Goal: Information Seeking & Learning: Learn about a topic

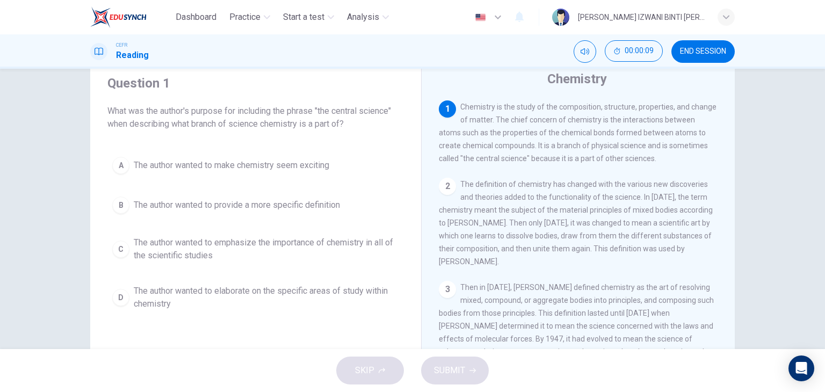
scroll to position [54, 0]
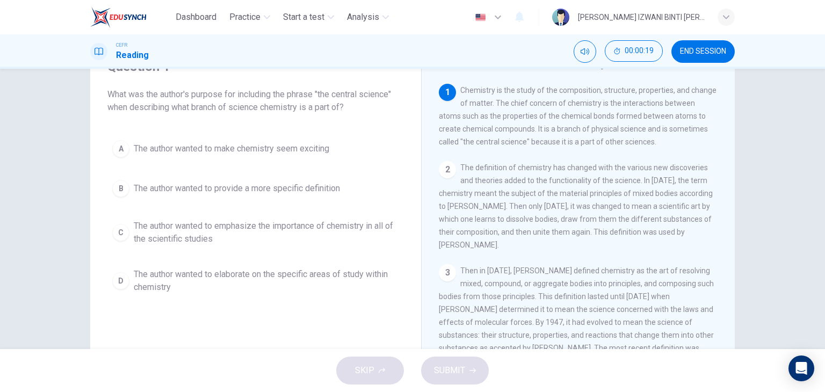
drag, startPoint x: 532, startPoint y: 104, endPoint x: 578, endPoint y: 99, distance: 45.9
click at [578, 99] on span "Chemistry is the study of the composition, structure, properties, and change of…" at bounding box center [578, 116] width 278 height 60
drag, startPoint x: 483, startPoint y: 115, endPoint x: 661, endPoint y: 113, distance: 178.3
click at [661, 113] on span "Chemistry is the study of the composition, structure, properties, and change of…" at bounding box center [578, 116] width 278 height 60
drag, startPoint x: 530, startPoint y: 131, endPoint x: 663, endPoint y: 125, distance: 133.9
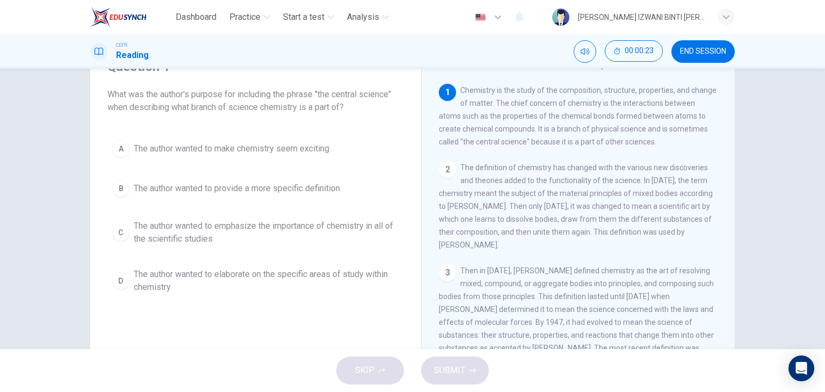
click at [663, 125] on div "1 Chemistry is the study of the composition, structure, properties, and change …" at bounding box center [578, 116] width 279 height 64
drag, startPoint x: 447, startPoint y: 145, endPoint x: 596, endPoint y: 138, distance: 149.5
click at [594, 140] on span "Chemistry is the study of the composition, structure, properties, and change of…" at bounding box center [578, 116] width 278 height 60
drag, startPoint x: 537, startPoint y: 128, endPoint x: 553, endPoint y: 134, distance: 16.7
click at [552, 134] on span "Chemistry is the study of the composition, structure, properties, and change of…" at bounding box center [578, 116] width 278 height 60
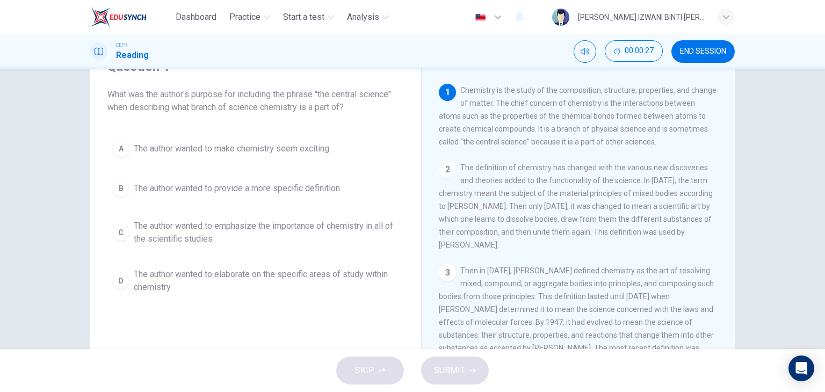
click at [466, 157] on div "1 Chemistry is the study of the composition, structure, properties, and change …" at bounding box center [585, 247] width 293 height 326
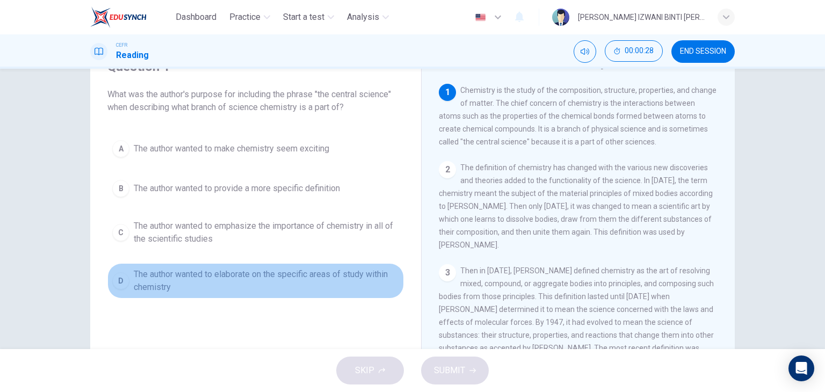
click at [308, 274] on span "The author wanted to elaborate on the specific areas of study within chemistry" at bounding box center [266, 281] width 265 height 26
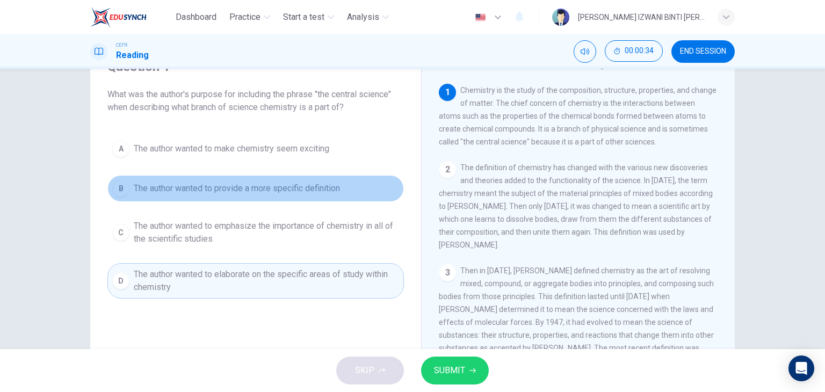
click at [308, 196] on button "B The author wanted to provide a more specific definition" at bounding box center [255, 188] width 296 height 27
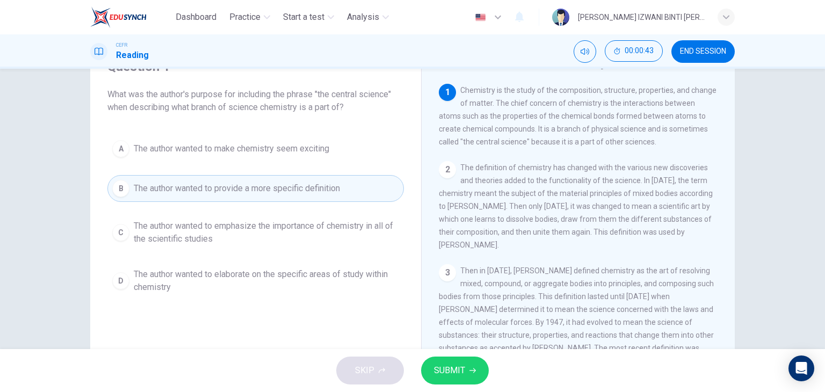
drag, startPoint x: 521, startPoint y: 100, endPoint x: 664, endPoint y: 91, distance: 143.1
click at [664, 89] on span "Chemistry is the study of the composition, structure, properties, and change of…" at bounding box center [578, 116] width 278 height 60
drag, startPoint x: 478, startPoint y: 128, endPoint x: 662, endPoint y: 112, distance: 184.3
click at [662, 112] on span "Chemistry is the study of the composition, structure, properties, and change of…" at bounding box center [578, 116] width 278 height 60
drag, startPoint x: 474, startPoint y: 142, endPoint x: 517, endPoint y: 138, distance: 43.7
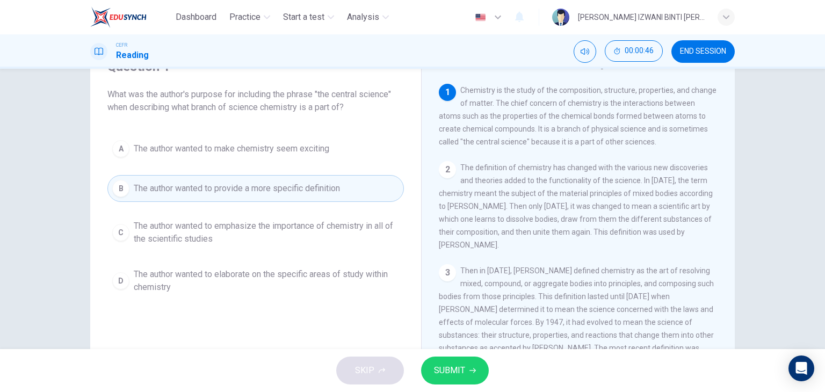
click at [504, 139] on span "Chemistry is the study of the composition, structure, properties, and change of…" at bounding box center [578, 116] width 278 height 60
drag, startPoint x: 582, startPoint y: 132, endPoint x: 685, endPoint y: 129, distance: 102.6
click at [685, 129] on span "Chemistry is the study of the composition, structure, properties, and change of…" at bounding box center [578, 116] width 278 height 60
drag, startPoint x: 454, startPoint y: 148, endPoint x: 603, endPoint y: 149, distance: 148.8
click at [581, 157] on div "1 Chemistry is the study of the composition, structure, properties, and change …" at bounding box center [585, 247] width 293 height 326
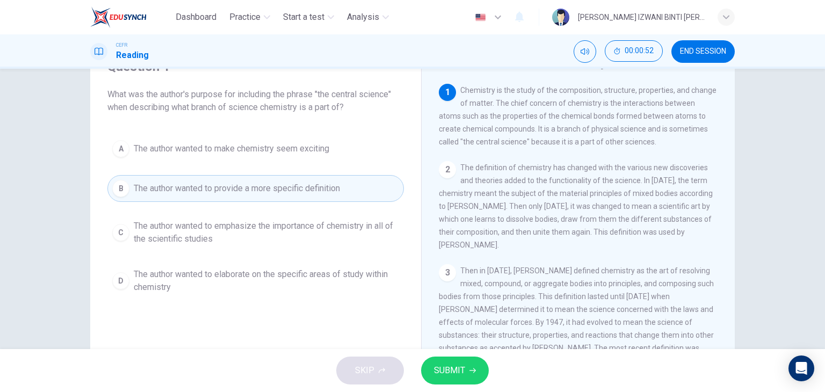
click at [271, 192] on span "The author wanted to provide a more specific definition" at bounding box center [237, 188] width 206 height 13
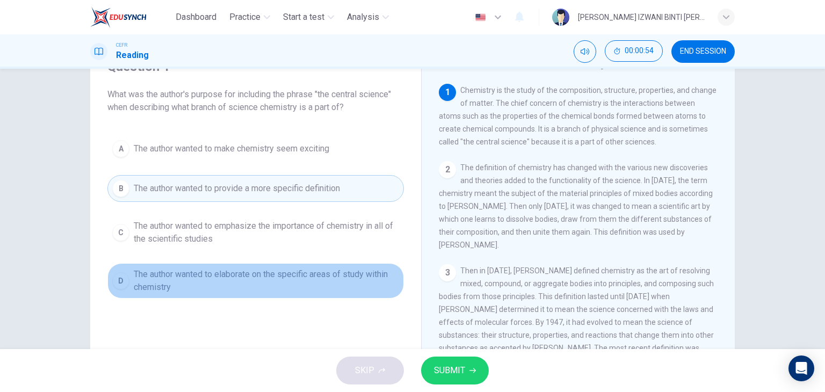
click at [292, 287] on span "The author wanted to elaborate on the specific areas of study within chemistry" at bounding box center [266, 281] width 265 height 26
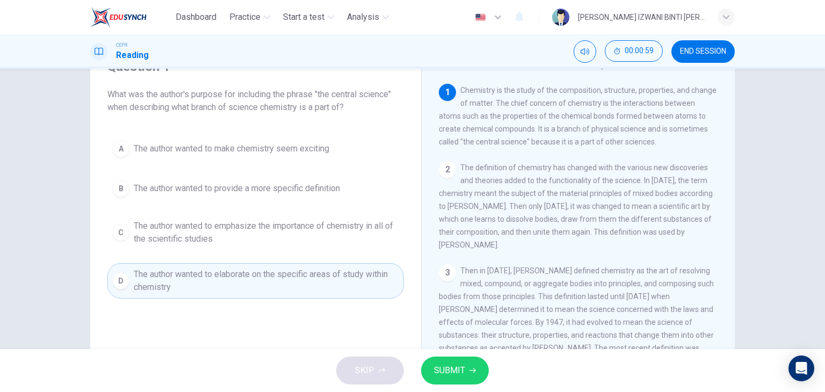
click at [461, 372] on span "SUBMIT" at bounding box center [449, 370] width 31 height 15
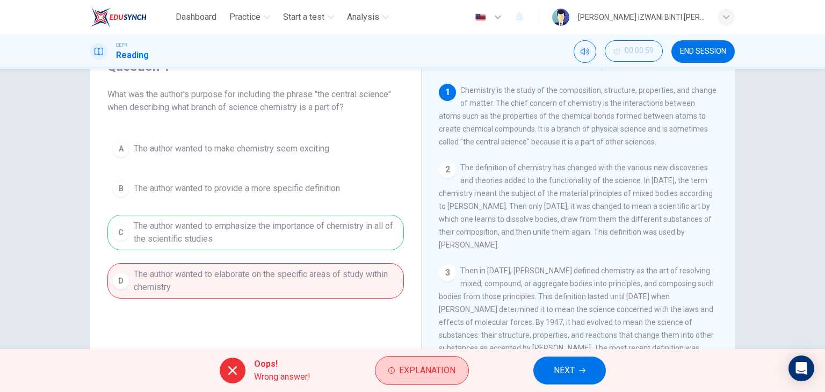
click at [427, 374] on span "Explanation" at bounding box center [427, 370] width 56 height 15
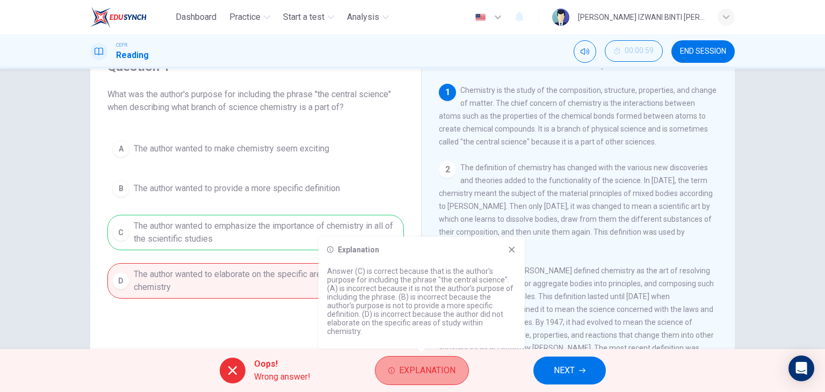
click at [427, 371] on span "Explanation" at bounding box center [427, 370] width 56 height 15
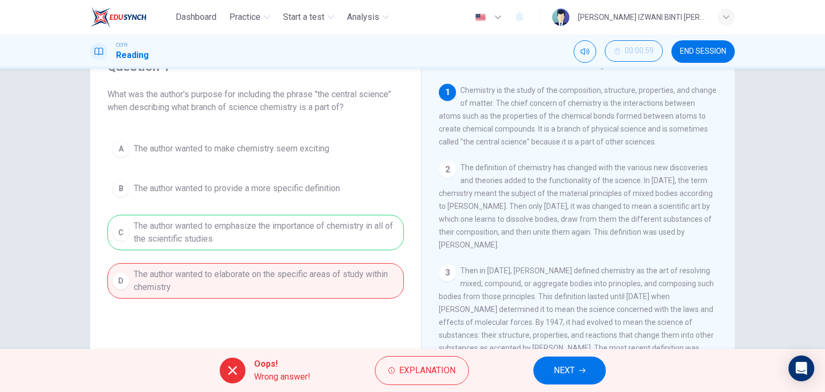
click at [335, 231] on div "A The author wanted to make chemistry seem exciting B The author wanted to prov…" at bounding box center [255, 216] width 296 height 163
click at [582, 372] on icon "button" at bounding box center [582, 370] width 6 height 6
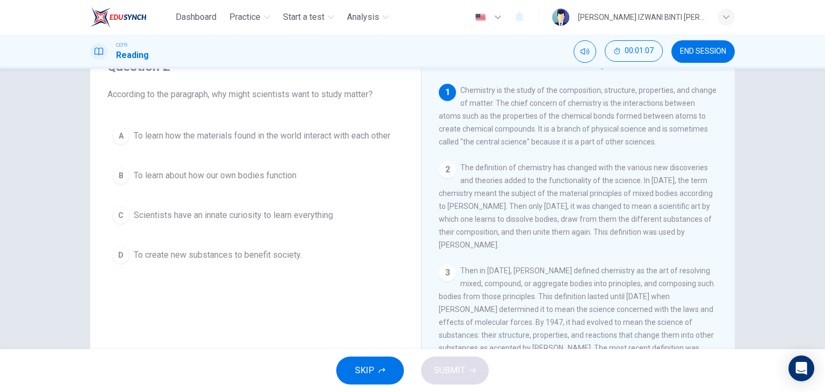
drag, startPoint x: 543, startPoint y: 111, endPoint x: 556, endPoint y: 109, distance: 13.6
click at [553, 112] on div "1 Chemistry is the study of the composition, structure, properties, and change …" at bounding box center [578, 116] width 279 height 64
drag, startPoint x: 515, startPoint y: 106, endPoint x: 625, endPoint y: 107, distance: 110.1
click at [625, 107] on span "Chemistry is the study of the composition, structure, properties, and change of…" at bounding box center [578, 116] width 278 height 60
drag, startPoint x: 505, startPoint y: 123, endPoint x: 639, endPoint y: 118, distance: 133.8
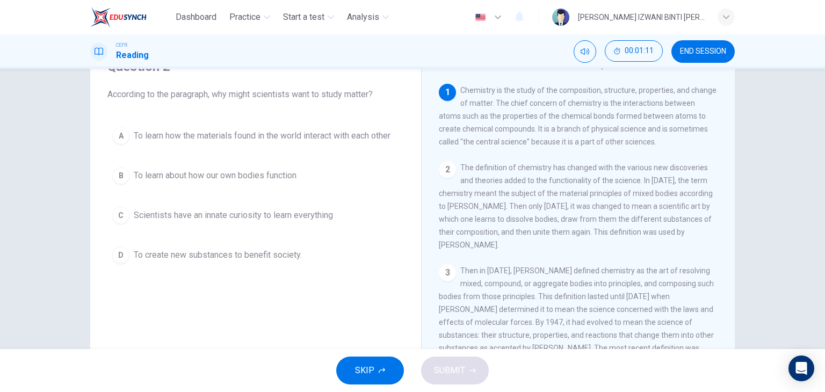
click at [639, 118] on span "Chemistry is the study of the composition, structure, properties, and change of…" at bounding box center [578, 116] width 278 height 60
drag, startPoint x: 505, startPoint y: 128, endPoint x: 522, endPoint y: 125, distance: 17.0
click at [522, 125] on span "Chemistry is the study of the composition, structure, properties, and change of…" at bounding box center [578, 116] width 278 height 60
drag, startPoint x: 491, startPoint y: 114, endPoint x: 676, endPoint y: 109, distance: 185.4
click at [676, 110] on div "1 Chemistry is the study of the composition, structure, properties, and change …" at bounding box center [578, 116] width 279 height 64
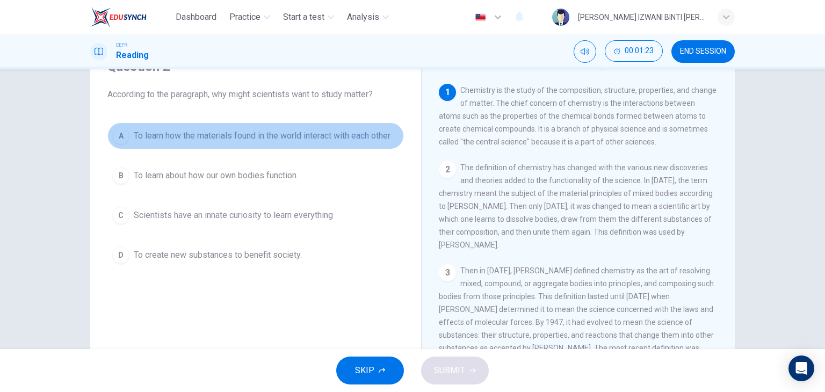
click at [253, 146] on button "A To learn how the materials found in the world interact with each other" at bounding box center [255, 135] width 296 height 27
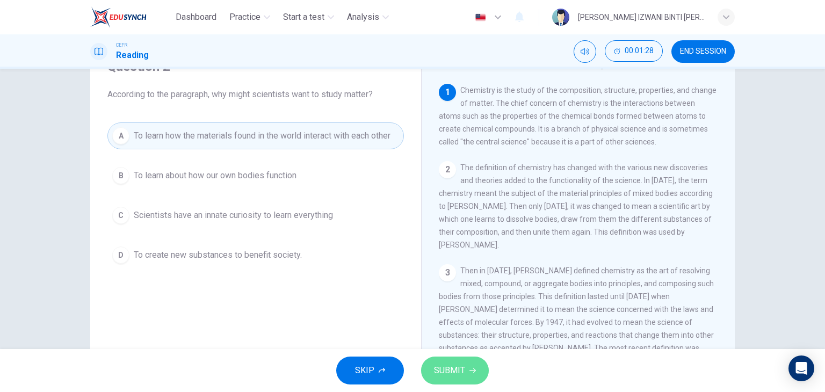
click at [467, 362] on button "SUBMIT" at bounding box center [455, 371] width 68 height 28
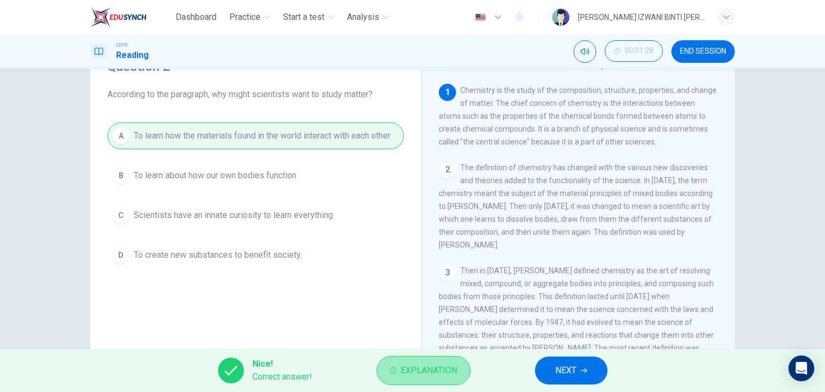
click at [455, 369] on span "Explanation" at bounding box center [429, 370] width 56 height 15
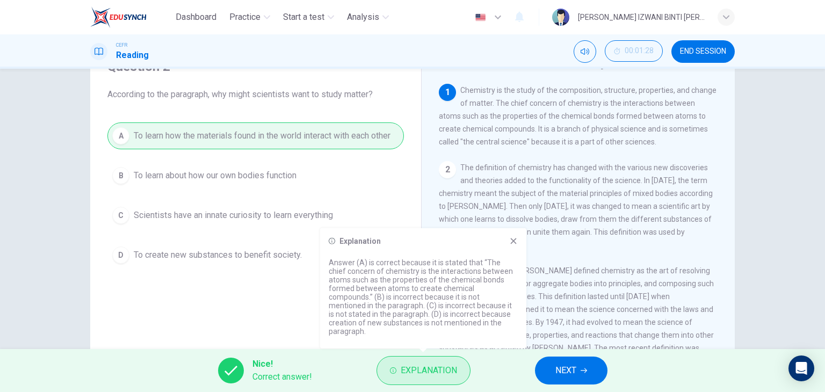
click at [455, 369] on span "Explanation" at bounding box center [429, 370] width 56 height 15
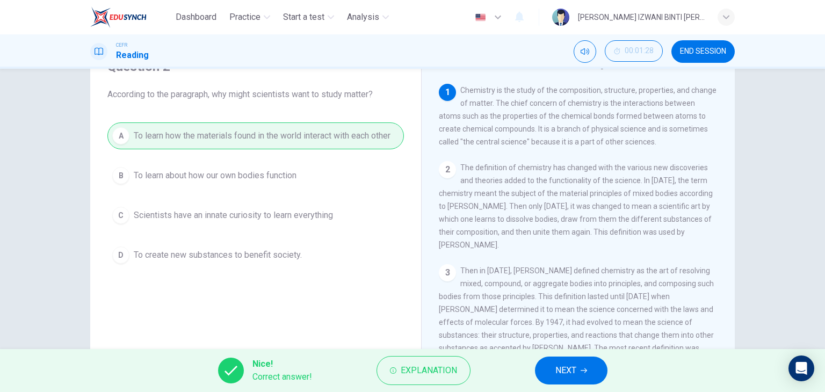
click at [580, 366] on button "NEXT" at bounding box center [571, 371] width 72 height 28
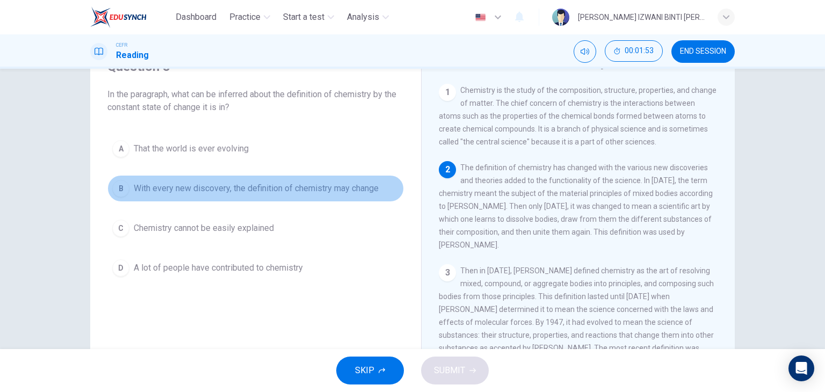
click at [298, 187] on span "With every new discovery, the definition of chemistry may change" at bounding box center [256, 188] width 245 height 13
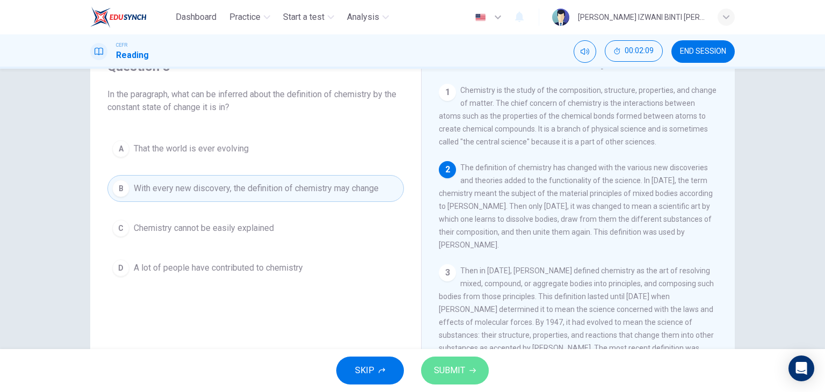
click at [458, 367] on span "SUBMIT" at bounding box center [449, 370] width 31 height 15
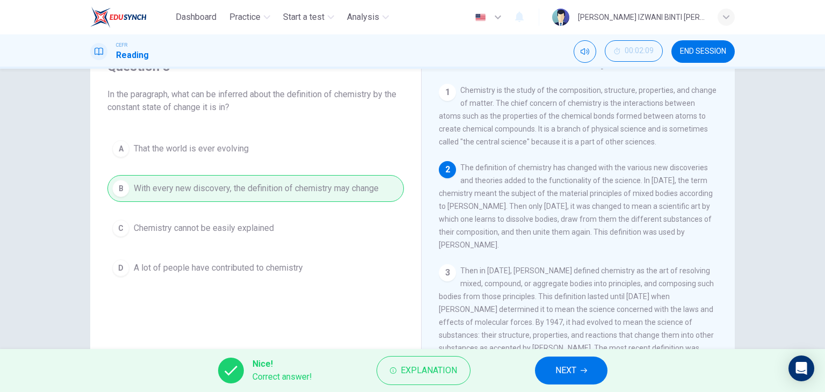
click at [555, 364] on span "NEXT" at bounding box center [565, 370] width 21 height 15
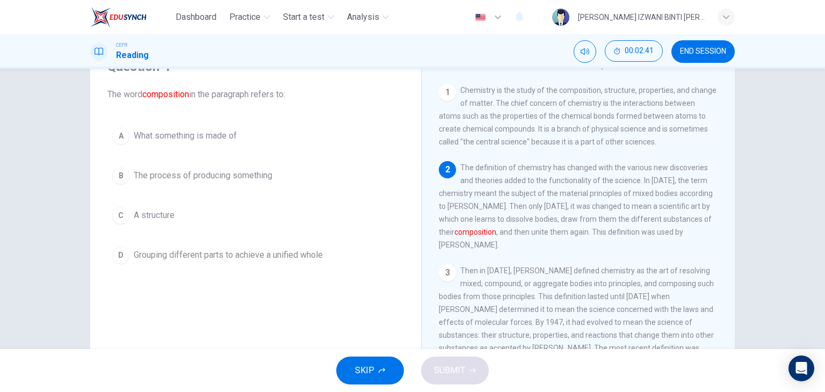
click at [223, 259] on span "Grouping different parts to achieve a unified whole" at bounding box center [228, 255] width 189 height 13
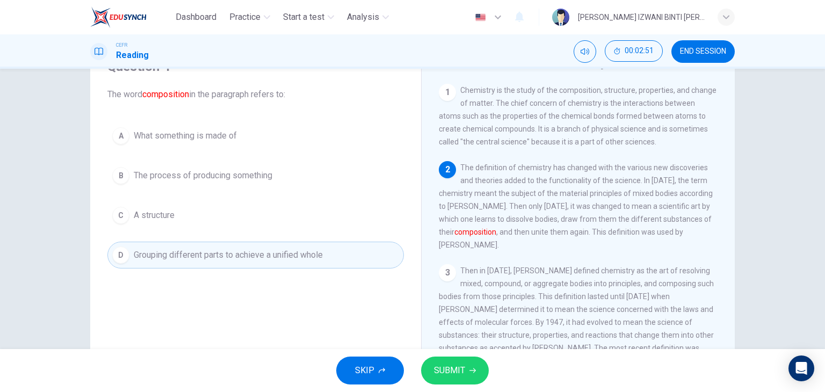
click at [462, 361] on button "SUBMIT" at bounding box center [455, 371] width 68 height 28
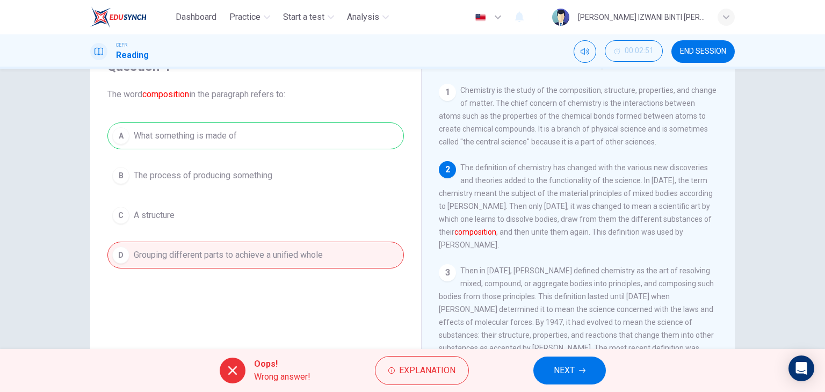
click at [323, 142] on div "A What something is made of B The process of producing something C A structure …" at bounding box center [255, 195] width 296 height 146
click at [436, 363] on span "Explanation" at bounding box center [427, 370] width 56 height 15
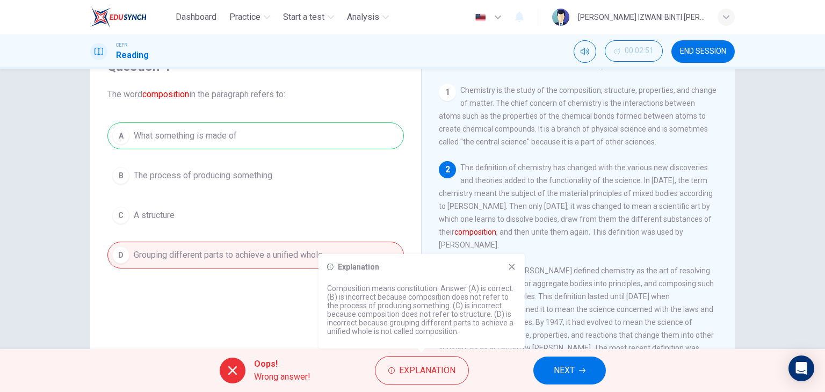
drag, startPoint x: 439, startPoint y: 284, endPoint x: 386, endPoint y: 301, distance: 55.9
click at [386, 301] on p "Composition means constitution. Answer (A) is correct. (B) is incorrect because…" at bounding box center [421, 310] width 189 height 52
drag, startPoint x: 407, startPoint y: 283, endPoint x: 421, endPoint y: 282, distance: 14.0
click at [419, 282] on div "Explanation Composition means constitution. Answer (A) is correct. (B) is incor…" at bounding box center [421, 301] width 206 height 95
click at [589, 364] on button "NEXT" at bounding box center [569, 371] width 72 height 28
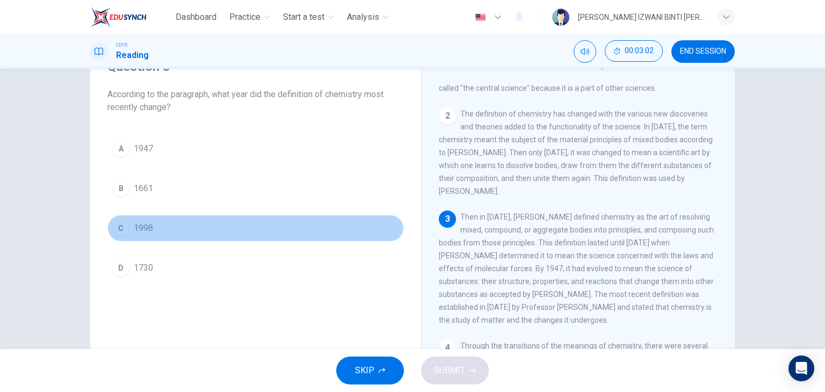
click at [217, 219] on button "C 1998" at bounding box center [255, 228] width 296 height 27
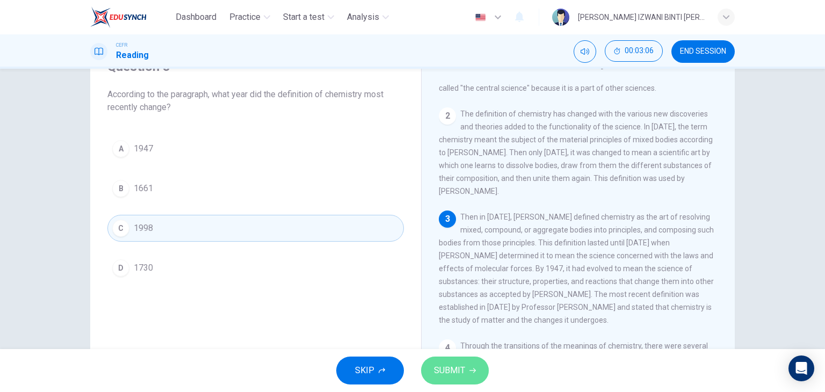
click at [463, 365] on span "SUBMIT" at bounding box center [449, 370] width 31 height 15
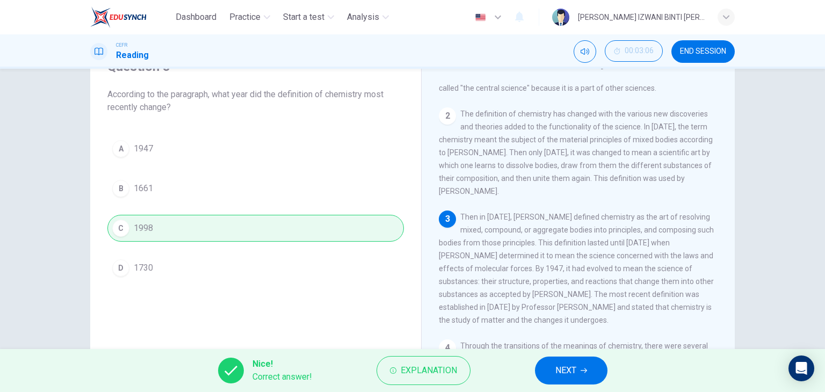
click at [572, 364] on span "NEXT" at bounding box center [565, 370] width 21 height 15
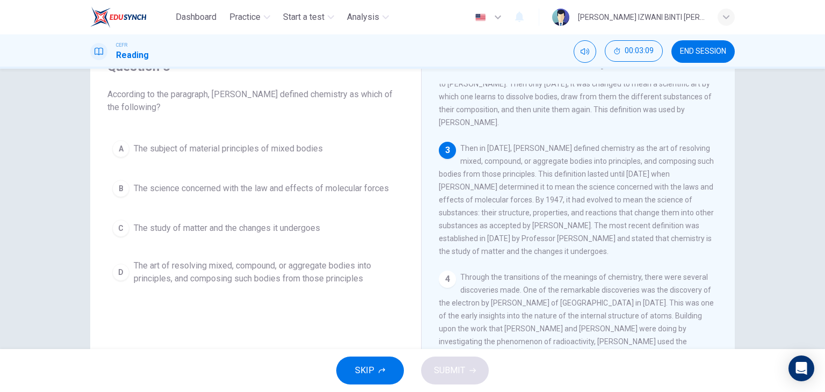
scroll to position [161, 0]
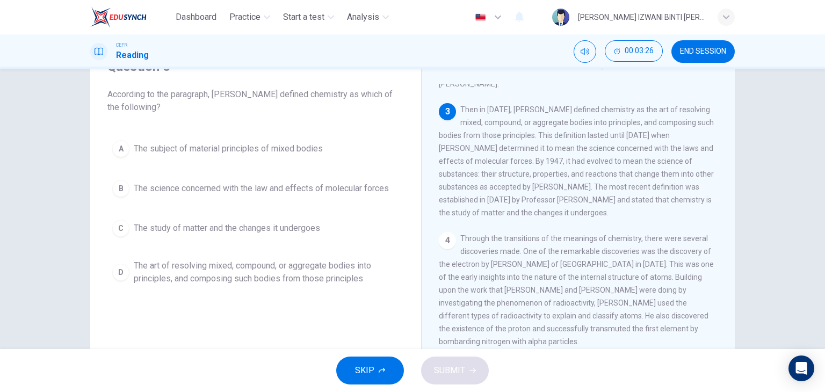
drag, startPoint x: 491, startPoint y: 113, endPoint x: 642, endPoint y: 115, distance: 150.9
click at [640, 116] on span "Then in [DATE], [PERSON_NAME] defined chemistry as the art of resolving mixed, …" at bounding box center [576, 161] width 275 height 112
click at [642, 114] on span "Then in [DATE], [PERSON_NAME] defined chemistry as the art of resolving mixed, …" at bounding box center [576, 161] width 275 height 112
drag, startPoint x: 472, startPoint y: 130, endPoint x: 570, endPoint y: 125, distance: 97.9
click at [570, 125] on span "Then in [DATE], [PERSON_NAME] defined chemistry as the art of resolving mixed, …" at bounding box center [576, 161] width 275 height 112
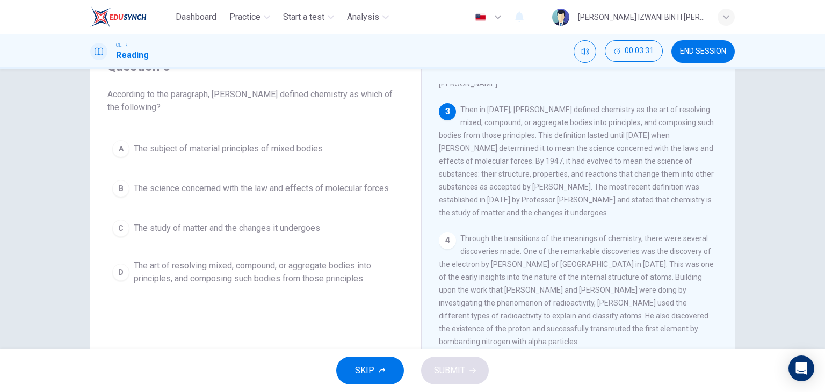
drag, startPoint x: 571, startPoint y: 125, endPoint x: 586, endPoint y: 128, distance: 15.4
click at [586, 128] on span "Then in [DATE], [PERSON_NAME] defined chemistry as the art of resolving mixed, …" at bounding box center [576, 161] width 275 height 112
click at [520, 145] on span "Then in [DATE], [PERSON_NAME] defined chemistry as the art of resolving mixed, …" at bounding box center [576, 161] width 275 height 112
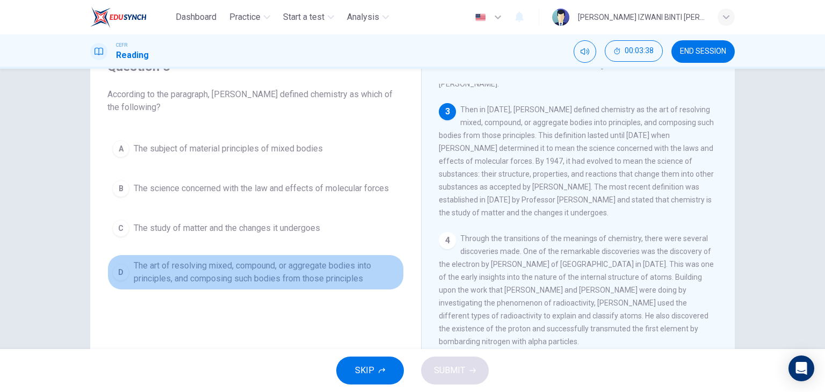
click at [280, 270] on span "The art of resolving mixed, compound, or aggregate bodies into principles, and …" at bounding box center [266, 272] width 265 height 26
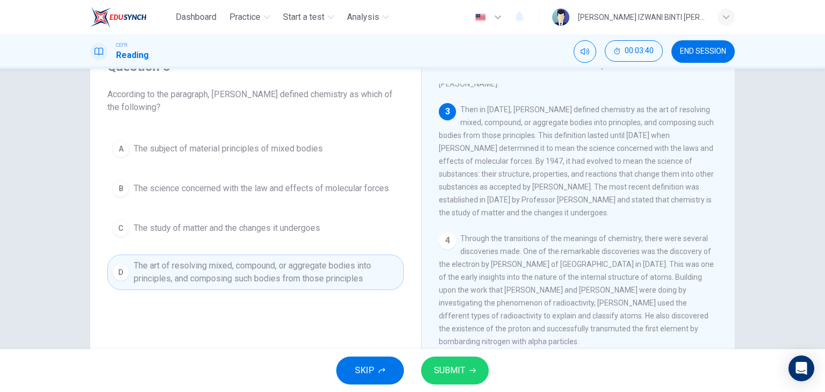
click at [454, 372] on span "SUBMIT" at bounding box center [449, 370] width 31 height 15
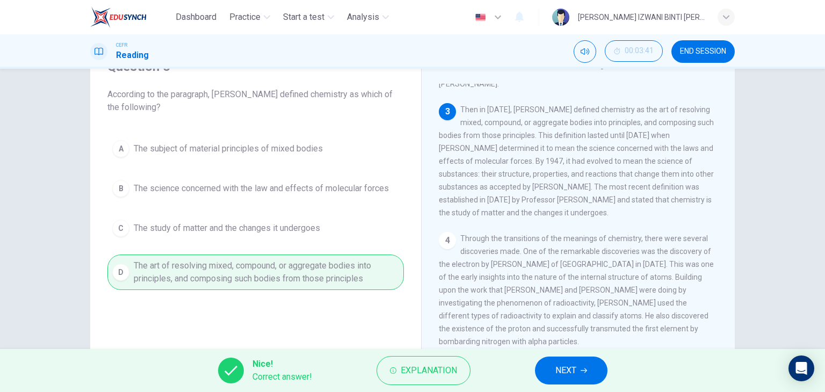
click at [565, 366] on span "NEXT" at bounding box center [565, 370] width 21 height 15
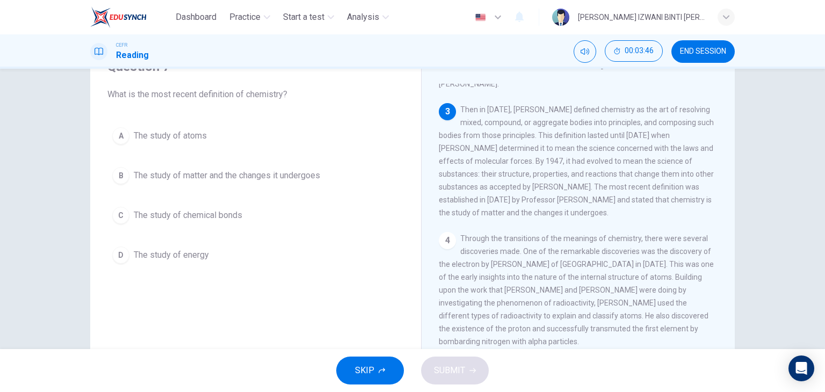
click at [539, 211] on span "Then in [DATE], [PERSON_NAME] defined chemistry as the art of resolving mixed, …" at bounding box center [576, 161] width 275 height 112
click at [288, 181] on span "The study of matter and the changes it undergoes" at bounding box center [227, 175] width 186 height 13
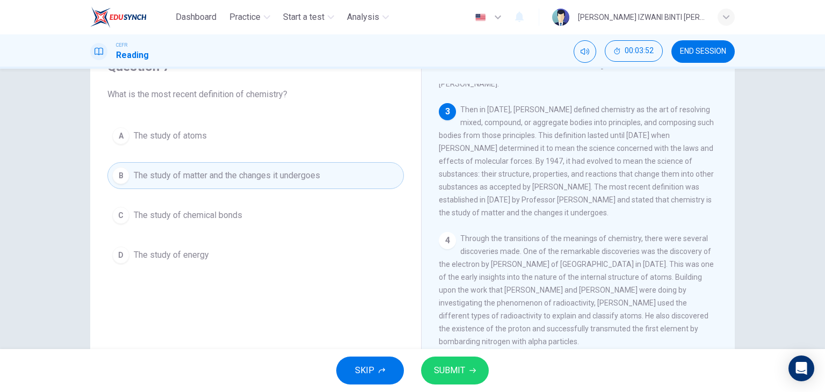
click at [450, 358] on button "SUBMIT" at bounding box center [455, 371] width 68 height 28
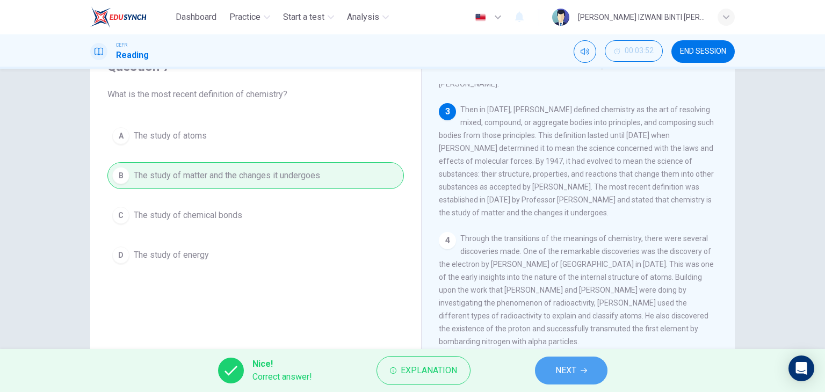
click at [586, 363] on button "NEXT" at bounding box center [571, 371] width 72 height 28
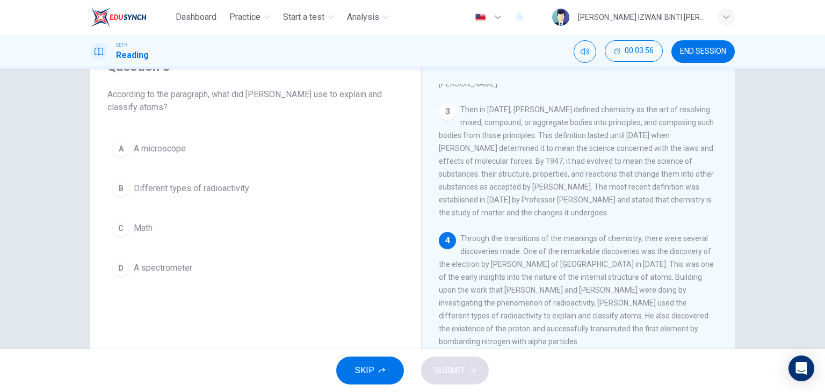
drag, startPoint x: 215, startPoint y: 93, endPoint x: 363, endPoint y: 96, distance: 148.3
click at [363, 96] on span "According to the paragraph, what did [PERSON_NAME] use to explain and classify …" at bounding box center [255, 101] width 296 height 26
click at [161, 114] on div "Question 8 According to the paragraph, what did [PERSON_NAME] use to explain an…" at bounding box center [256, 169] width 314 height 245
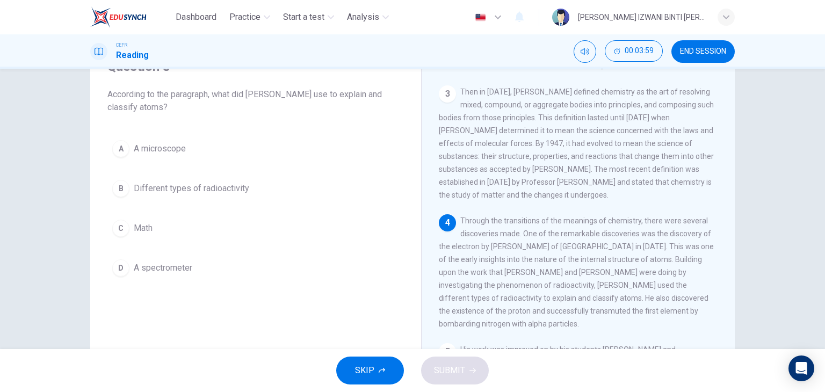
scroll to position [204, 0]
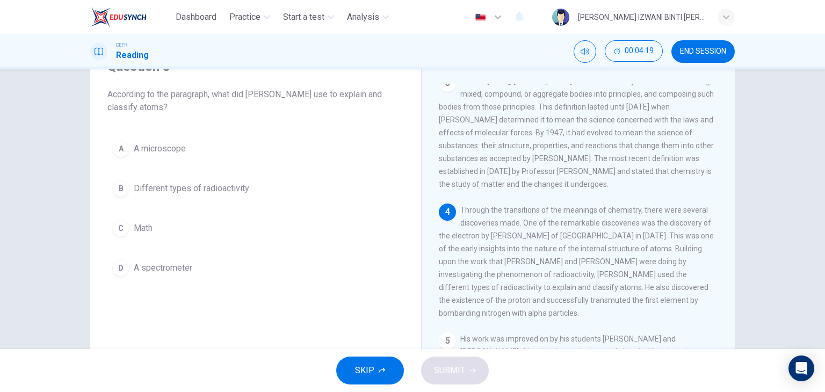
drag, startPoint x: 500, startPoint y: 204, endPoint x: 667, endPoint y: 205, distance: 167.0
click at [667, 206] on span "Through the transitions of the meanings of chemistry, there were several discov…" at bounding box center [576, 262] width 275 height 112
drag, startPoint x: 519, startPoint y: 226, endPoint x: 578, endPoint y: 228, distance: 58.6
click at [578, 228] on span "Through the transitions of the meanings of chemistry, there were several discov…" at bounding box center [576, 262] width 275 height 112
drag, startPoint x: 481, startPoint y: 231, endPoint x: 644, endPoint y: 241, distance: 163.6
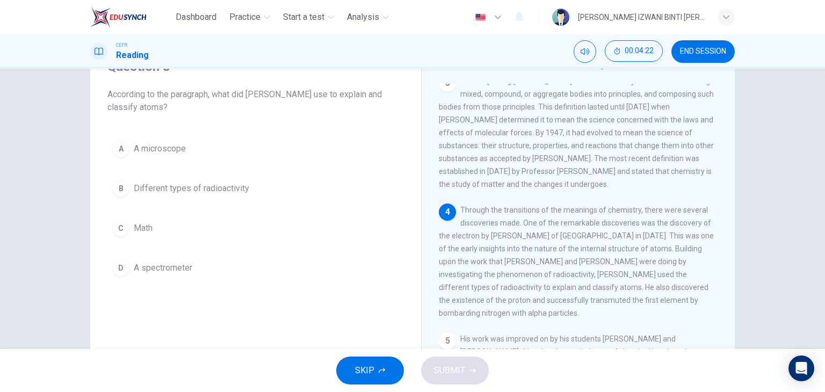
click at [644, 241] on span "Through the transitions of the meanings of chemistry, there were several discov…" at bounding box center [576, 262] width 275 height 112
drag, startPoint x: 503, startPoint y: 248, endPoint x: 642, endPoint y: 249, distance: 139.6
click at [642, 249] on div "4 Through the transitions of the meanings of chemistry, there were several disc…" at bounding box center [578, 262] width 279 height 116
drag, startPoint x: 532, startPoint y: 260, endPoint x: 568, endPoint y: 264, distance: 36.2
click at [620, 259] on span "Through the transitions of the meanings of chemistry, there were several discov…" at bounding box center [576, 262] width 275 height 112
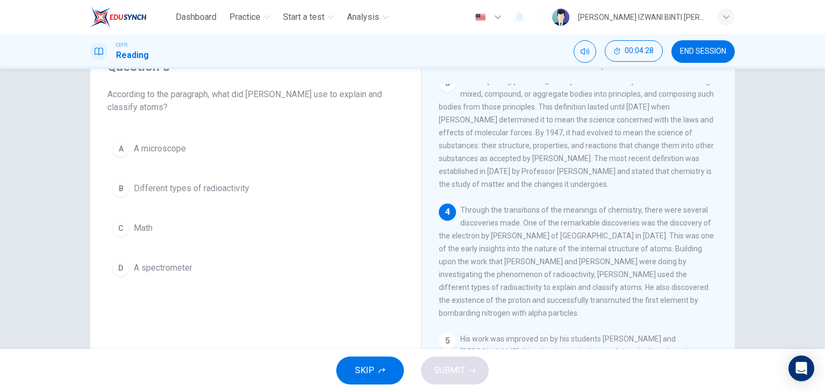
drag, startPoint x: 470, startPoint y: 277, endPoint x: 644, endPoint y: 277, distance: 174.5
click at [644, 277] on div "4 Through the transitions of the meanings of chemistry, there were several disc…" at bounding box center [578, 262] width 279 height 116
click at [492, 285] on span "Through the transitions of the meanings of chemistry, there were several discov…" at bounding box center [576, 262] width 275 height 112
click at [223, 190] on span "Different types of radioactivity" at bounding box center [191, 188] width 115 height 13
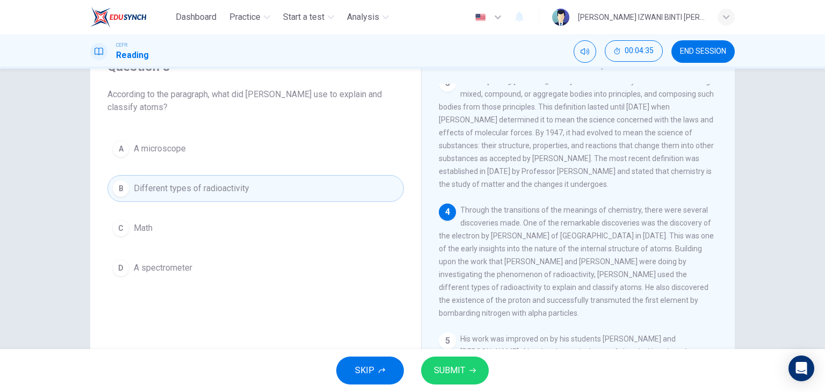
drag, startPoint x: 513, startPoint y: 282, endPoint x: 531, endPoint y: 277, distance: 18.7
click at [524, 278] on div "4 Through the transitions of the meanings of chemistry, there were several disc…" at bounding box center [578, 262] width 279 height 116
click at [447, 377] on span "SUBMIT" at bounding box center [449, 370] width 31 height 15
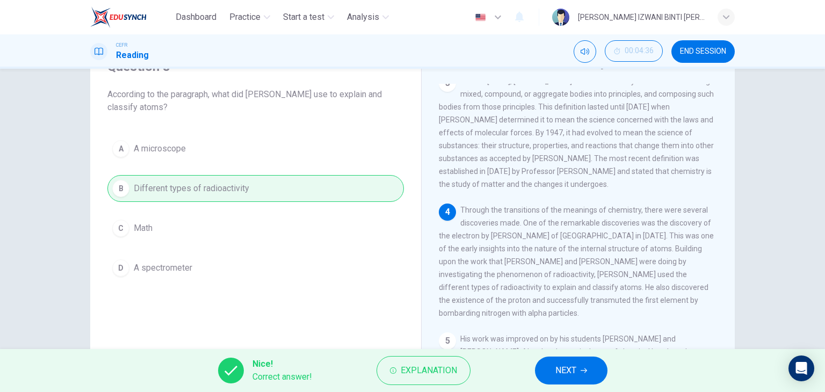
click at [574, 364] on span "NEXT" at bounding box center [565, 370] width 21 height 15
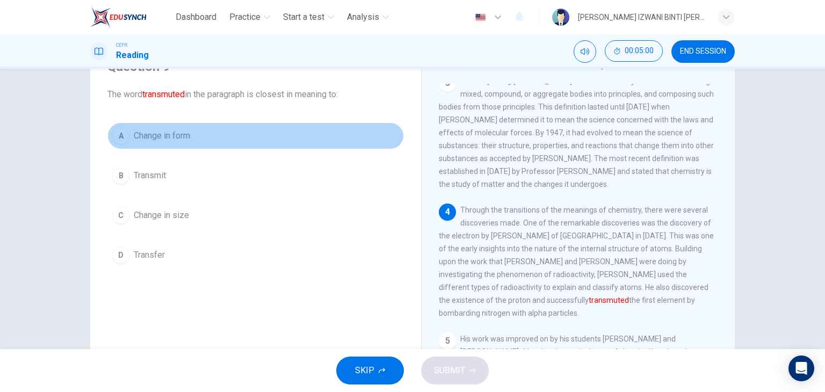
click at [229, 140] on button "A Change in form" at bounding box center [255, 135] width 296 height 27
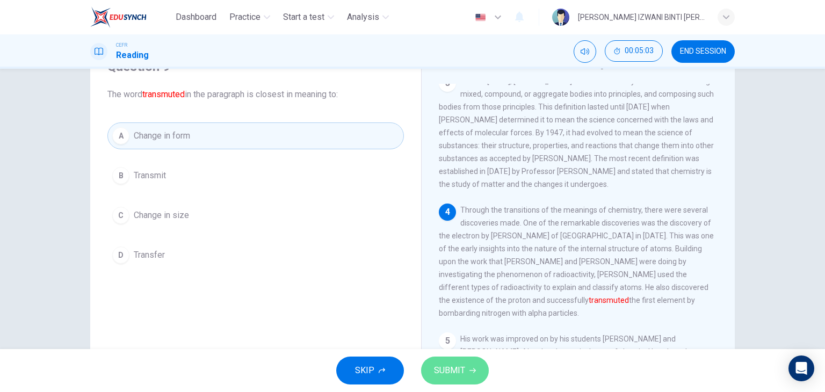
click at [440, 373] on span "SUBMIT" at bounding box center [449, 370] width 31 height 15
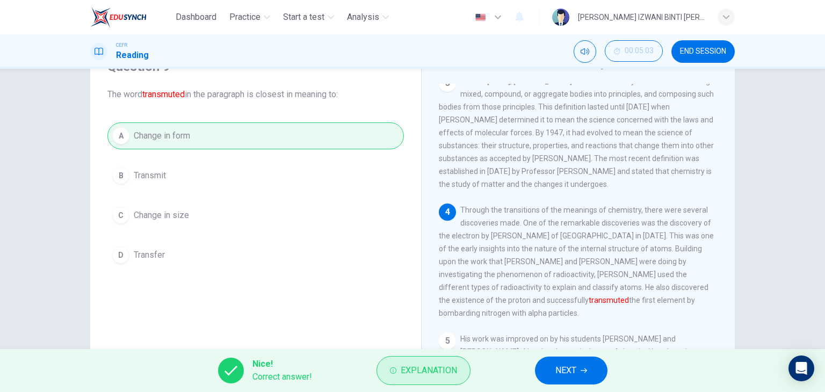
click at [424, 379] on button "Explanation" at bounding box center [423, 370] width 94 height 29
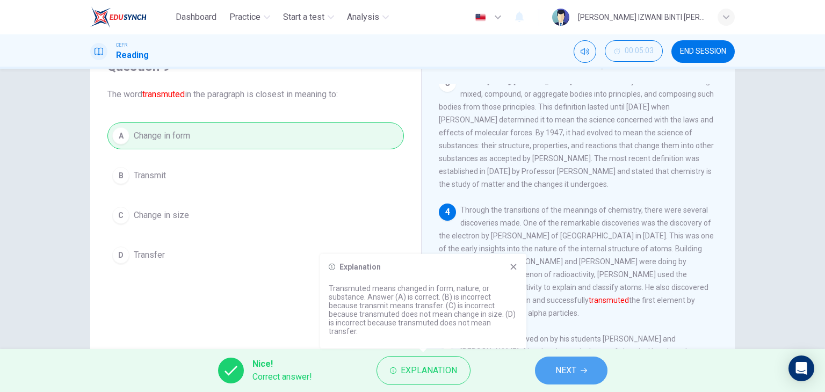
click at [604, 361] on button "NEXT" at bounding box center [571, 371] width 72 height 28
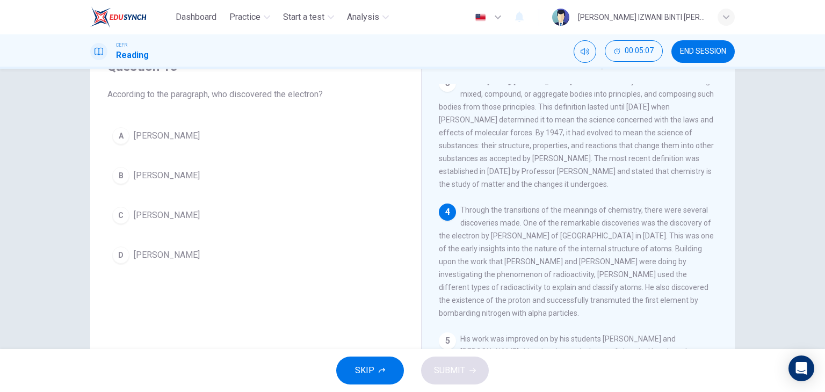
click at [180, 138] on button "A [PERSON_NAME]" at bounding box center [255, 135] width 296 height 27
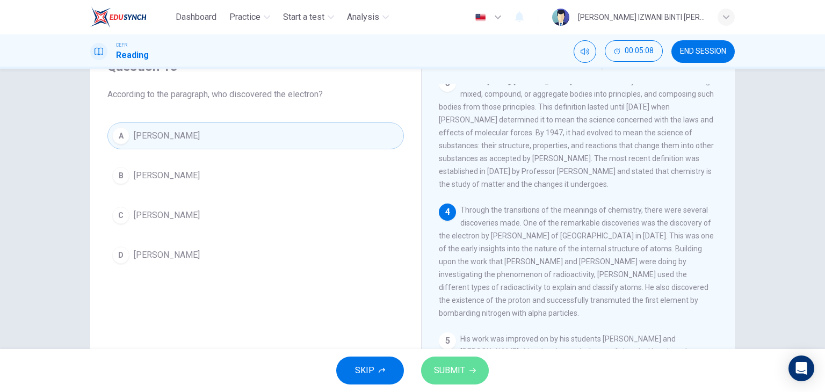
click at [476, 370] on button "SUBMIT" at bounding box center [455, 371] width 68 height 28
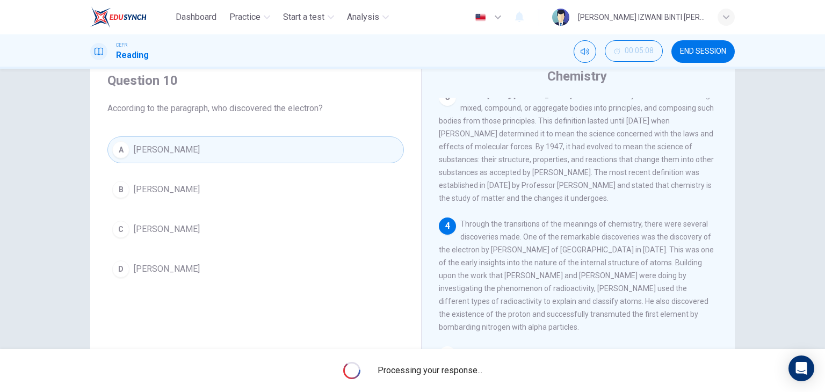
scroll to position [0, 0]
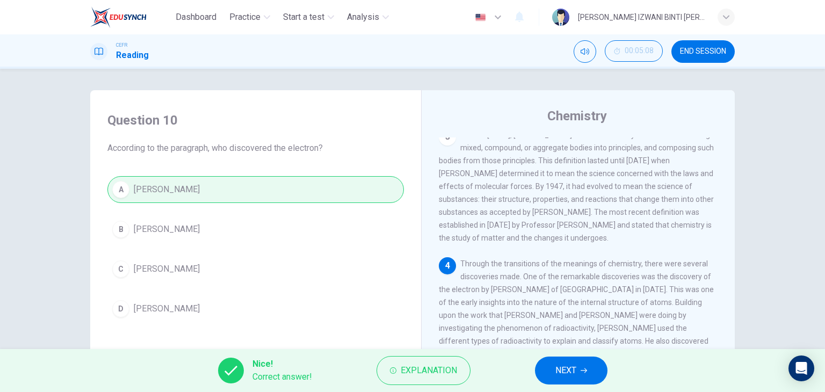
click at [564, 366] on span "NEXT" at bounding box center [565, 370] width 21 height 15
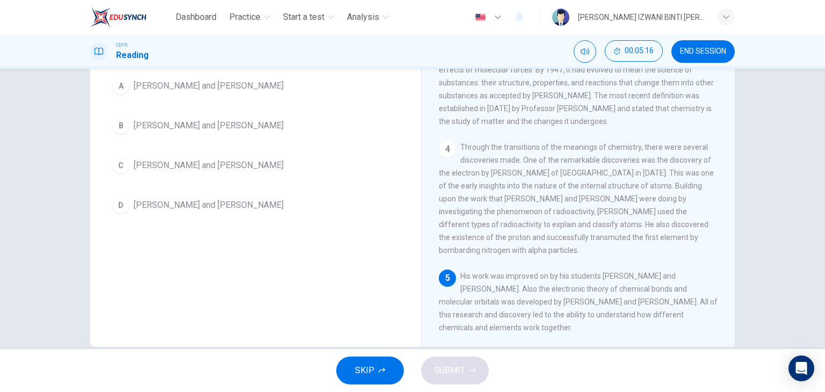
scroll to position [136, 0]
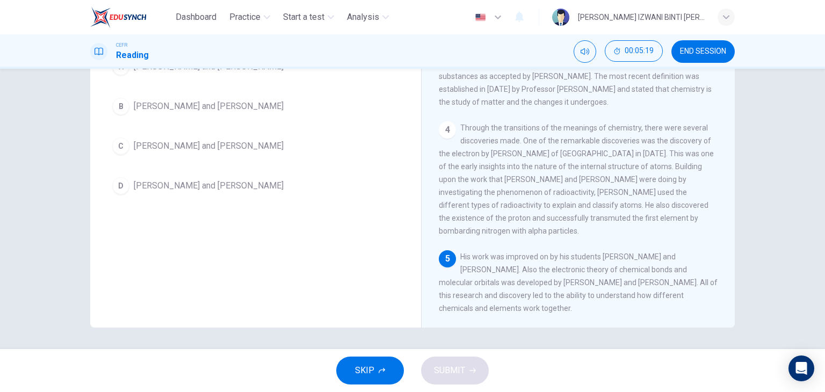
drag, startPoint x: 522, startPoint y: 256, endPoint x: 601, endPoint y: 255, distance: 79.5
click at [601, 255] on span "His work was improved on by his students [PERSON_NAME] and [PERSON_NAME]. Also …" at bounding box center [578, 282] width 279 height 60
drag, startPoint x: 546, startPoint y: 264, endPoint x: 662, endPoint y: 265, distance: 116.0
click at [662, 265] on span "His work was improved on by his students [PERSON_NAME] and [PERSON_NAME]. Also …" at bounding box center [578, 282] width 279 height 60
drag, startPoint x: 513, startPoint y: 258, endPoint x: 539, endPoint y: 259, distance: 25.8
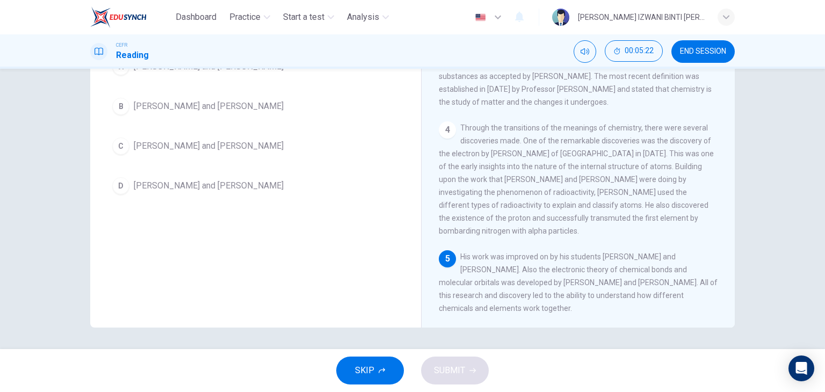
click at [539, 259] on div "5 His work was improved on by his students [PERSON_NAME] and [PERSON_NAME]. Als…" at bounding box center [578, 282] width 279 height 64
drag, startPoint x: 496, startPoint y: 283, endPoint x: 511, endPoint y: 273, distance: 18.2
click at [536, 286] on div "5 His work was improved on by his students [PERSON_NAME] and [PERSON_NAME]. Als…" at bounding box center [578, 282] width 279 height 64
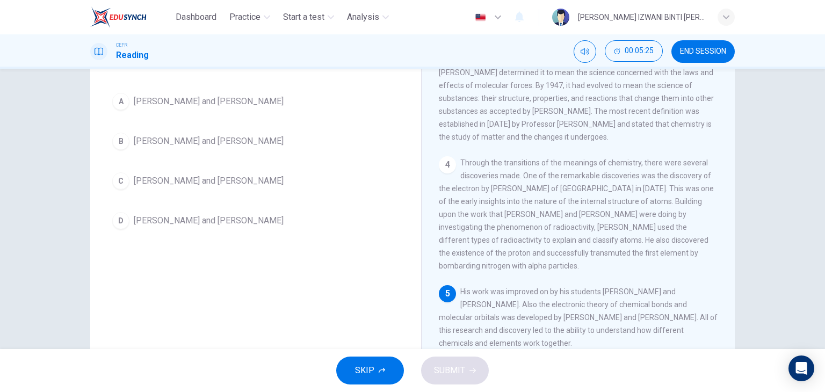
scroll to position [82, 0]
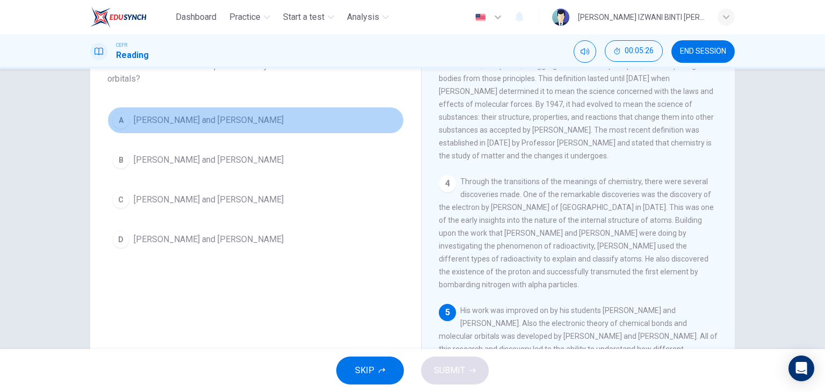
click at [251, 127] on button "A [PERSON_NAME] and [PERSON_NAME]" at bounding box center [255, 120] width 296 height 27
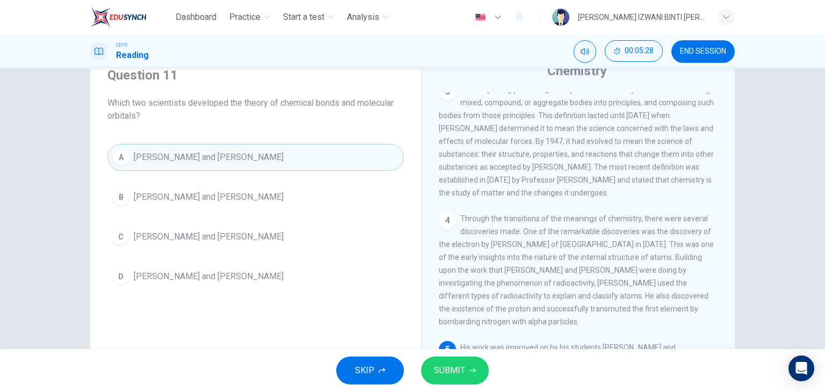
scroll to position [28, 0]
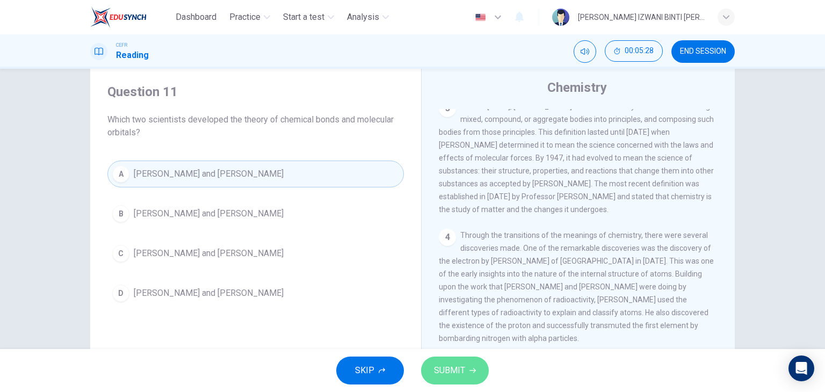
click at [462, 376] on span "SUBMIT" at bounding box center [449, 370] width 31 height 15
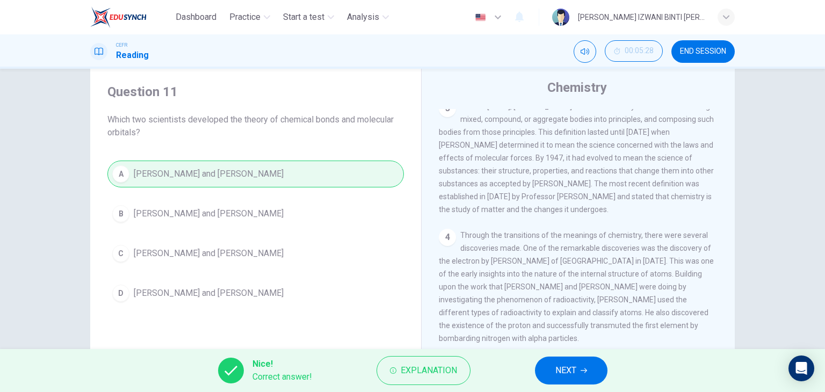
click at [562, 375] on span "NEXT" at bounding box center [565, 370] width 21 height 15
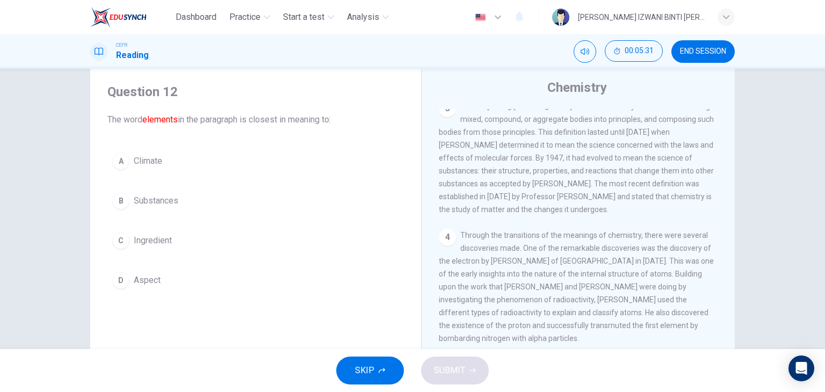
click at [202, 202] on button "B Substances" at bounding box center [255, 200] width 296 height 27
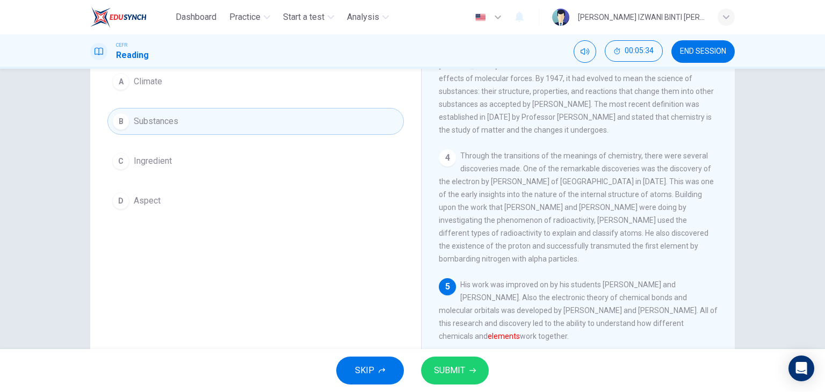
scroll to position [82, 0]
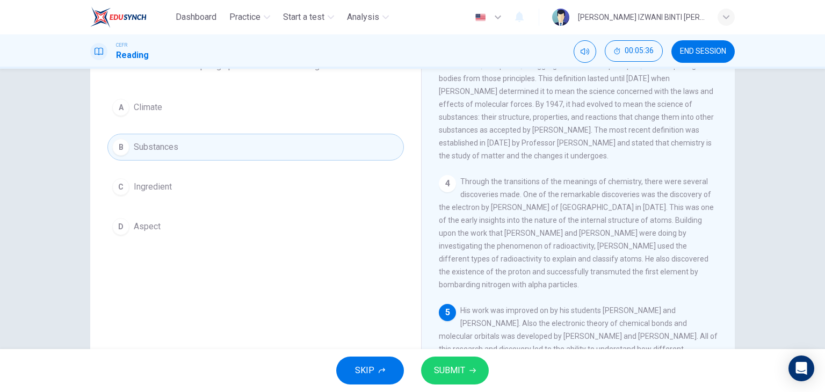
click at [443, 374] on span "SUBMIT" at bounding box center [449, 370] width 31 height 15
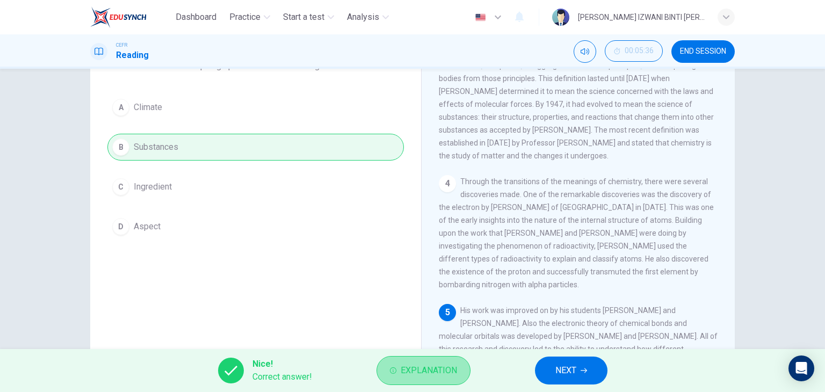
click at [454, 367] on span "Explanation" at bounding box center [429, 370] width 56 height 15
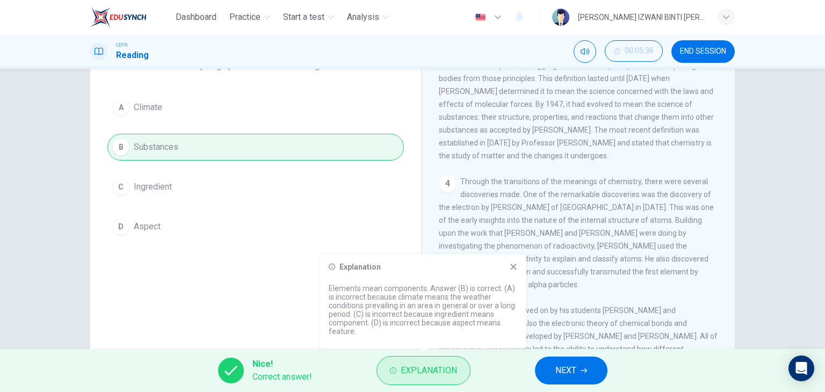
click at [457, 367] on button "Explanation" at bounding box center [423, 370] width 94 height 29
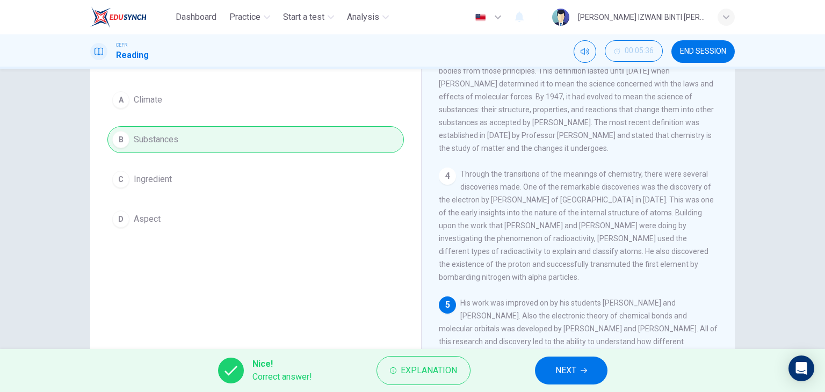
scroll to position [136, 0]
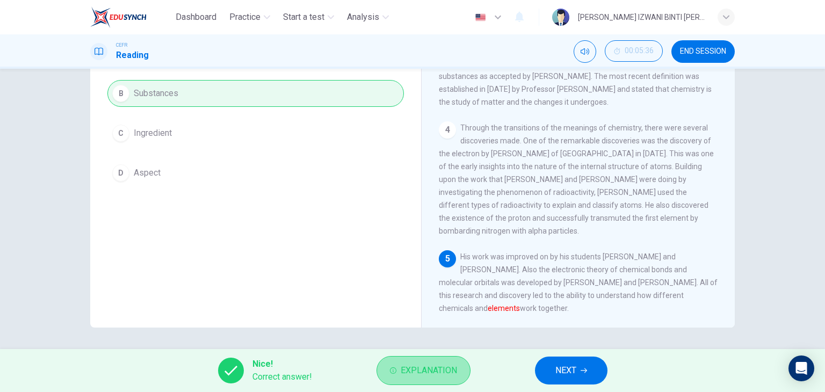
click at [446, 364] on span "Explanation" at bounding box center [429, 370] width 56 height 15
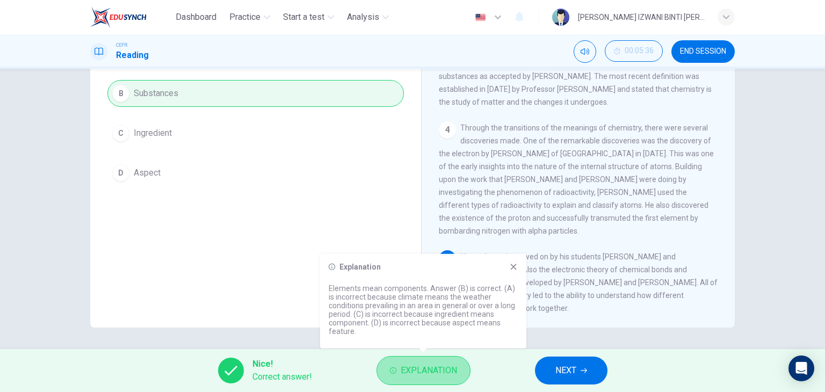
click at [446, 364] on span "Explanation" at bounding box center [429, 370] width 56 height 15
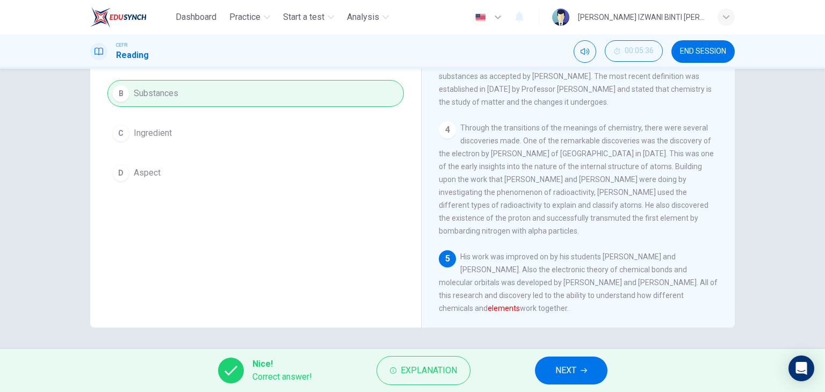
click at [589, 354] on div "Nice! Correct answer! Explanation NEXT" at bounding box center [412, 370] width 825 height 43
click at [589, 356] on div "Nice! Correct answer! Explanation NEXT" at bounding box center [412, 370] width 825 height 43
click at [591, 359] on button "NEXT" at bounding box center [571, 371] width 72 height 28
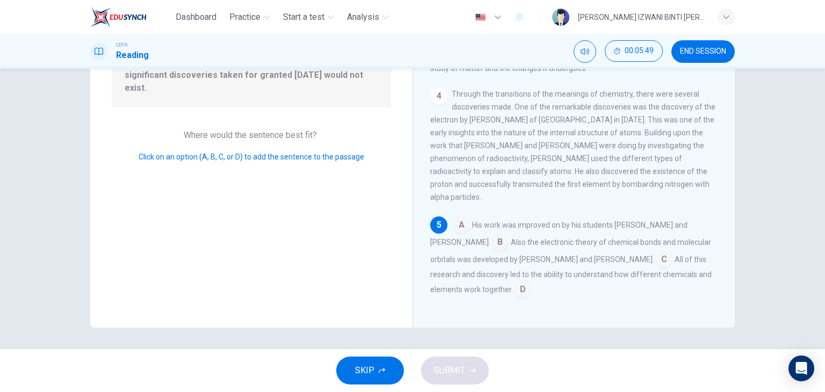
click at [636, 258] on span "All of this research and discovery led to the ability to understand how differe…" at bounding box center [570, 274] width 281 height 39
click at [514, 286] on input at bounding box center [522, 290] width 17 height 17
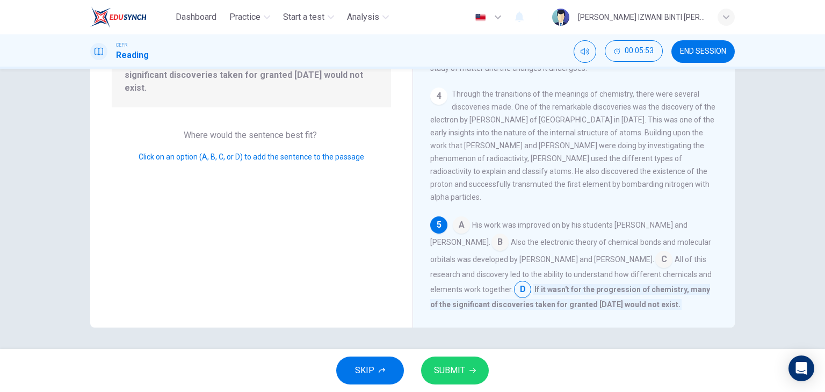
click at [469, 371] on icon "button" at bounding box center [472, 370] width 6 height 6
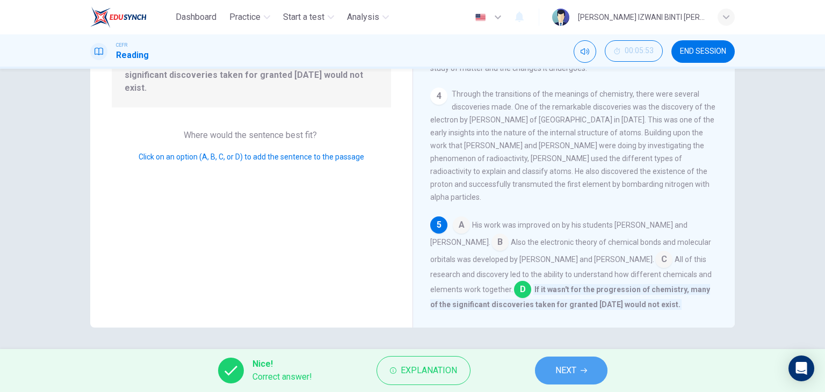
drag, startPoint x: 586, startPoint y: 368, endPoint x: 543, endPoint y: 342, distance: 50.1
click at [586, 368] on icon "button" at bounding box center [584, 370] width 6 height 6
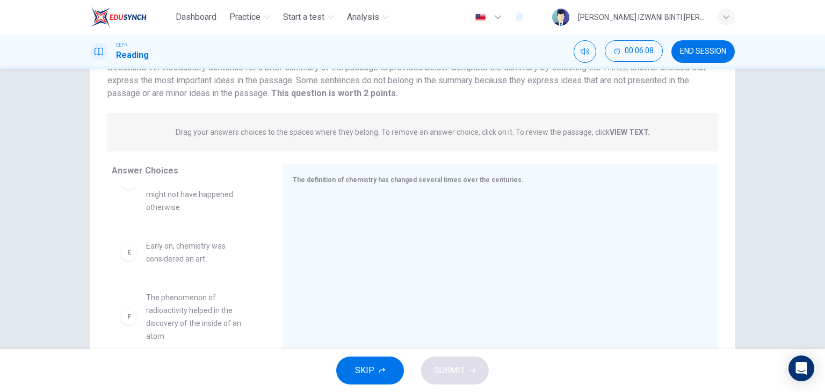
scroll to position [28, 0]
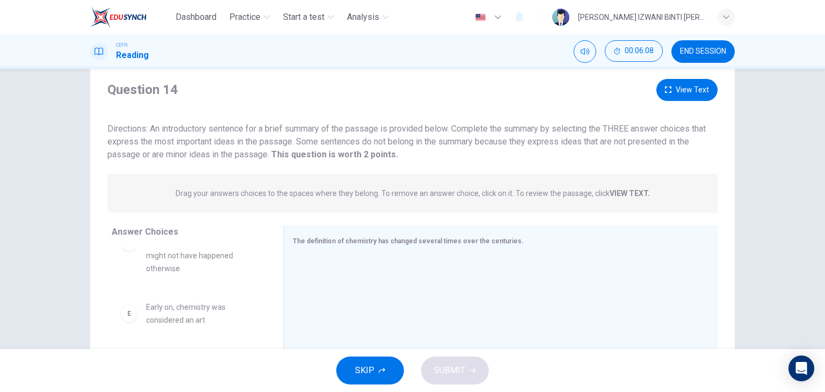
click at [684, 110] on div "Question 14 View Text Directions: An introductory sentence for a brief summary …" at bounding box center [412, 120] width 644 height 82
click at [690, 93] on button "View Text" at bounding box center [686, 90] width 61 height 22
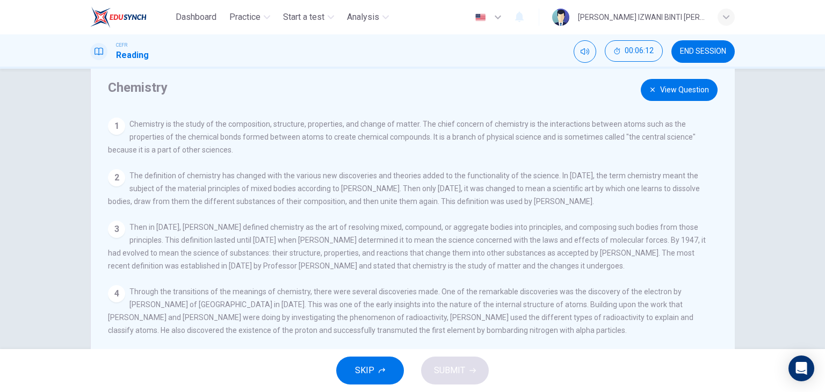
drag, startPoint x: 247, startPoint y: 127, endPoint x: 534, endPoint y: 133, distance: 286.8
click at [534, 133] on span "Chemistry is the study of the composition, structure, properties, and change of…" at bounding box center [402, 137] width 588 height 34
drag, startPoint x: 185, startPoint y: 136, endPoint x: 672, endPoint y: 162, distance: 487.8
click at [672, 162] on div "View Question 1 Chemistry is the study of the composition, structure, propertie…" at bounding box center [415, 253] width 615 height 271
drag, startPoint x: 186, startPoint y: 173, endPoint x: 512, endPoint y: 168, distance: 325.5
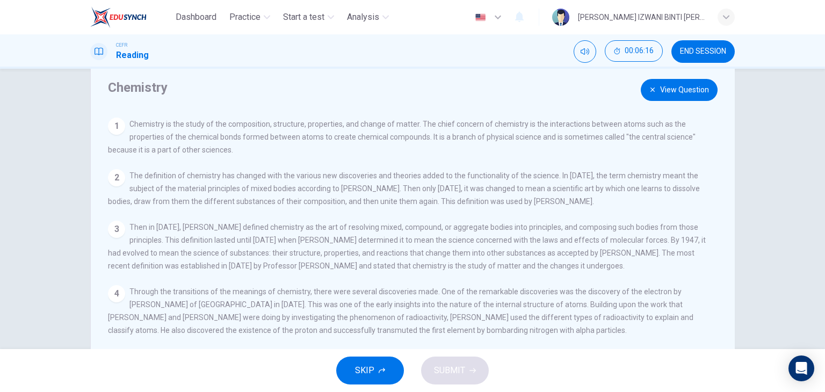
click at [512, 168] on div "View Question 1 Chemistry is the study of the composition, structure, propertie…" at bounding box center [415, 253] width 615 height 271
drag, startPoint x: 315, startPoint y: 177, endPoint x: 513, endPoint y: 189, distance: 198.5
click at [511, 187] on span "The definition of chemistry has changed with the various new discoveries and th…" at bounding box center [404, 188] width 592 height 34
drag, startPoint x: 352, startPoint y: 192, endPoint x: 578, endPoint y: 190, distance: 225.6
click at [578, 190] on span "The definition of chemistry has changed with the various new discoveries and th…" at bounding box center [404, 188] width 592 height 34
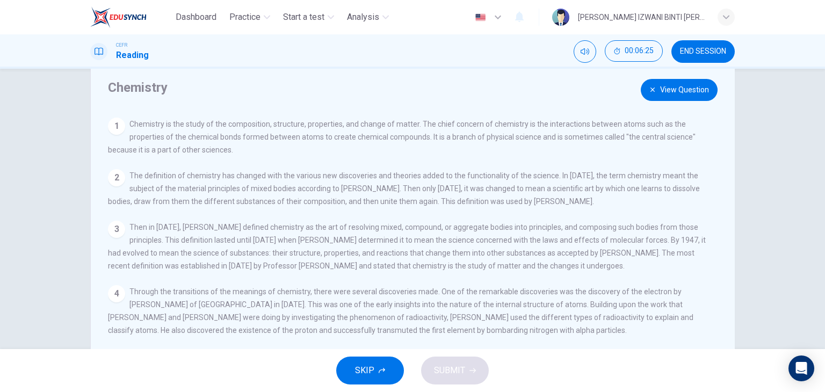
drag, startPoint x: 350, startPoint y: 187, endPoint x: 670, endPoint y: 193, distance: 320.7
click at [670, 193] on span "The definition of chemistry has changed with the various new discoveries and th…" at bounding box center [404, 188] width 592 height 34
click at [634, 194] on div "2 The definition of chemistry has changed with the various new discoveries and …" at bounding box center [408, 188] width 601 height 39
click at [666, 93] on button "View Question" at bounding box center [679, 90] width 77 height 22
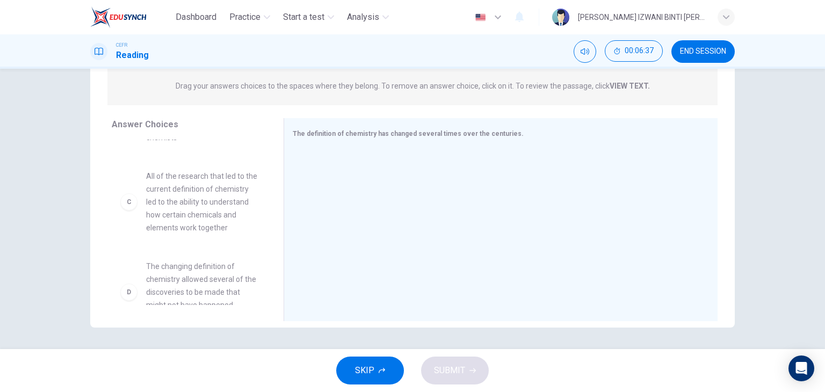
scroll to position [161, 0]
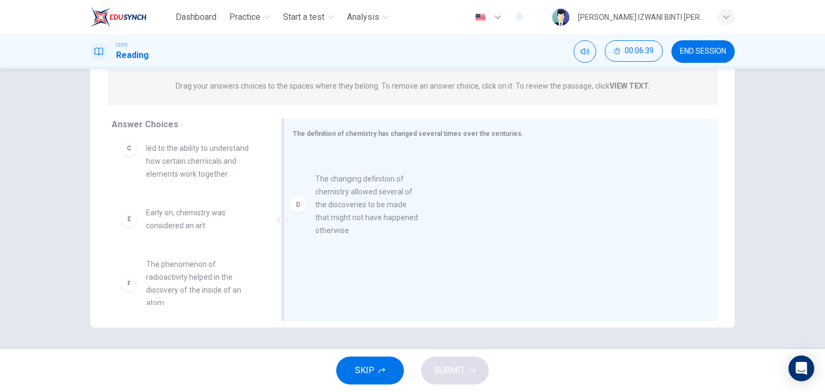
drag, startPoint x: 192, startPoint y: 263, endPoint x: 372, endPoint y: 211, distance: 186.8
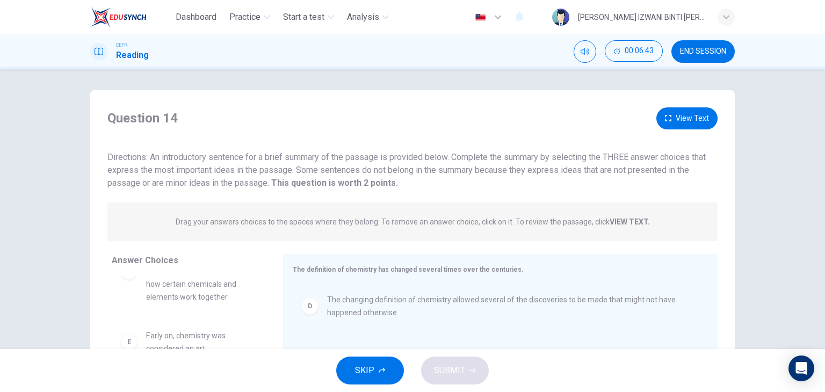
scroll to position [0, 0]
click at [679, 112] on button "View Text" at bounding box center [686, 118] width 61 height 22
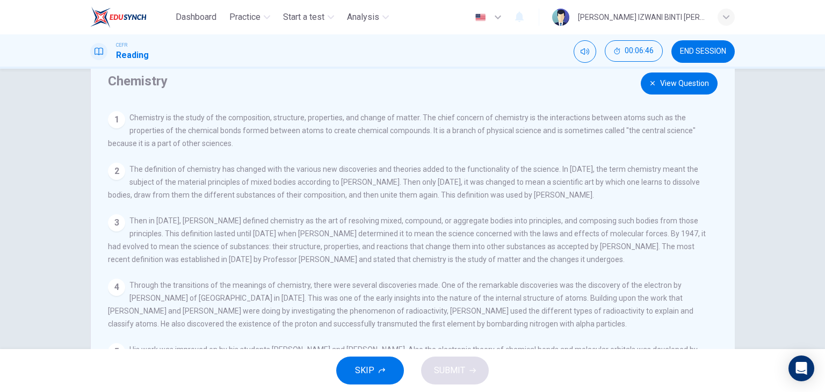
scroll to position [54, 0]
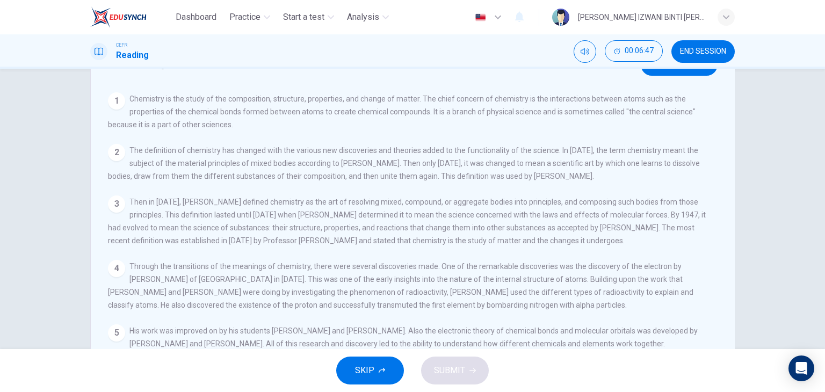
click at [169, 204] on span "Then in [DATE], [PERSON_NAME] defined chemistry as the art of resolving mixed, …" at bounding box center [407, 221] width 598 height 47
drag, startPoint x: 370, startPoint y: 172, endPoint x: 483, endPoint y: 171, distance: 112.8
click at [472, 173] on div "2 The definition of chemistry has changed with the various new discoveries and …" at bounding box center [408, 163] width 601 height 39
drag, startPoint x: 163, startPoint y: 183, endPoint x: 402, endPoint y: 178, distance: 239.6
click at [402, 178] on div "2 The definition of chemistry has changed with the various new discoveries and …" at bounding box center [408, 163] width 601 height 39
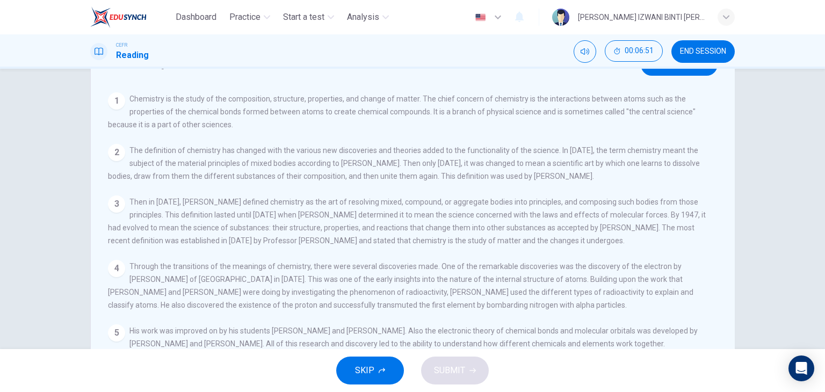
click at [418, 177] on span "The definition of chemistry has changed with the various new discoveries and th…" at bounding box center [404, 163] width 592 height 34
drag, startPoint x: 211, startPoint y: 172, endPoint x: 264, endPoint y: 168, distance: 53.9
click at [264, 168] on span "The definition of chemistry has changed with the various new discoveries and th…" at bounding box center [404, 163] width 592 height 34
drag, startPoint x: 250, startPoint y: 148, endPoint x: 335, endPoint y: 159, distance: 85.6
click at [335, 159] on div "2 The definition of chemistry has changed with the various new discoveries and …" at bounding box center [408, 163] width 601 height 39
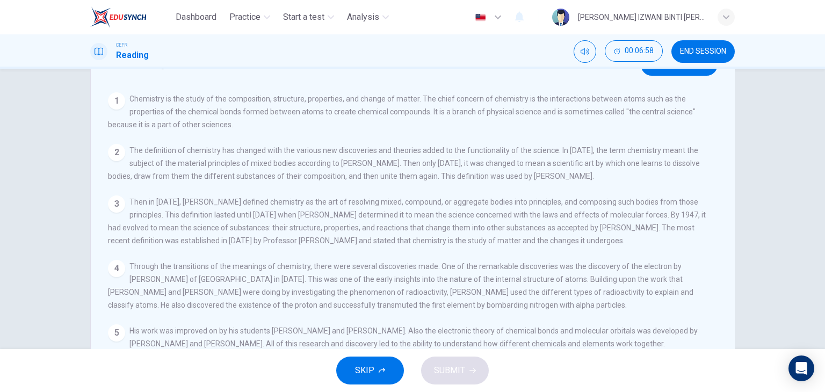
drag, startPoint x: 193, startPoint y: 207, endPoint x: 571, endPoint y: 202, distance: 378.6
click at [571, 202] on span "Then in [DATE], [PERSON_NAME] defined chemistry as the art of resolving mixed, …" at bounding box center [407, 221] width 598 height 47
drag, startPoint x: 212, startPoint y: 216, endPoint x: 621, endPoint y: 221, distance: 408.7
click at [621, 221] on span "Then in [DATE], [PERSON_NAME] defined chemistry as the art of resolving mixed, …" at bounding box center [407, 221] width 598 height 47
drag, startPoint x: 120, startPoint y: 229, endPoint x: 274, endPoint y: 237, distance: 154.3
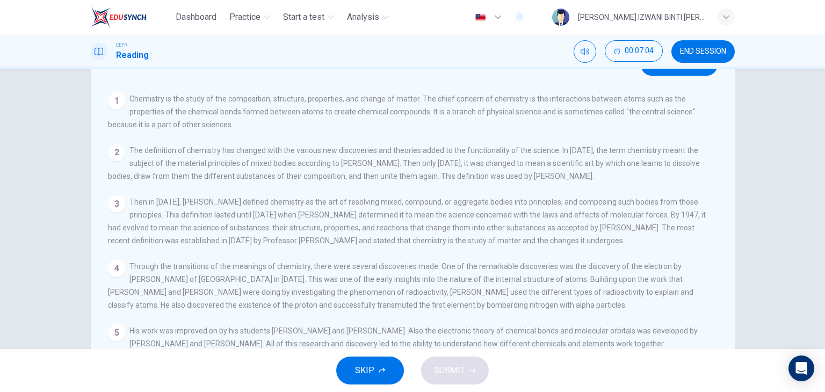
click at [274, 237] on div "Chemistry View Question 1 Chemistry is the study of the composition, structure,…" at bounding box center [412, 223] width 644 height 373
drag, startPoint x: 282, startPoint y: 234, endPoint x: 177, endPoint y: 244, distance: 106.3
click at [177, 245] on span "Then in [DATE], [PERSON_NAME] defined chemistry as the art of resolving mixed, …" at bounding box center [407, 221] width 598 height 47
drag, startPoint x: 176, startPoint y: 244, endPoint x: 510, endPoint y: 242, distance: 334.0
click at [510, 243] on span "Then in [DATE], [PERSON_NAME] defined chemistry as the art of resolving mixed, …" at bounding box center [407, 221] width 598 height 47
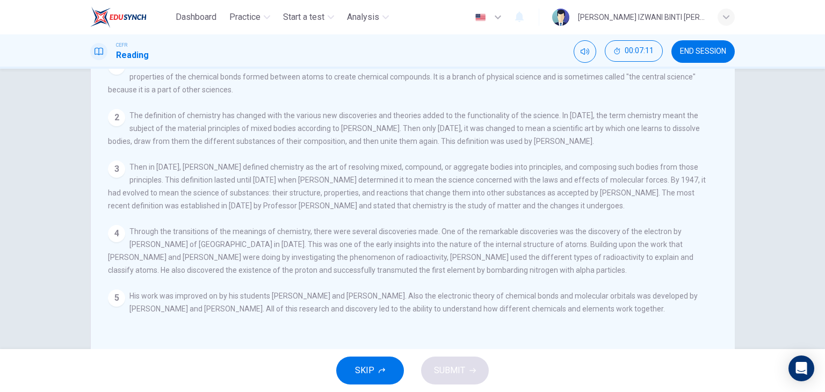
scroll to position [107, 0]
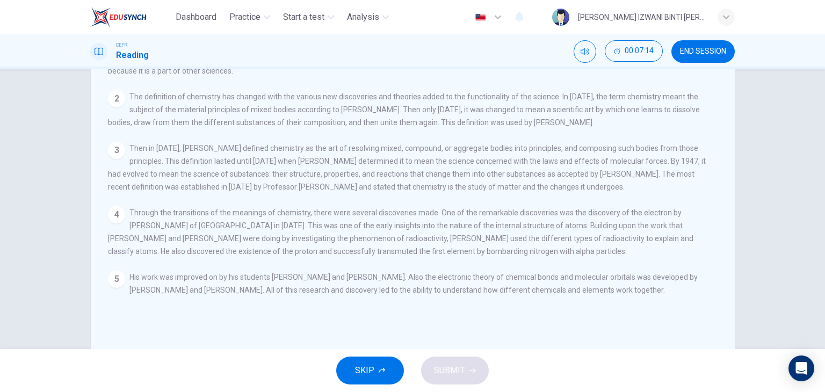
drag, startPoint x: 170, startPoint y: 215, endPoint x: 568, endPoint y: 222, distance: 398.0
click at [568, 222] on div "4 Through the transitions of the meanings of chemistry, there were several disc…" at bounding box center [408, 232] width 601 height 52
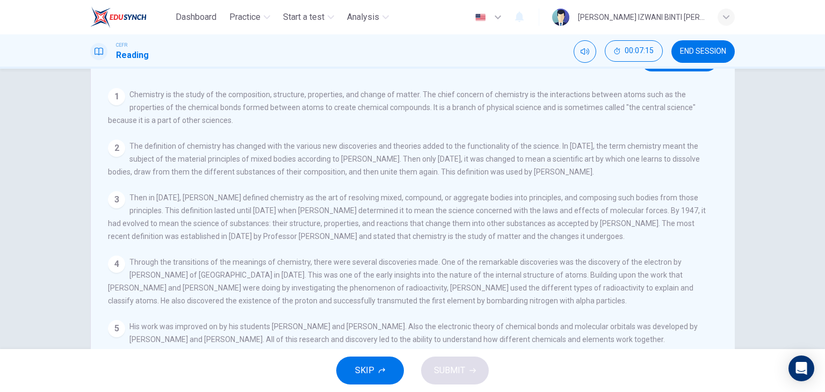
scroll to position [0, 0]
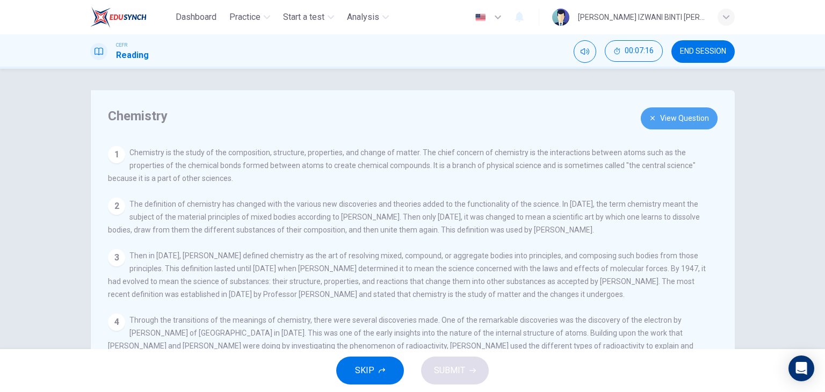
click at [698, 114] on button "View Question" at bounding box center [679, 118] width 77 height 22
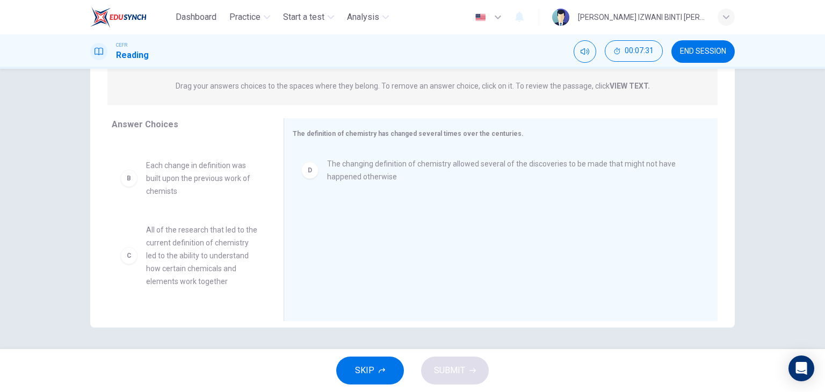
scroll to position [107, 0]
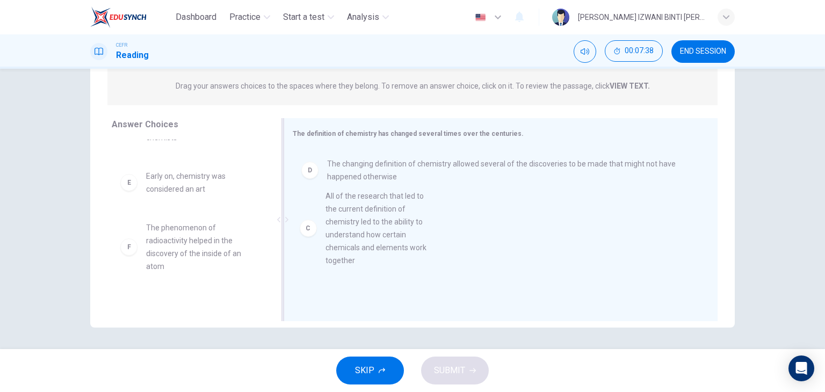
drag, startPoint x: 166, startPoint y: 216, endPoint x: 351, endPoint y: 237, distance: 185.9
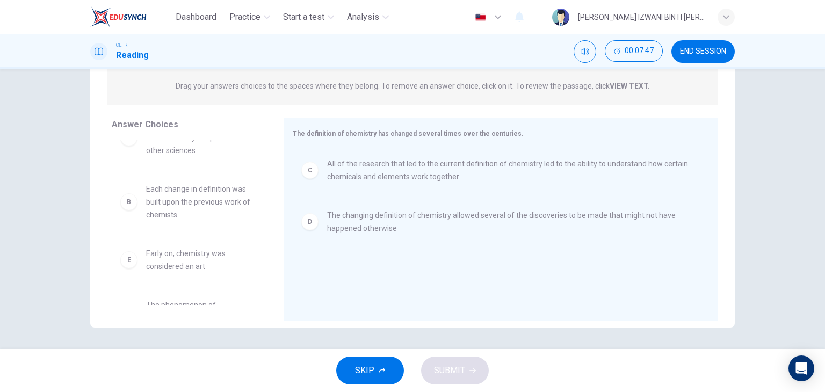
scroll to position [0, 0]
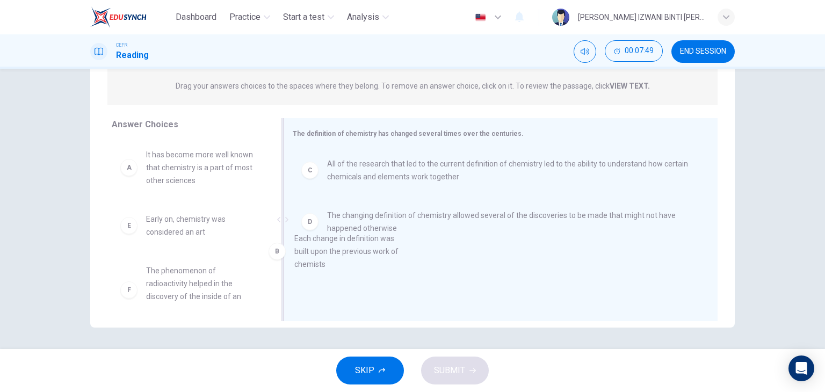
drag, startPoint x: 221, startPoint y: 235, endPoint x: 376, endPoint y: 255, distance: 156.5
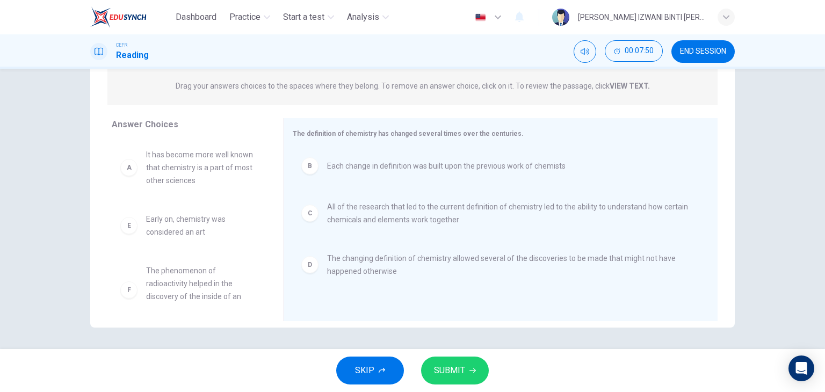
click at [463, 372] on span "SUBMIT" at bounding box center [449, 370] width 31 height 15
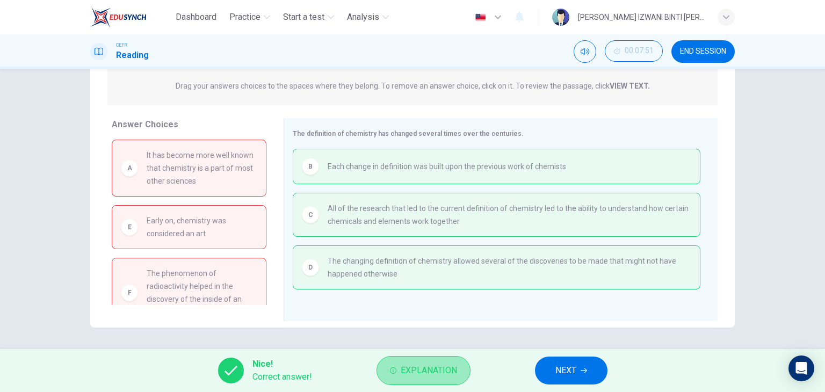
click at [434, 371] on span "Explanation" at bounding box center [429, 370] width 56 height 15
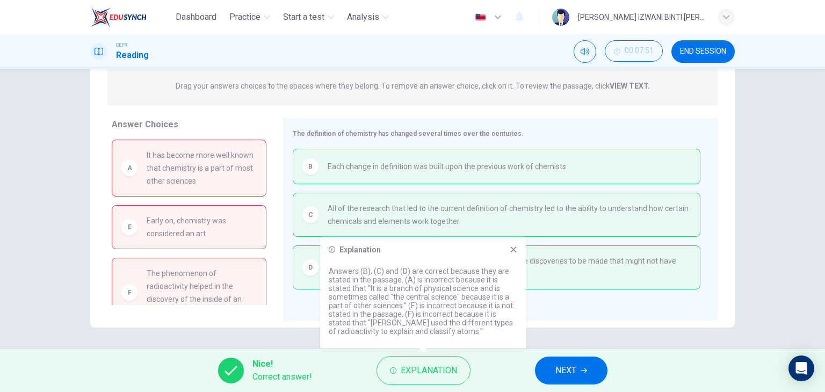
drag, startPoint x: 421, startPoint y: 281, endPoint x: 416, endPoint y: 287, distance: 7.6
click at [419, 285] on p "Answers (B), (C) and (D) are correct because they are stated in the passage. (A…" at bounding box center [423, 301] width 189 height 69
drag, startPoint x: 408, startPoint y: 294, endPoint x: 408, endPoint y: 301, distance: 7.0
click at [408, 301] on p "Answers (B), (C) and (D) are correct because they are stated in the passage. (A…" at bounding box center [423, 301] width 189 height 69
drag, startPoint x: 408, startPoint y: 301, endPoint x: 404, endPoint y: 316, distance: 15.6
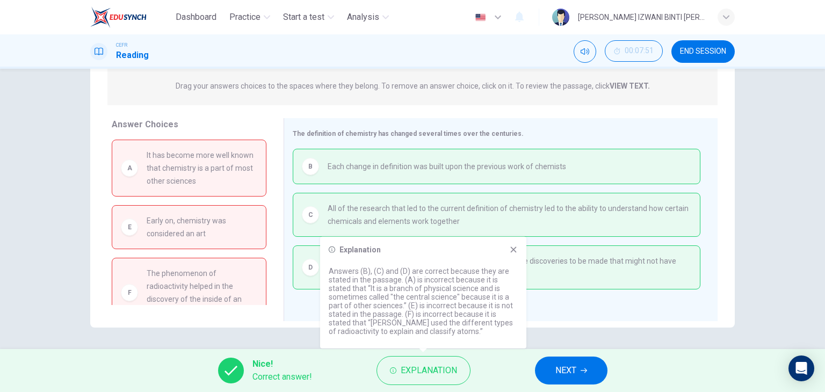
click at [404, 316] on p "Answers (B), (C) and (D) are correct because they are stated in the passage. (A…" at bounding box center [423, 301] width 189 height 69
drag, startPoint x: 417, startPoint y: 316, endPoint x: 361, endPoint y: 346, distance: 63.0
click at [363, 346] on div "Explanation Answers (B), (C) and (D) are correct because they are stated in the…" at bounding box center [423, 293] width 206 height 112
drag, startPoint x: 357, startPoint y: 325, endPoint x: 423, endPoint y: 330, distance: 66.3
click at [423, 330] on p "Answers (B), (C) and (D) are correct because they are stated in the passage. (A…" at bounding box center [423, 301] width 189 height 69
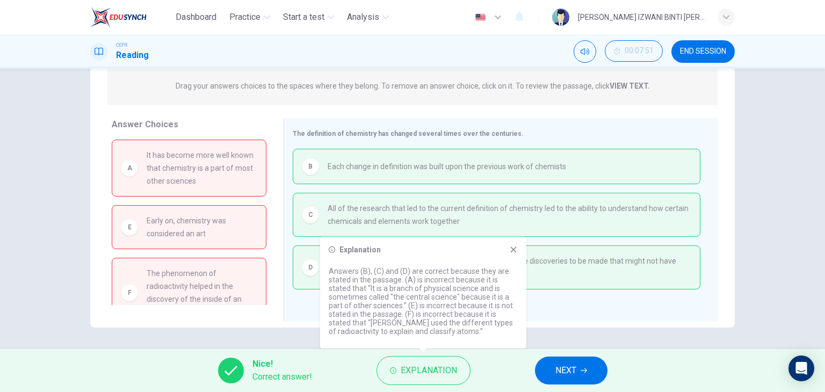
click at [430, 354] on div "Explanation Answers (B), (C) and (D) are correct because they are stated in the…" at bounding box center [423, 296] width 206 height 119
click at [430, 361] on button "Explanation" at bounding box center [423, 370] width 94 height 29
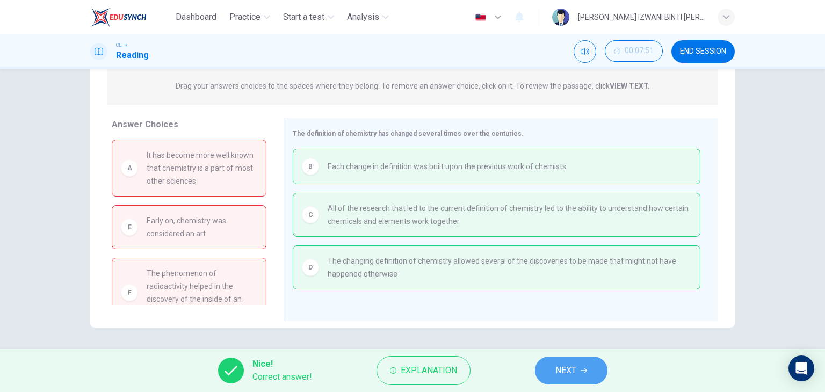
click at [555, 369] on span "NEXT" at bounding box center [565, 370] width 21 height 15
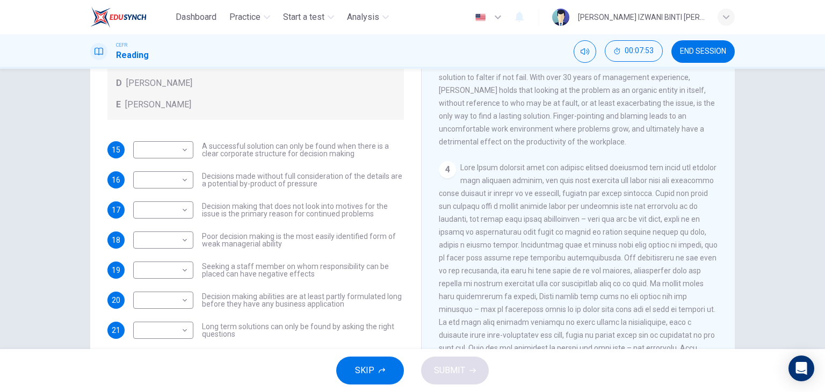
scroll to position [136, 0]
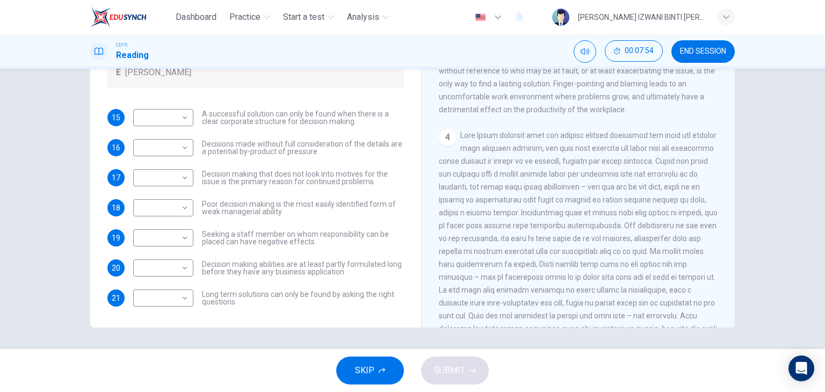
click at [704, 43] on button "END SESSION" at bounding box center [702, 51] width 63 height 23
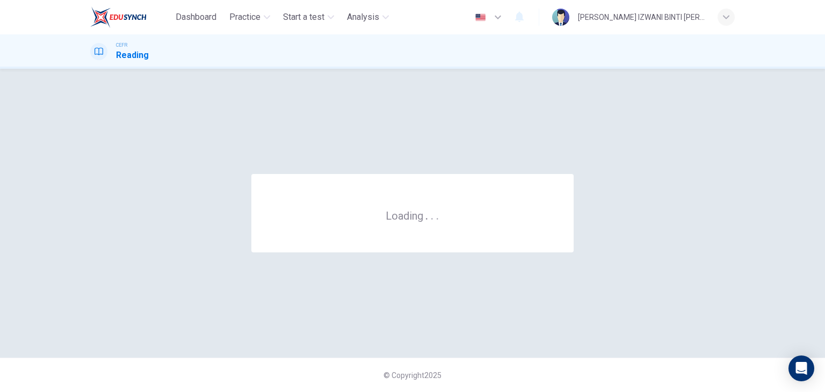
scroll to position [0, 0]
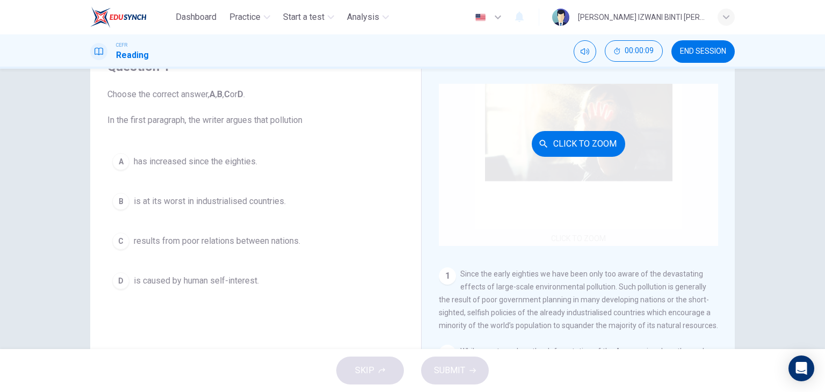
scroll to position [107, 0]
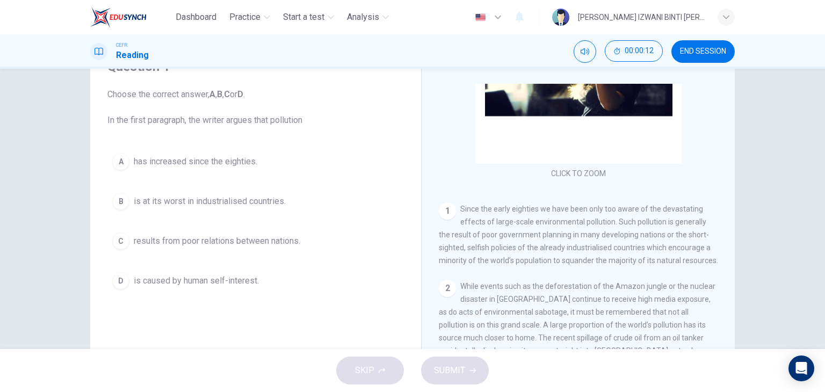
drag, startPoint x: 512, startPoint y: 211, endPoint x: 521, endPoint y: 211, distance: 9.1
click at [521, 211] on span "Since the early eighties we have been only too aware of the devastating effects…" at bounding box center [578, 235] width 279 height 60
click at [528, 221] on span "Since the early eighties we have been only too aware of the devastating effects…" at bounding box center [578, 235] width 279 height 60
click at [526, 235] on span "Since the early eighties we have been only too aware of the devastating effects…" at bounding box center [578, 235] width 279 height 60
drag, startPoint x: 526, startPoint y: 235, endPoint x: 577, endPoint y: 231, distance: 51.1
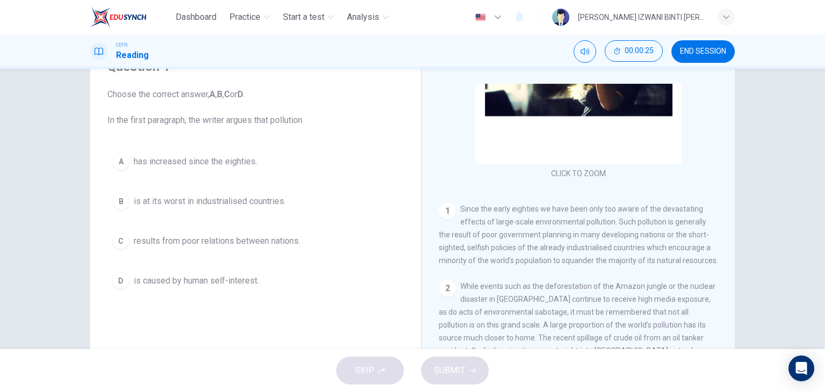
click at [577, 231] on span "Since the early eighties we have been only too aware of the devastating effects…" at bounding box center [578, 235] width 279 height 60
drag, startPoint x: 494, startPoint y: 240, endPoint x: 505, endPoint y: 235, distance: 11.8
click at [505, 235] on div "1 Since the early eighties we have been only too aware of the devastating effec…" at bounding box center [578, 234] width 279 height 64
drag, startPoint x: 506, startPoint y: 235, endPoint x: 643, endPoint y: 233, distance: 137.0
click at [643, 233] on span "Since the early eighties we have been only too aware of the devastating effects…" at bounding box center [578, 235] width 279 height 60
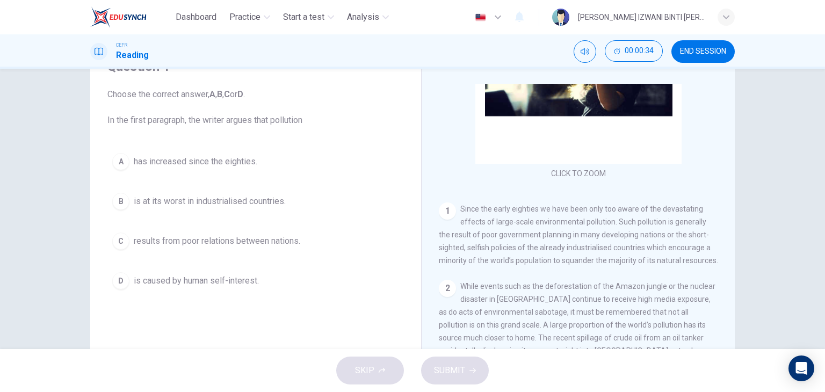
drag, startPoint x: 476, startPoint y: 251, endPoint x: 668, endPoint y: 250, distance: 192.3
click at [668, 250] on span "Since the early eighties we have been only too aware of the devastating effects…" at bounding box center [578, 235] width 279 height 60
drag, startPoint x: 470, startPoint y: 265, endPoint x: 574, endPoint y: 257, distance: 104.0
click at [574, 257] on span "Since the early eighties we have been only too aware of the devastating effects…" at bounding box center [578, 235] width 279 height 60
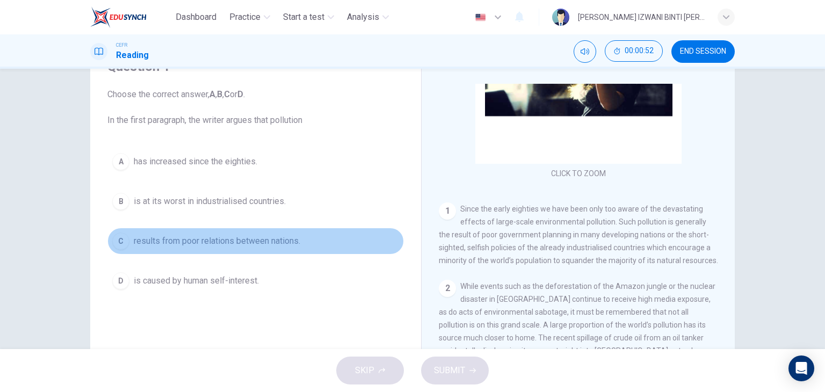
click at [197, 242] on span "results from poor relations between nations." at bounding box center [217, 241] width 166 height 13
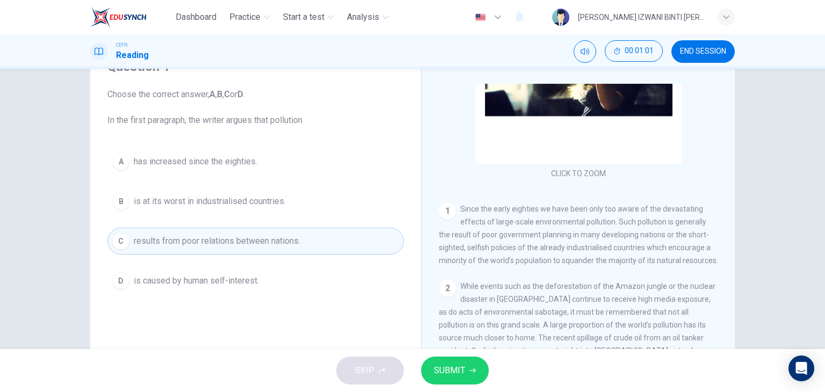
click at [579, 243] on div "1 Since the early eighties we have been only too aware of the devastating effec…" at bounding box center [578, 234] width 279 height 64
drag, startPoint x: 485, startPoint y: 245, endPoint x: 647, endPoint y: 249, distance: 161.7
click at [647, 249] on span "Since the early eighties we have been only too aware of the devastating effects…" at bounding box center [578, 235] width 279 height 60
drag, startPoint x: 538, startPoint y: 250, endPoint x: 638, endPoint y: 249, distance: 100.4
click at [638, 249] on span "Since the early eighties we have been only too aware of the devastating effects…" at bounding box center [578, 235] width 279 height 60
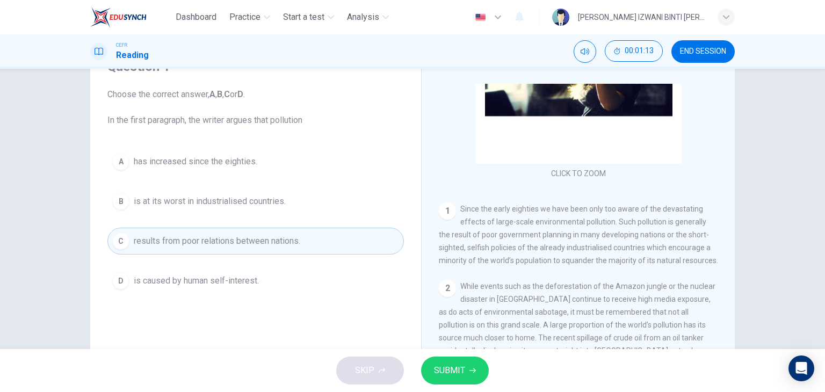
click at [647, 246] on span "Since the early eighties we have been only too aware of the devastating effects…" at bounding box center [578, 235] width 279 height 60
drag, startPoint x: 472, startPoint y: 262, endPoint x: 627, endPoint y: 273, distance: 155.6
click at [627, 267] on div "1 Since the early eighties we have been only too aware of the devastating effec…" at bounding box center [578, 234] width 279 height 64
click at [462, 362] on button "SUBMIT" at bounding box center [455, 371] width 68 height 28
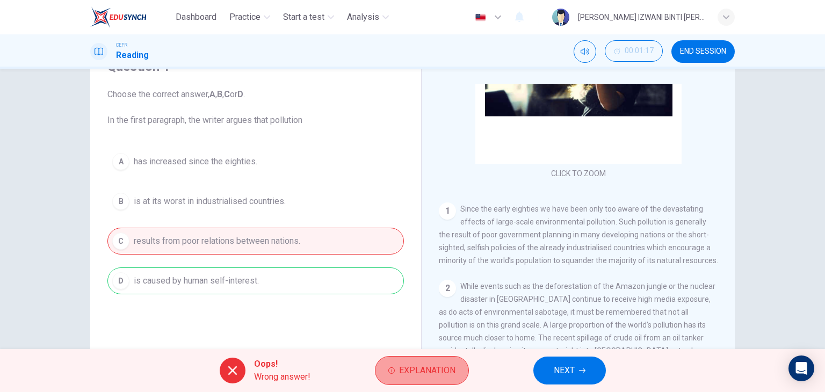
click at [420, 379] on button "Explanation" at bounding box center [422, 370] width 94 height 29
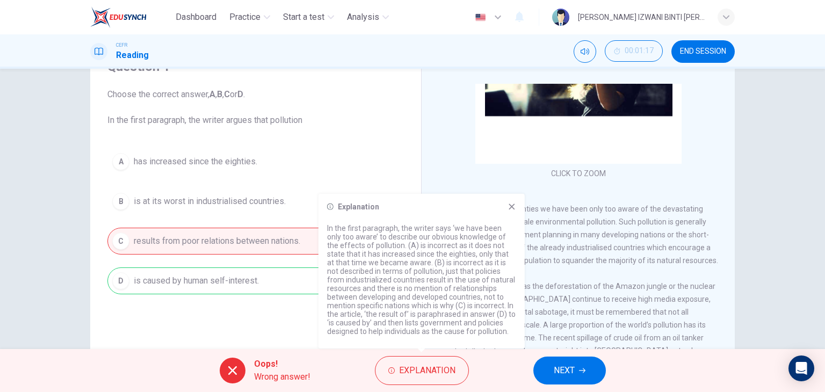
click at [516, 200] on div "Explanation In the first paragraph, the writer says ‘we have been only too awar…" at bounding box center [421, 271] width 206 height 155
click at [512, 209] on icon at bounding box center [511, 206] width 9 height 9
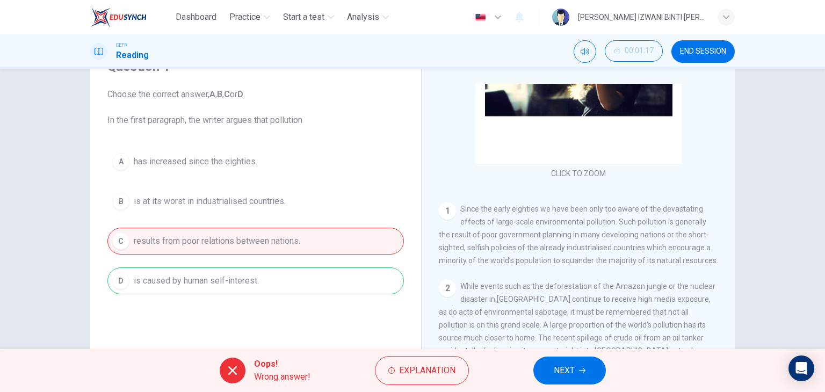
click at [379, 282] on div "A has increased since the eighties. B is at its worst in industrialised countri…" at bounding box center [255, 221] width 296 height 146
click at [245, 245] on div "A has increased since the eighties. B is at its worst in industrialised countri…" at bounding box center [255, 221] width 296 height 146
click at [568, 370] on span "NEXT" at bounding box center [564, 370] width 21 height 15
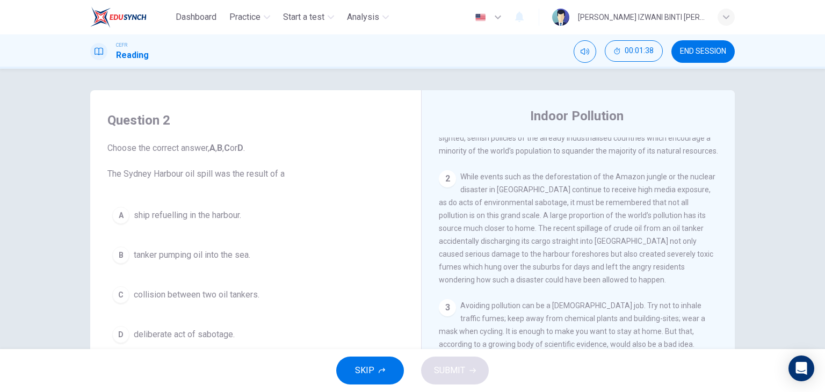
scroll to position [289, 0]
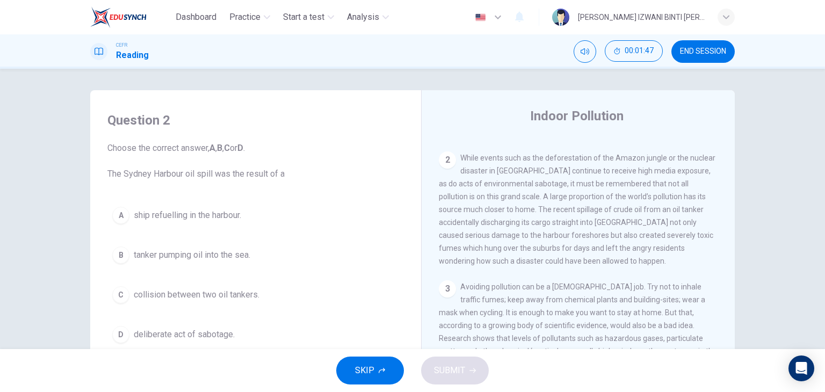
click at [183, 329] on span "deliberate act of sabotage." at bounding box center [184, 334] width 101 height 13
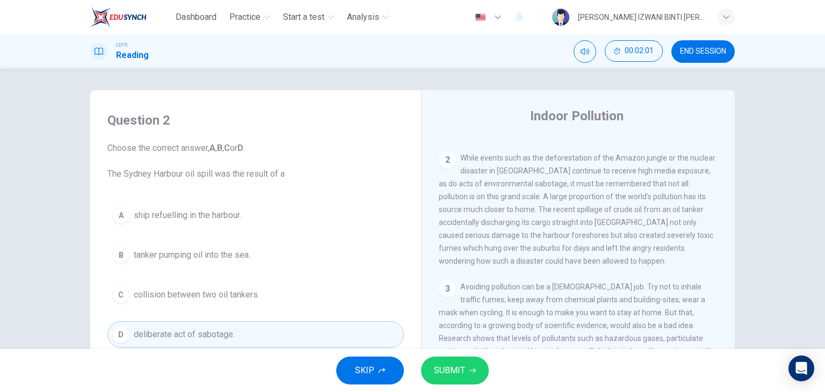
click at [196, 205] on button "A ship refuelling in the harbour." at bounding box center [255, 215] width 296 height 27
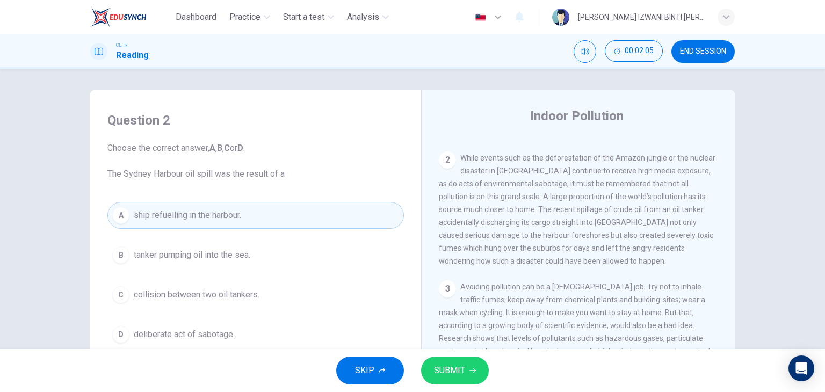
click at [534, 223] on span "While events such as the deforestation of the Amazon jungle or the nuclear disa…" at bounding box center [577, 210] width 277 height 112
drag, startPoint x: 481, startPoint y: 225, endPoint x: 575, endPoint y: 222, distance: 94.0
click at [575, 222] on span "While events such as the deforestation of the Amazon jungle or the nuclear disa…" at bounding box center [577, 210] width 277 height 112
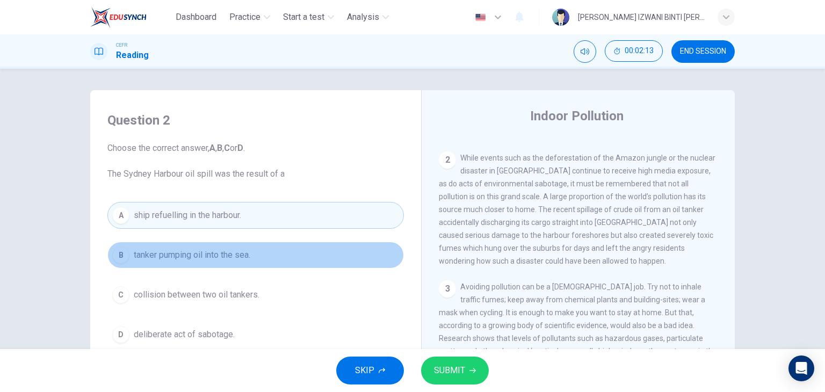
click at [269, 243] on button "B tanker pumping oil into the sea." at bounding box center [255, 255] width 296 height 27
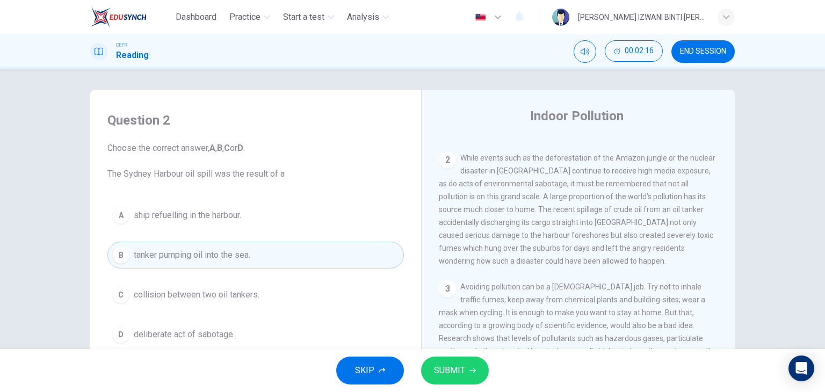
click at [469, 370] on icon "button" at bounding box center [472, 370] width 6 height 5
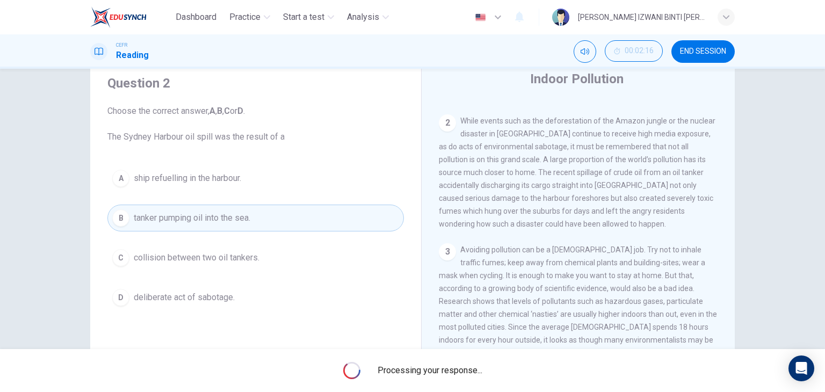
scroll to position [54, 0]
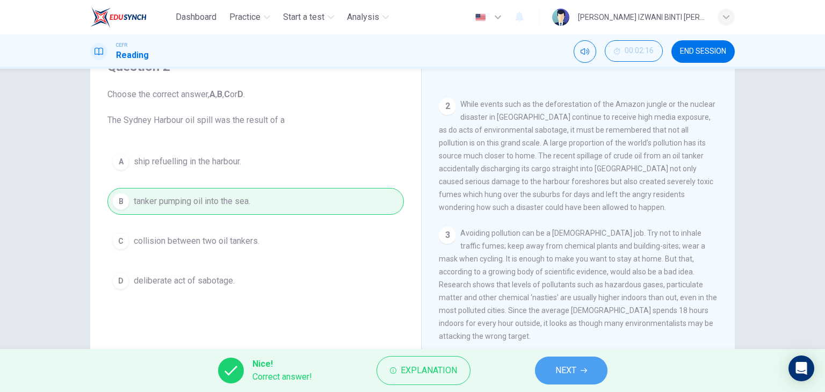
click at [571, 367] on span "NEXT" at bounding box center [565, 370] width 21 height 15
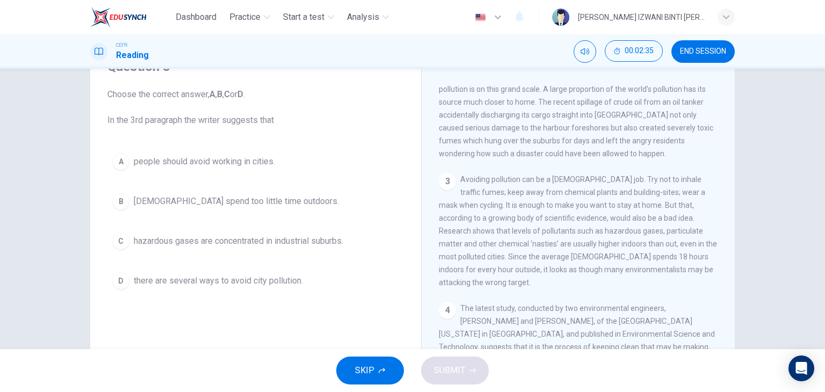
scroll to position [397, 0]
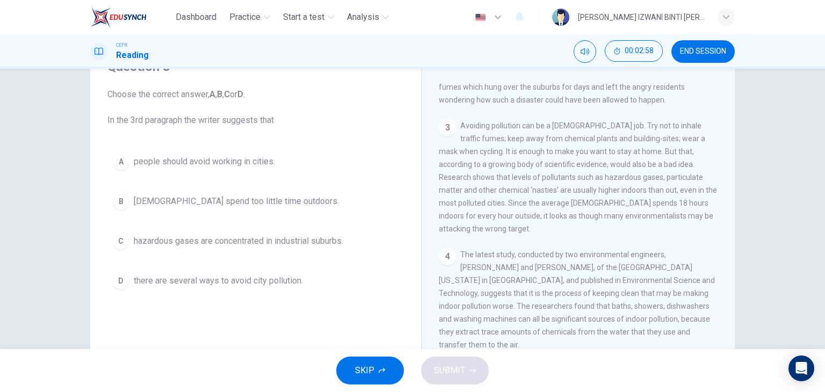
drag, startPoint x: 572, startPoint y: 199, endPoint x: 615, endPoint y: 199, distance: 43.5
click at [610, 200] on span "Avoiding pollution can be a full time job. Try not to inhale traffic fumes; kee…" at bounding box center [578, 177] width 278 height 112
drag, startPoint x: 616, startPoint y: 198, endPoint x: 665, endPoint y: 201, distance: 49.0
click at [662, 203] on div "3 Avoiding pollution can be a full time job. Try not to inhale traffic fumes; k…" at bounding box center [578, 177] width 279 height 116
drag, startPoint x: 431, startPoint y: 211, endPoint x: 472, endPoint y: 214, distance: 41.0
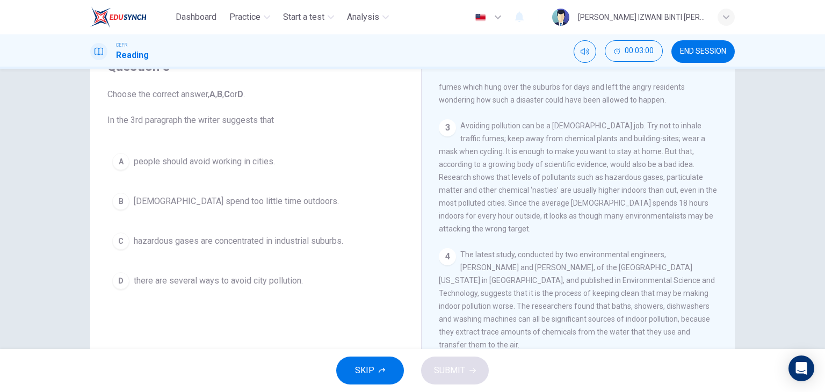
click at [469, 215] on div "Indoor Pollution CLICK TO ZOOM Click to Zoom 1 Since the early eighties we have…" at bounding box center [578, 232] width 314 height 390
drag, startPoint x: 496, startPoint y: 213, endPoint x: 582, endPoint y: 209, distance: 86.0
click at [582, 209] on span "Avoiding pollution can be a full time job. Try not to inhale traffic fumes; kee…" at bounding box center [578, 177] width 278 height 112
click at [668, 211] on span "Avoiding pollution can be a full time job. Try not to inhale traffic fumes; kee…" at bounding box center [578, 177] width 278 height 112
drag, startPoint x: 493, startPoint y: 221, endPoint x: 636, endPoint y: 223, distance: 142.9
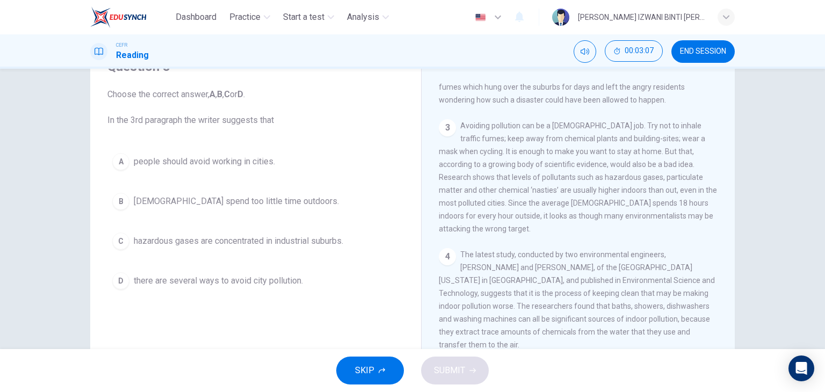
click at [636, 223] on span "Avoiding pollution can be a full time job. Try not to inhale traffic fumes; kee…" at bounding box center [578, 177] width 278 height 112
drag, startPoint x: 568, startPoint y: 241, endPoint x: 641, endPoint y: 223, distance: 74.8
click at [639, 223] on span "Avoiding pollution can be a full time job. Try not to inhale traffic fumes; kee…" at bounding box center [578, 177] width 278 height 112
click at [266, 280] on span "there are several ways to avoid city pollution." at bounding box center [218, 280] width 169 height 13
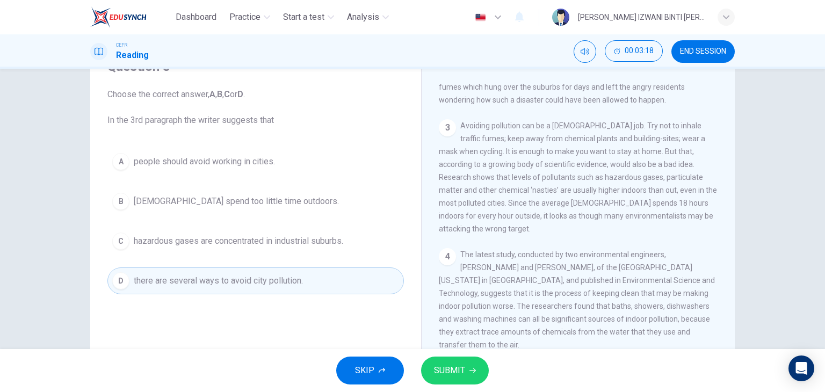
click at [432, 364] on button "SUBMIT" at bounding box center [455, 371] width 68 height 28
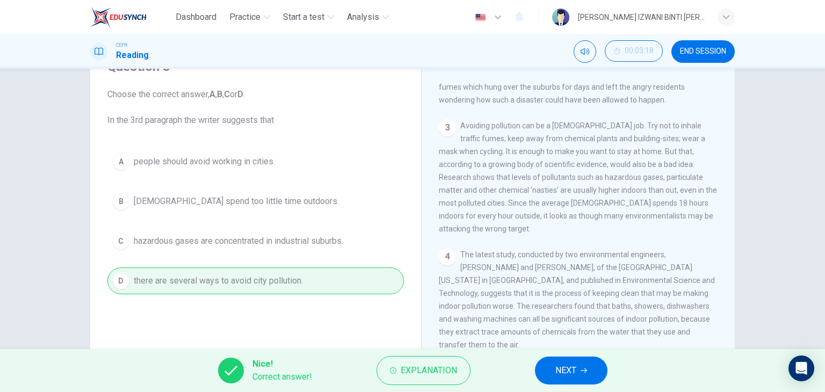
click at [559, 367] on span "NEXT" at bounding box center [565, 370] width 21 height 15
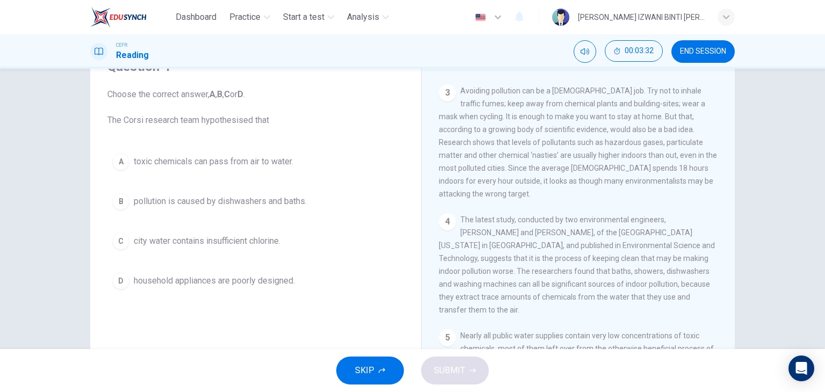
scroll to position [451, 0]
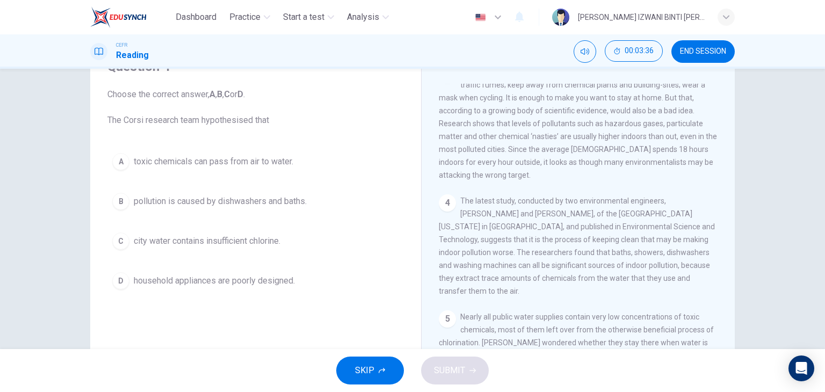
click at [516, 223] on span "The latest study, conducted by two environmental engineers, Richard Corsi and C…" at bounding box center [577, 246] width 276 height 99
drag, startPoint x: 499, startPoint y: 237, endPoint x: 632, endPoint y: 224, distance: 132.8
click at [630, 224] on span "The latest study, conducted by two environmental engineers, Richard Corsi and C…" at bounding box center [577, 246] width 276 height 99
drag, startPoint x: 470, startPoint y: 253, endPoint x: 642, endPoint y: 252, distance: 171.9
click at [642, 252] on span "The latest study, conducted by two environmental engineers, Richard Corsi and C…" at bounding box center [577, 246] width 276 height 99
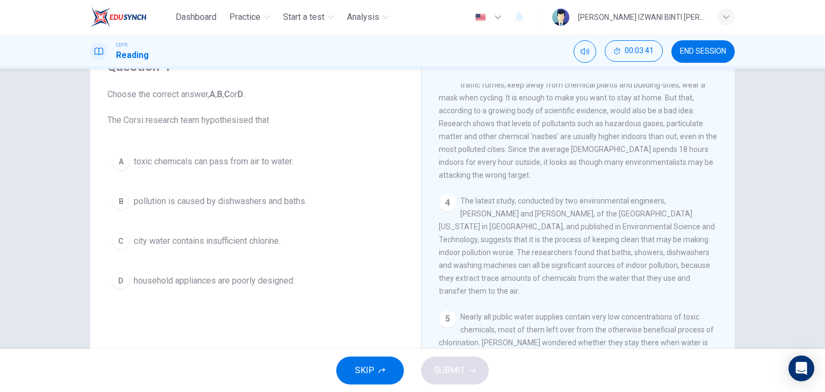
click at [644, 252] on span "The latest study, conducted by two environmental engineers, Richard Corsi and C…" at bounding box center [577, 246] width 276 height 99
click at [642, 251] on span "The latest study, conducted by two environmental engineers, Richard Corsi and C…" at bounding box center [577, 246] width 276 height 99
drag, startPoint x: 503, startPoint y: 252, endPoint x: 686, endPoint y: 243, distance: 183.9
click at [686, 243] on div "4 The latest study, conducted by two environmental engineers, Richard Corsi and…" at bounding box center [578, 245] width 279 height 103
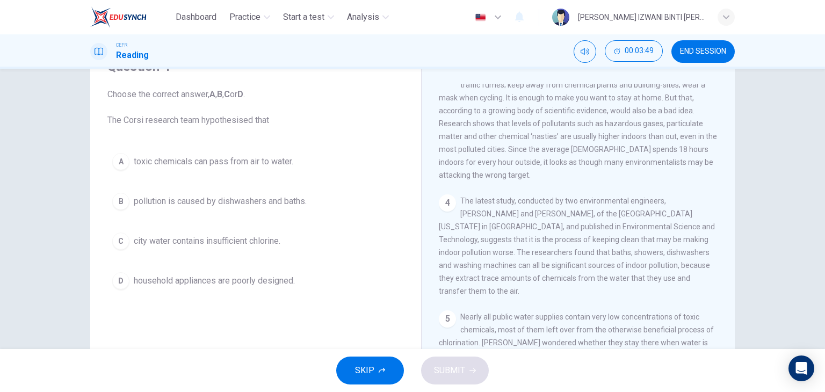
drag, startPoint x: 466, startPoint y: 260, endPoint x: 645, endPoint y: 262, distance: 178.8
click at [645, 262] on span "The latest study, conducted by two environmental engineers, Richard Corsi and C…" at bounding box center [577, 246] width 276 height 99
drag, startPoint x: 469, startPoint y: 279, endPoint x: 588, endPoint y: 278, distance: 118.7
click at [588, 278] on span "The latest study, conducted by two environmental engineers, Richard Corsi and C…" at bounding box center [577, 246] width 276 height 99
drag, startPoint x: 493, startPoint y: 289, endPoint x: 542, endPoint y: 304, distance: 51.6
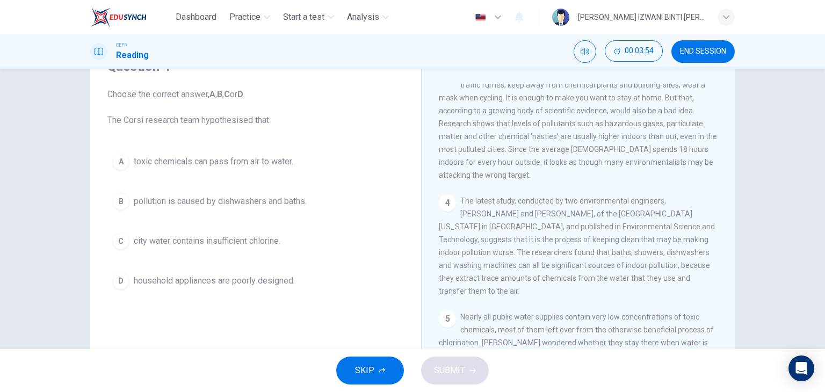
click at [542, 304] on div "CLICK TO ZOOM Click to Zoom 1 Since the early eighties we have been only too aw…" at bounding box center [585, 247] width 293 height 326
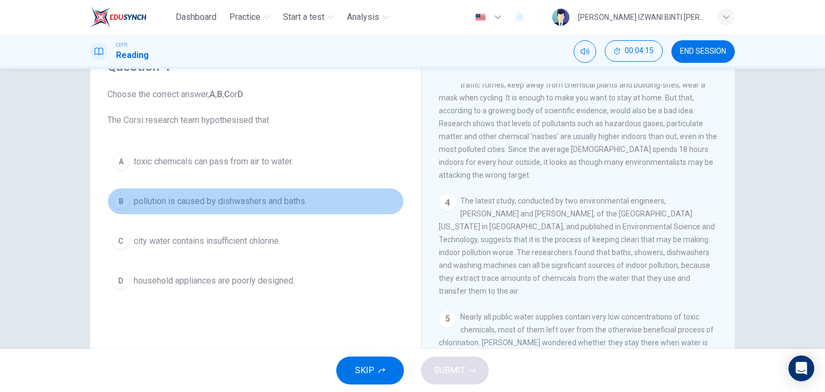
click at [204, 206] on span "pollution is caused by dishwashers and baths." at bounding box center [220, 201] width 173 height 13
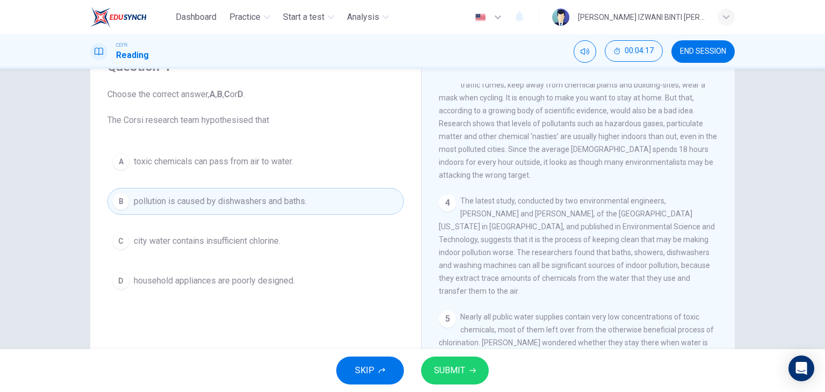
drag, startPoint x: 504, startPoint y: 275, endPoint x: 520, endPoint y: 278, distance: 15.8
click at [520, 278] on span "The latest study, conducted by two environmental engineers, Richard Corsi and C…" at bounding box center [577, 246] width 276 height 99
click at [470, 370] on icon "button" at bounding box center [472, 370] width 6 height 5
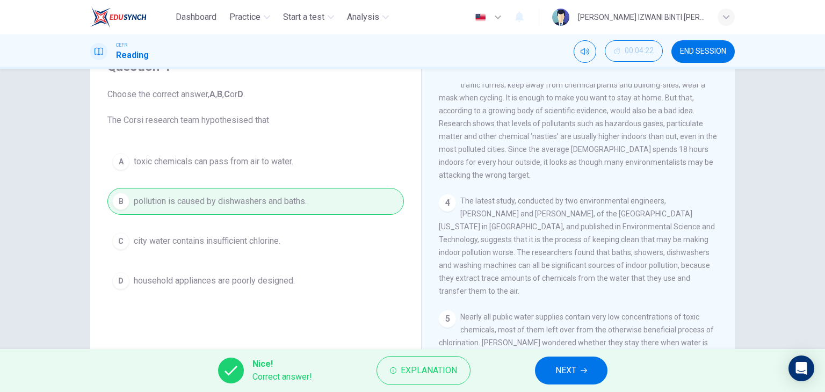
click at [571, 374] on span "NEXT" at bounding box center [565, 370] width 21 height 15
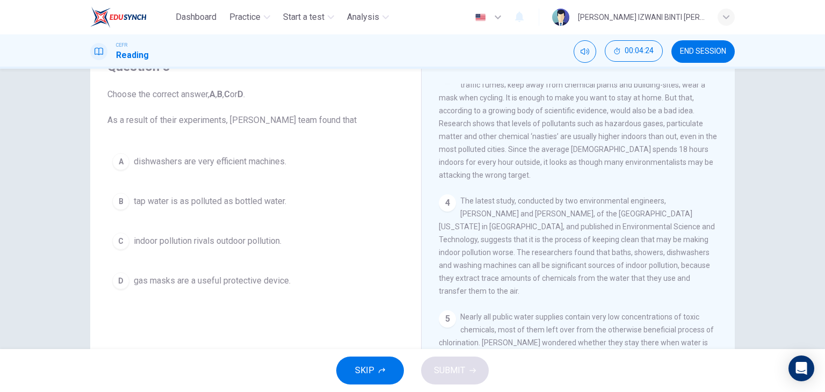
click at [259, 123] on span "Choose the correct answer, A , B , C or D . As a result of their experiments, D…" at bounding box center [255, 107] width 296 height 39
drag, startPoint x: 204, startPoint y: 155, endPoint x: 253, endPoint y: 272, distance: 126.9
click at [249, 272] on div "A dishwashers are very efficient machines. B tap water is as polluted as bottle…" at bounding box center [255, 221] width 296 height 146
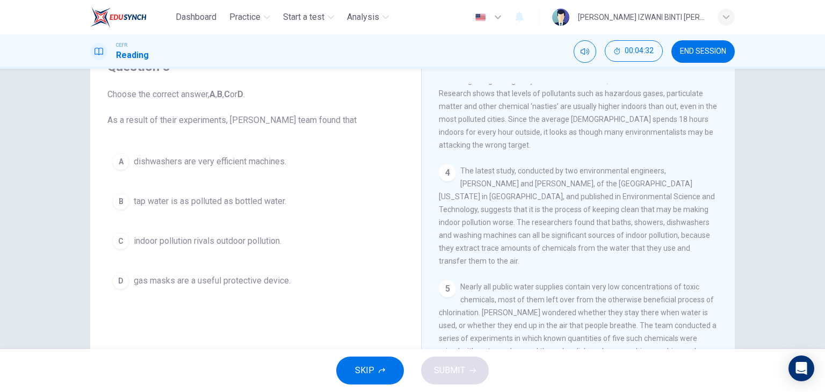
scroll to position [504, 0]
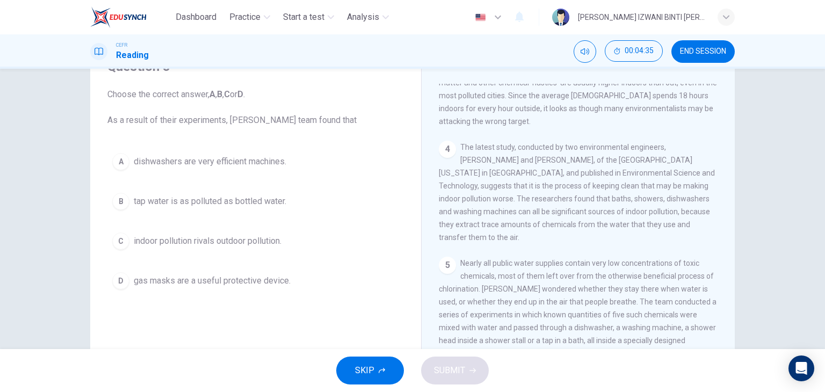
click at [523, 184] on span "The latest study, conducted by two environmental engineers, Richard Corsi and C…" at bounding box center [577, 192] width 276 height 99
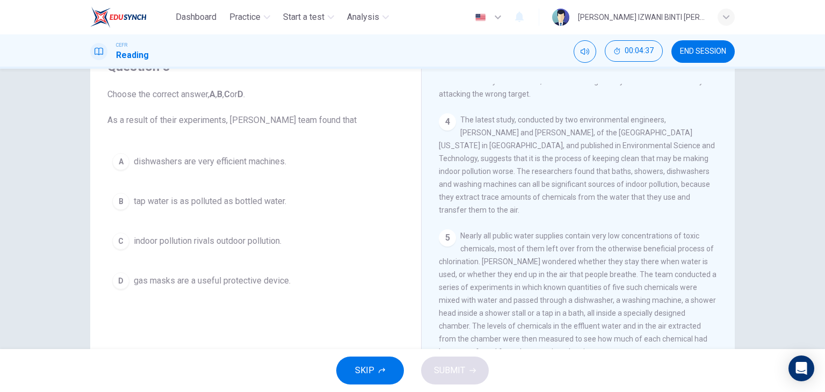
scroll to position [558, 0]
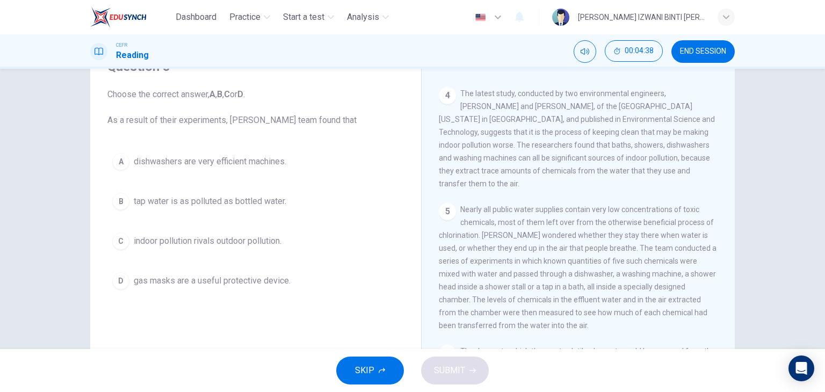
drag, startPoint x: 521, startPoint y: 211, endPoint x: 595, endPoint y: 221, distance: 74.8
click at [595, 222] on span "Nearly all public water supplies contain very low concentrations of toxic chemi…" at bounding box center [578, 267] width 278 height 125
click at [597, 211] on span "Nearly all public water supplies contain very low concentrations of toxic chemi…" at bounding box center [578, 267] width 278 height 125
drag, startPoint x: 521, startPoint y: 223, endPoint x: 671, endPoint y: 223, distance: 149.3
click at [671, 223] on span "Nearly all public water supplies contain very low concentrations of toxic chemi…" at bounding box center [578, 267] width 278 height 125
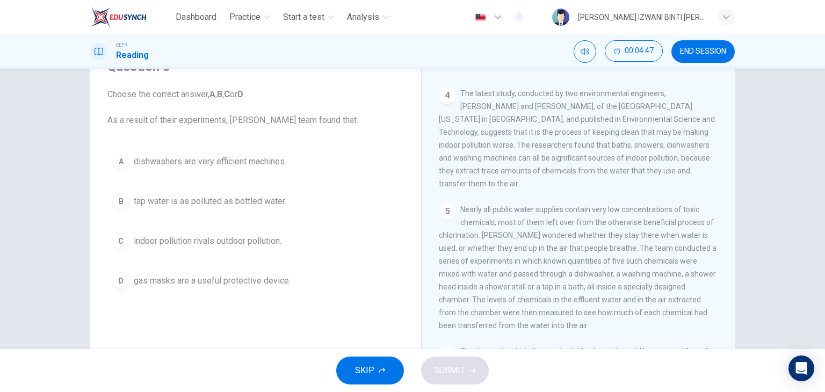
drag, startPoint x: 488, startPoint y: 235, endPoint x: 675, endPoint y: 241, distance: 186.5
click at [675, 241] on div "5 Nearly all public water supplies contain very low concentrations of toxic che…" at bounding box center [578, 267] width 279 height 129
drag, startPoint x: 523, startPoint y: 249, endPoint x: 564, endPoint y: 251, distance: 42.0
click at [564, 252] on span "Nearly all public water supplies contain very low concentrations of toxic chemi…" at bounding box center [578, 267] width 278 height 125
drag, startPoint x: 475, startPoint y: 286, endPoint x: 578, endPoint y: 294, distance: 102.8
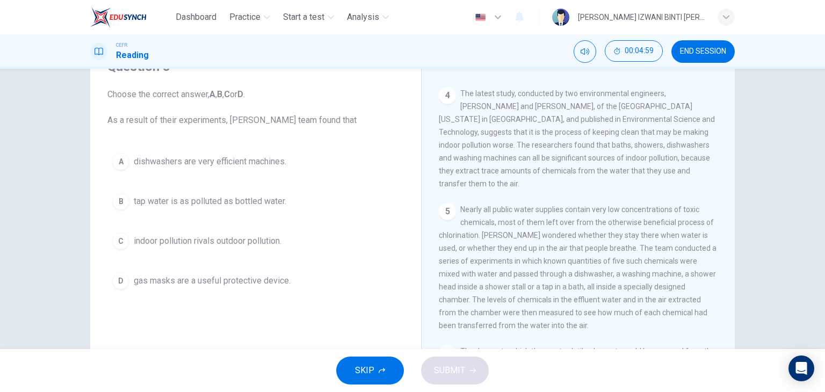
click at [577, 294] on div "5 Nearly all public water supplies contain very low concentrations of toxic che…" at bounding box center [578, 267] width 279 height 129
drag, startPoint x: 582, startPoint y: 291, endPoint x: 656, endPoint y: 295, distance: 74.2
click at [656, 295] on div "5 Nearly all public water supplies contain very low concentrations of toxic che…" at bounding box center [578, 267] width 279 height 129
drag, startPoint x: 451, startPoint y: 303, endPoint x: 585, endPoint y: 303, distance: 133.7
click at [585, 303] on span "Nearly all public water supplies contain very low concentrations of toxic chemi…" at bounding box center [578, 267] width 278 height 125
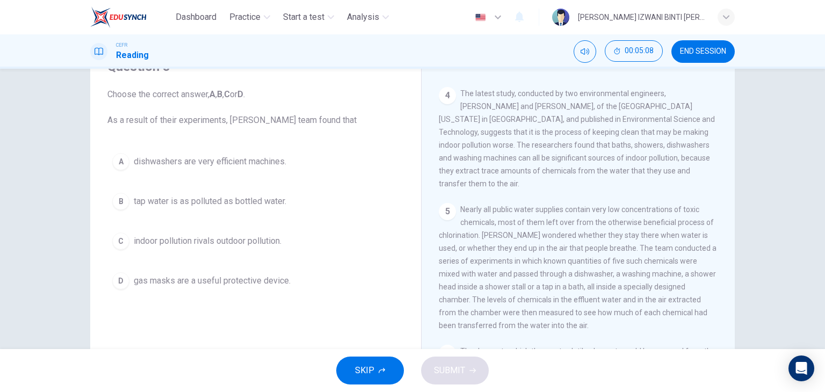
click at [595, 316] on span "Nearly all public water supplies contain very low concentrations of toxic chemi…" at bounding box center [578, 267] width 278 height 125
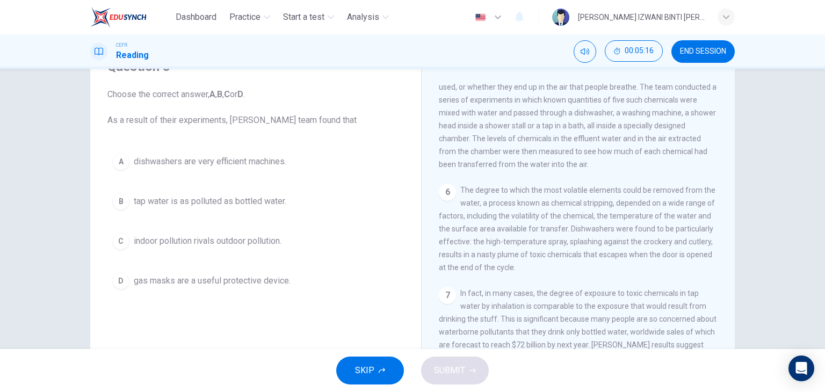
scroll to position [773, 0]
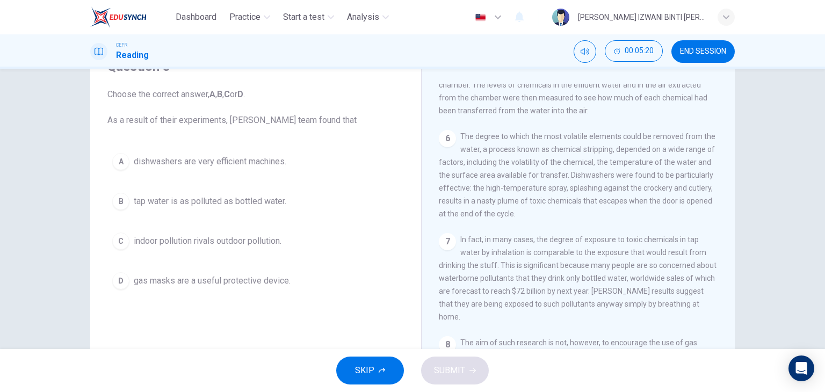
click at [564, 314] on span "In fact, in many cases, the degree of exposure to toxic chemicals in tap water …" at bounding box center [578, 278] width 278 height 86
drag, startPoint x: 451, startPoint y: 317, endPoint x: 606, endPoint y: 308, distance: 155.5
click at [606, 308] on span "In fact, in many cases, the degree of exposure to toxic chemicals in tap water …" at bounding box center [578, 278] width 278 height 86
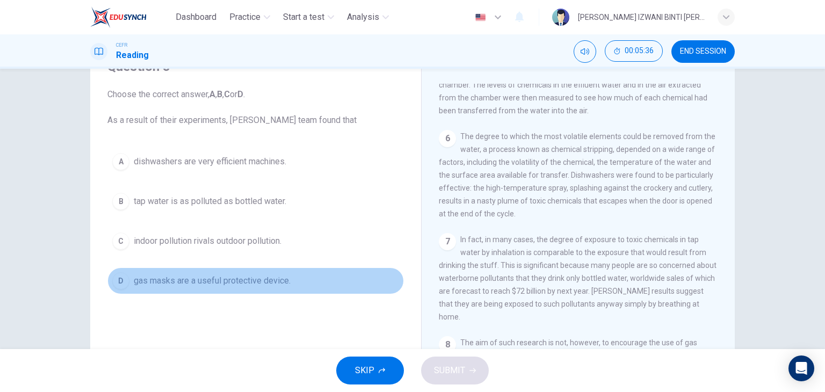
click at [242, 282] on span "gas masks are a useful protective device." at bounding box center [212, 280] width 157 height 13
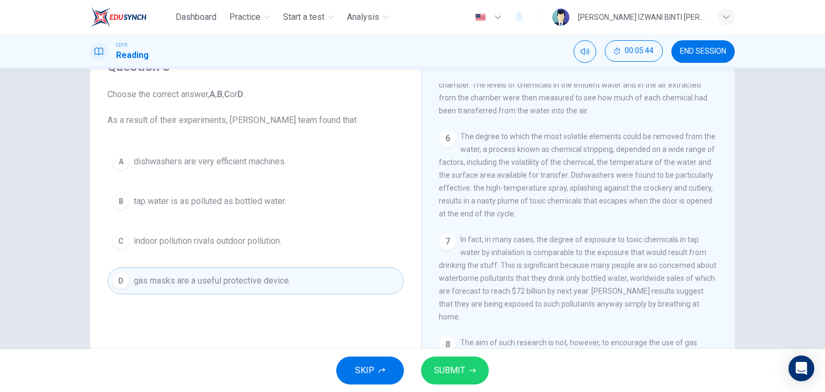
click at [511, 146] on div "6 The degree to which the most volatile elements could be removed from the wate…" at bounding box center [578, 175] width 279 height 90
drag, startPoint x: 496, startPoint y: 140, endPoint x: 637, endPoint y: 131, distance: 141.5
click at [637, 131] on div "CLICK TO ZOOM Click to Zoom 1 Since the early eighties we have been only too aw…" at bounding box center [585, 247] width 293 height 326
drag, startPoint x: 469, startPoint y: 211, endPoint x: 614, endPoint y: 202, distance: 145.3
click at [614, 202] on span "The degree to which the most volatile elements could be removed from the water,…" at bounding box center [577, 175] width 277 height 86
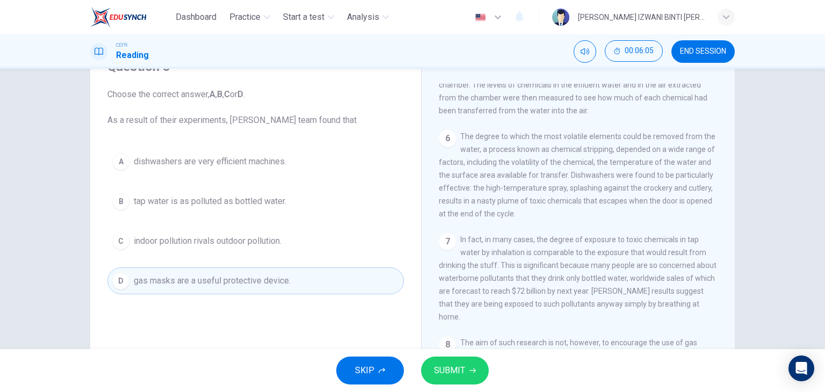
click at [314, 207] on button "B tap water is as polluted as bottled water." at bounding box center [255, 201] width 296 height 27
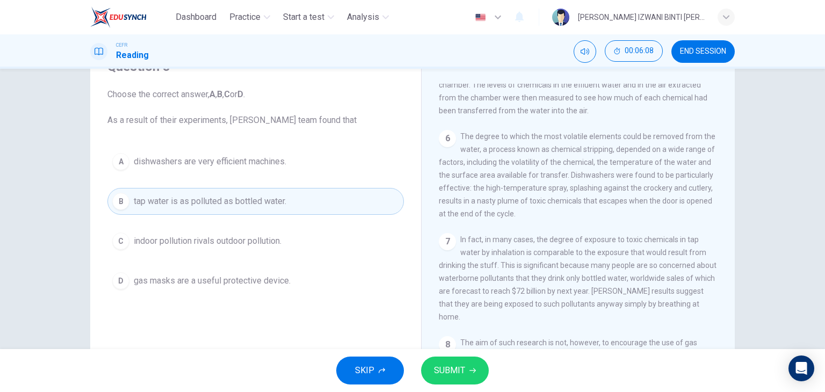
drag, startPoint x: 545, startPoint y: 272, endPoint x: 647, endPoint y: 266, distance: 101.7
click at [650, 267] on div "7 In fact, in many cases, the degree of exposure to toxic chemicals in tap wate…" at bounding box center [578, 278] width 279 height 90
drag, startPoint x: 504, startPoint y: 289, endPoint x: 508, endPoint y: 295, distance: 7.3
click at [508, 295] on span "In fact, in many cases, the degree of exposure to toxic chemicals in tap water …" at bounding box center [578, 278] width 278 height 86
drag, startPoint x: 553, startPoint y: 285, endPoint x: 631, endPoint y: 282, distance: 78.4
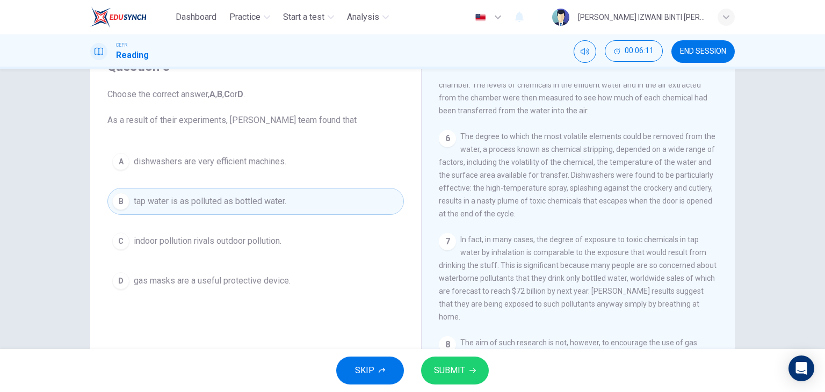
click at [631, 282] on span "In fact, in many cases, the degree of exposure to toxic chemicals in tap water …" at bounding box center [578, 278] width 278 height 86
drag, startPoint x: 517, startPoint y: 301, endPoint x: 561, endPoint y: 296, distance: 44.8
click at [543, 301] on span "In fact, in many cases, the degree of exposure to toxic chemicals in tap water …" at bounding box center [578, 278] width 278 height 86
click at [451, 368] on span "SUBMIT" at bounding box center [449, 370] width 31 height 15
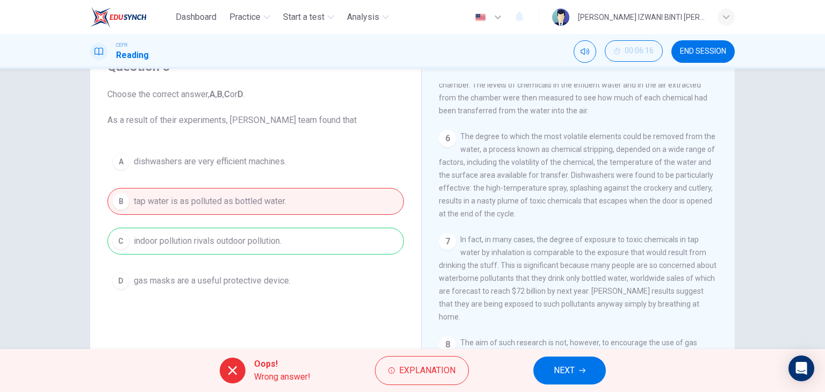
click at [264, 243] on div "A dishwashers are very efficient machines. B tap water is as polluted as bottle…" at bounding box center [255, 221] width 296 height 146
click at [424, 369] on span "Explanation" at bounding box center [427, 370] width 56 height 15
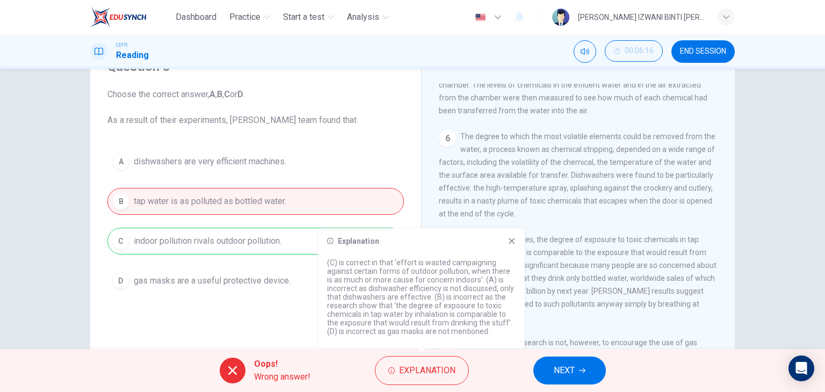
drag, startPoint x: 389, startPoint y: 262, endPoint x: 400, endPoint y: 262, distance: 10.7
click at [400, 262] on p "(C) is correct in that ‘effort is wasted campaigning against certain forms of o…" at bounding box center [421, 296] width 189 height 77
click at [367, 278] on p "(C) is correct in that ‘effort is wasted campaigning against certain forms of o…" at bounding box center [421, 296] width 189 height 77
drag, startPoint x: 377, startPoint y: 284, endPoint x: 502, endPoint y: 265, distance: 126.0
click at [485, 273] on p "(C) is correct in that ‘effort is wasted campaigning against certain forms of o…" at bounding box center [421, 296] width 189 height 77
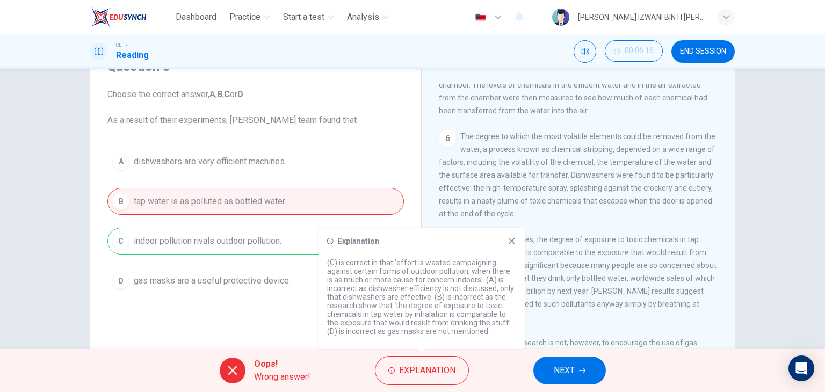
click at [516, 246] on div "Explanation (C) is correct in that ‘effort is wasted campaigning against certai…" at bounding box center [421, 288] width 206 height 120
click at [511, 241] on icon at bounding box center [512, 241] width 6 height 6
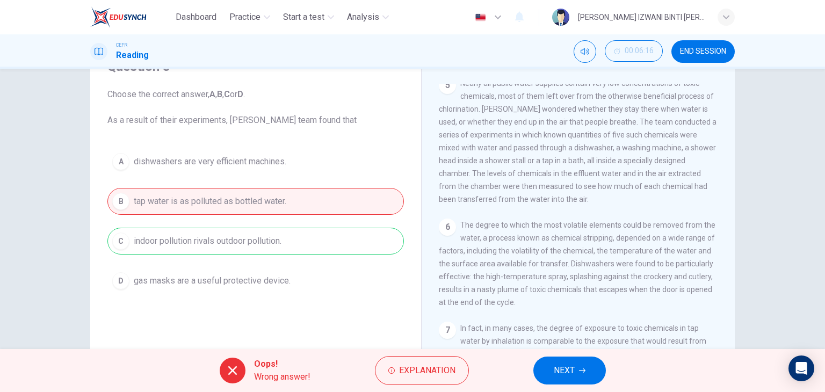
scroll to position [665, 0]
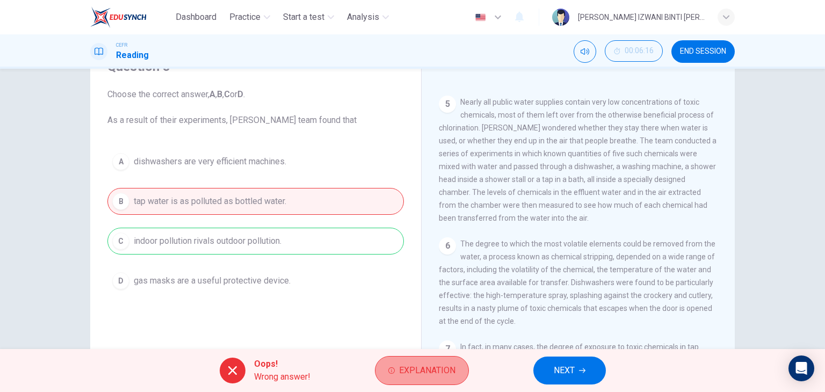
click at [432, 366] on span "Explanation" at bounding box center [427, 370] width 56 height 15
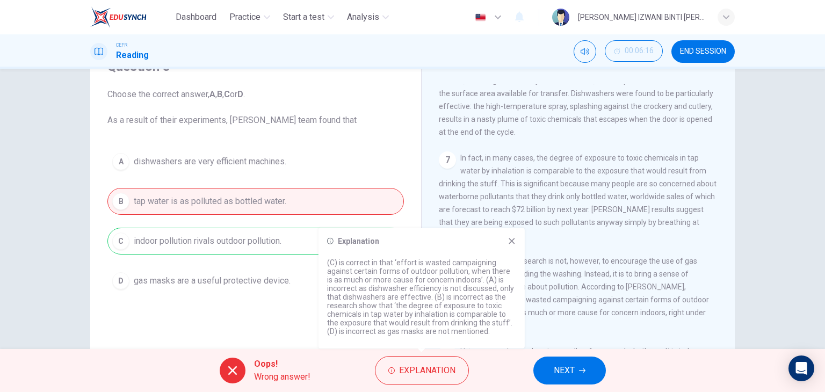
scroll to position [826, 0]
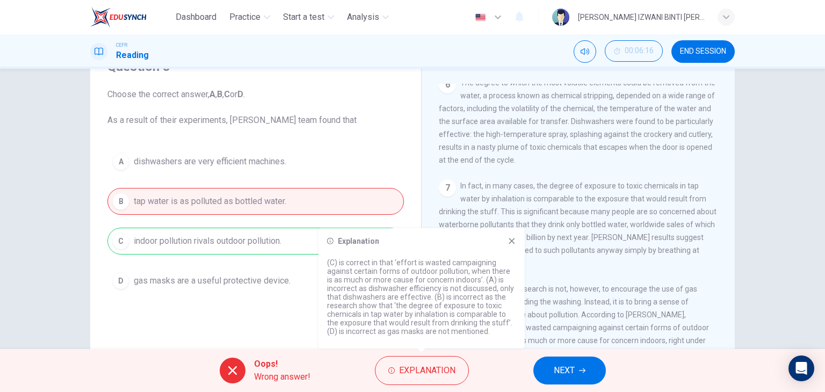
click at [515, 238] on icon at bounding box center [511, 241] width 9 height 9
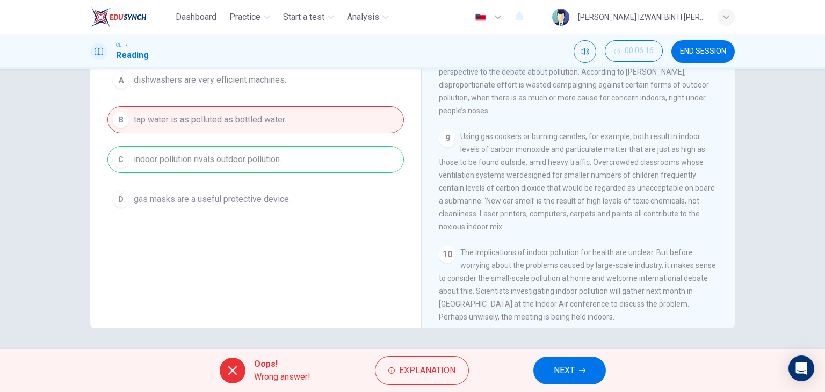
scroll to position [136, 0]
click at [560, 367] on span "NEXT" at bounding box center [564, 370] width 21 height 15
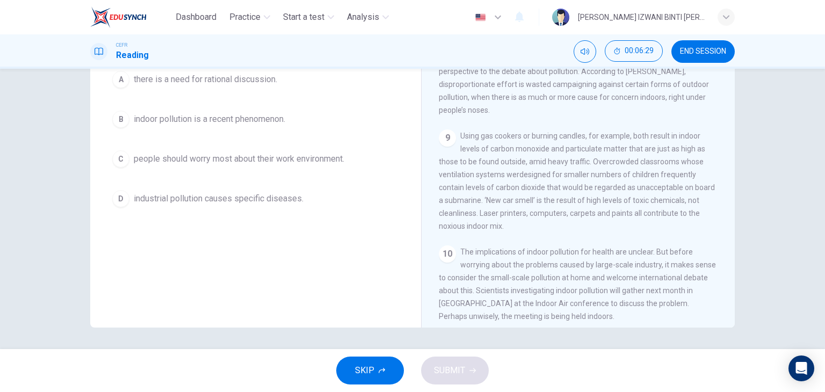
click at [538, 248] on span "The implications of indoor pollution for health are unclear. But before worryin…" at bounding box center [577, 284] width 277 height 73
drag, startPoint x: 490, startPoint y: 249, endPoint x: 601, endPoint y: 250, distance: 111.7
click at [601, 250] on div "10 The implications of indoor pollution for health are unclear. But before worr…" at bounding box center [578, 283] width 279 height 77
drag, startPoint x: 502, startPoint y: 268, endPoint x: 516, endPoint y: 271, distance: 14.3
click at [516, 271] on span "The implications of indoor pollution for health are unclear. But before worryin…" at bounding box center [577, 284] width 277 height 73
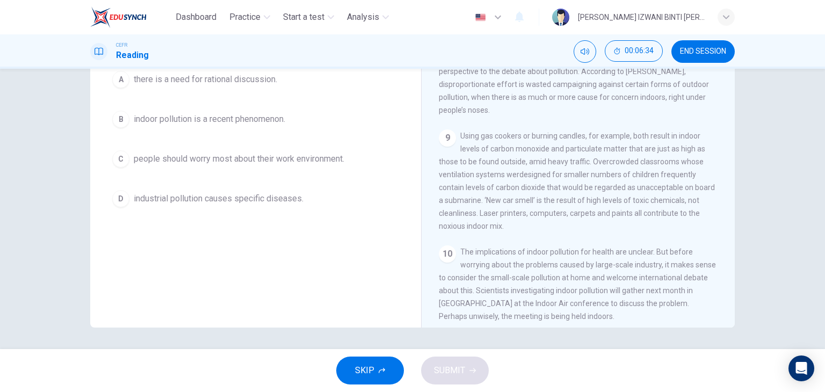
drag, startPoint x: 494, startPoint y: 282, endPoint x: 584, endPoint y: 286, distance: 90.3
click at [584, 286] on div "10 The implications of indoor pollution for health are unclear. But before worr…" at bounding box center [578, 283] width 279 height 77
drag, startPoint x: 541, startPoint y: 294, endPoint x: 543, endPoint y: 307, distance: 13.6
click at [543, 307] on span "The implications of indoor pollution for health are unclear. But before worryin…" at bounding box center [577, 284] width 277 height 73
drag, startPoint x: 544, startPoint y: 310, endPoint x: 477, endPoint y: 271, distance: 77.0
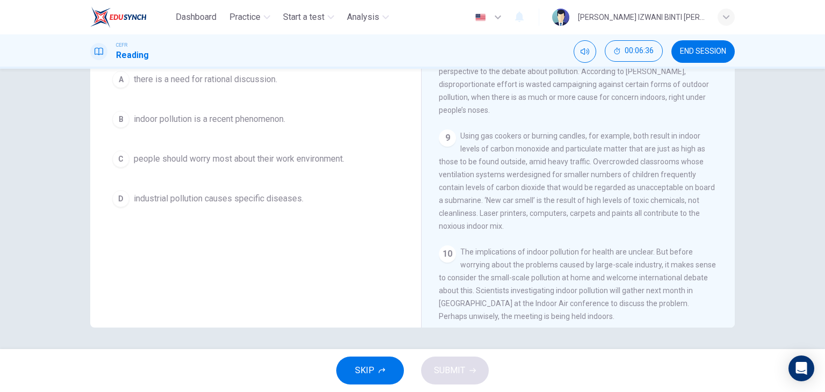
click at [540, 310] on span "The implications of indoor pollution for health are unclear. But before worryin…" at bounding box center [577, 284] width 277 height 73
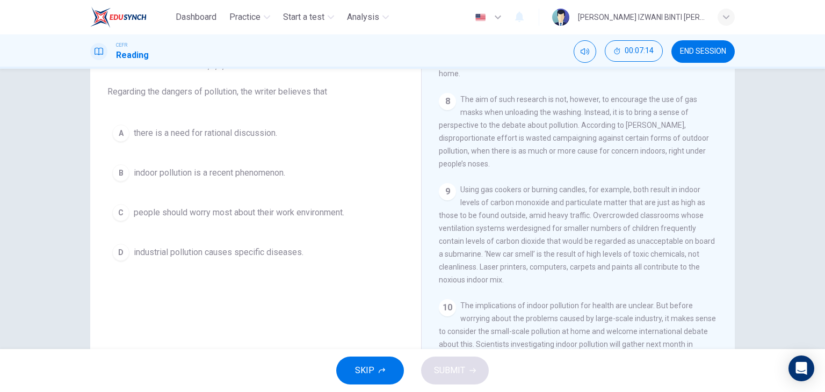
click at [345, 248] on button "D industrial pollution causes specific diseases." at bounding box center [255, 252] width 296 height 27
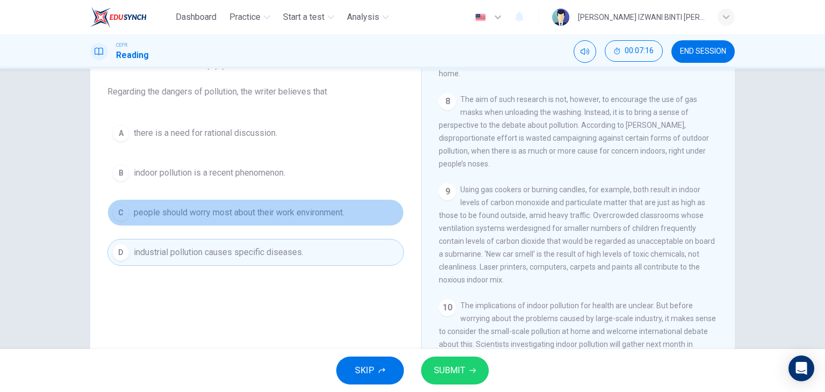
click at [346, 200] on button "C people should worry most about their work environment." at bounding box center [255, 212] width 296 height 27
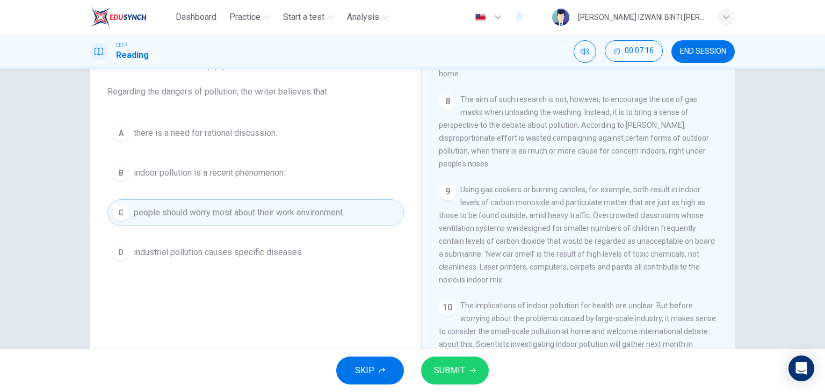
click at [340, 163] on button "B indoor pollution is a recent phenomenon." at bounding box center [255, 172] width 296 height 27
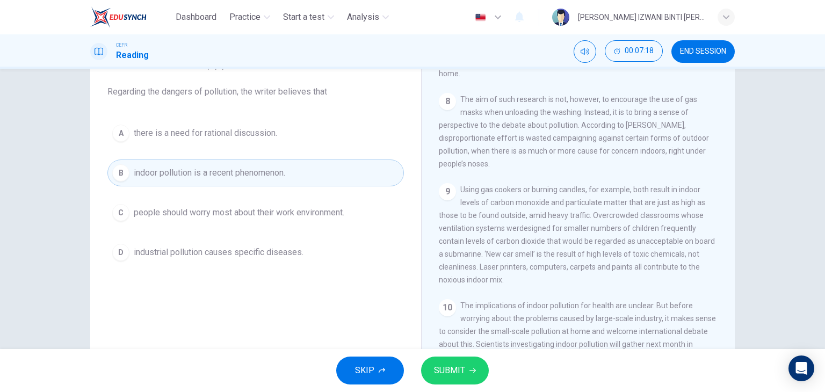
click at [467, 370] on button "SUBMIT" at bounding box center [455, 371] width 68 height 28
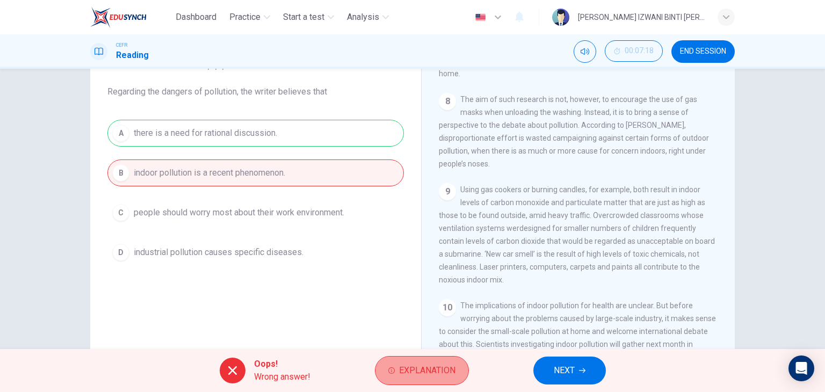
click at [465, 380] on button "Explanation" at bounding box center [422, 370] width 94 height 29
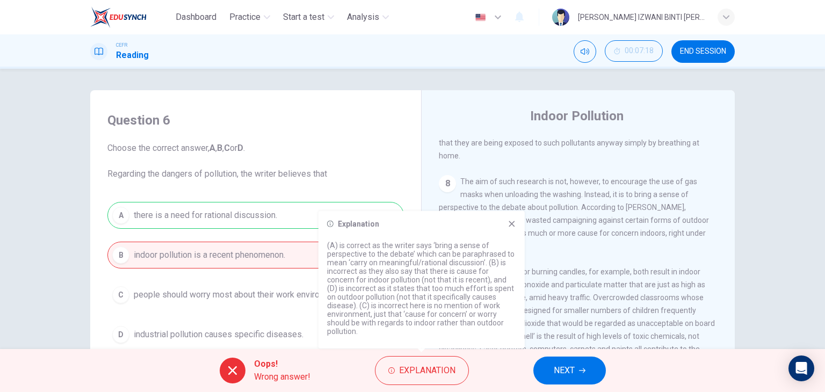
scroll to position [54, 0]
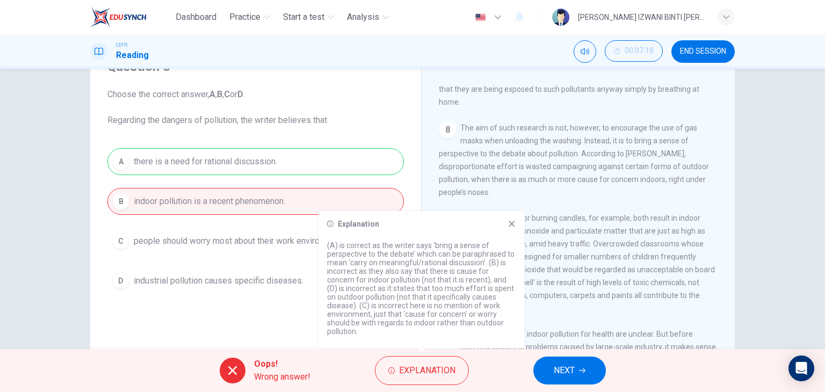
click at [509, 230] on div "Explanation (A) is correct as the writer says ‘bring a sense of perspective to …" at bounding box center [421, 279] width 206 height 137
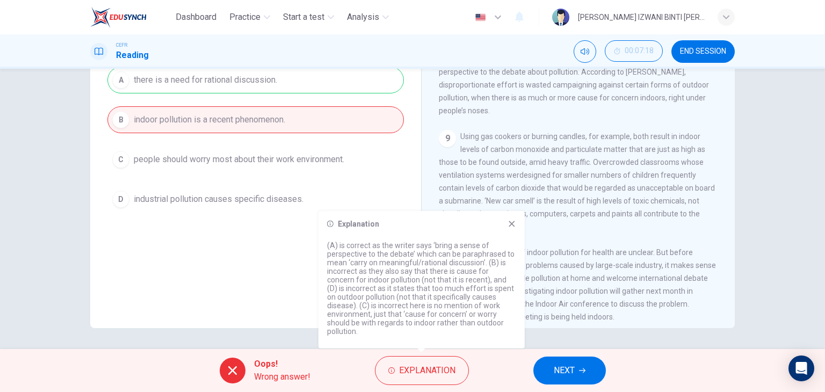
scroll to position [136, 0]
click at [506, 224] on div "Explanation" at bounding box center [421, 224] width 189 height 9
click at [510, 222] on icon at bounding box center [511, 224] width 9 height 9
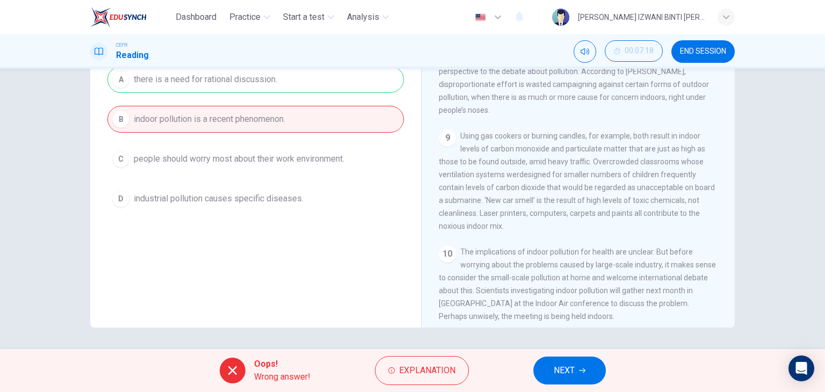
click at [572, 369] on span "NEXT" at bounding box center [564, 370] width 21 height 15
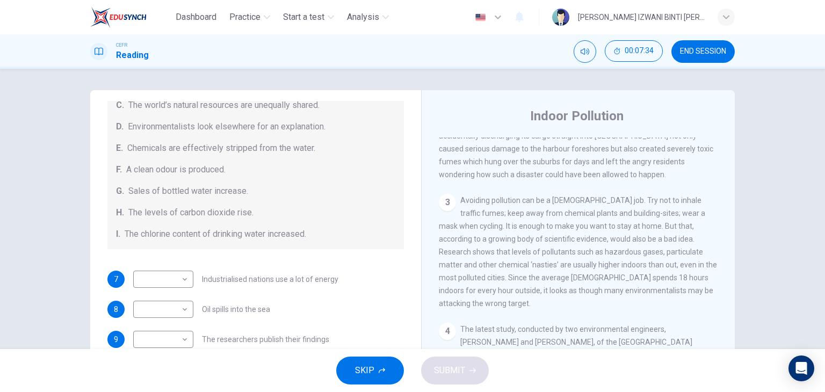
scroll to position [228, 0]
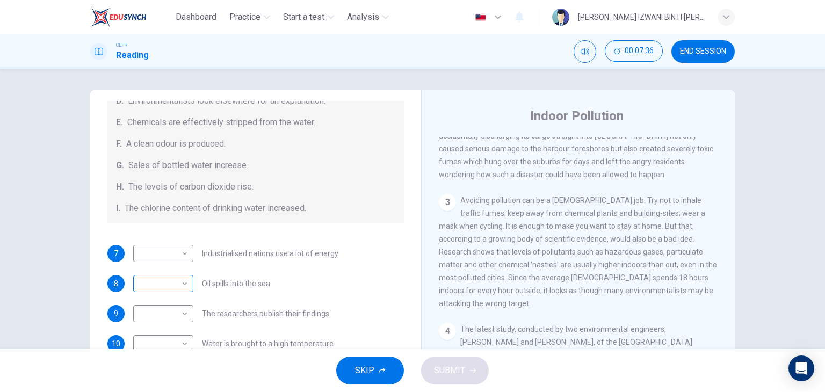
click at [179, 284] on body "Dashboard Practice Start a test Analysis English en ​ NUR ANIS IZWANI BINTI CHE…" at bounding box center [412, 196] width 825 height 392
click at [255, 277] on div at bounding box center [412, 196] width 825 height 392
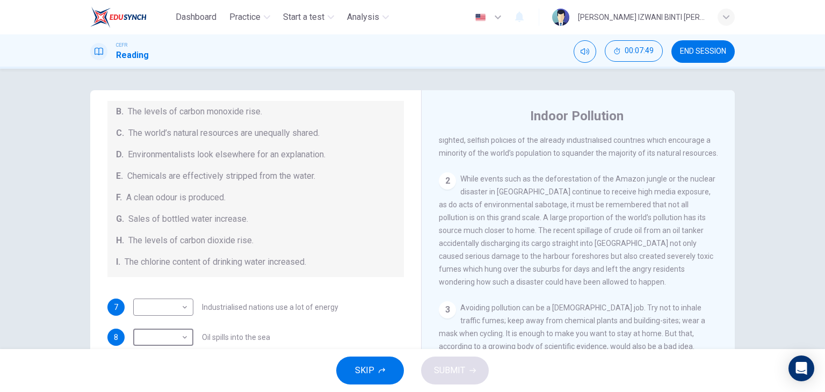
scroll to position [120, 0]
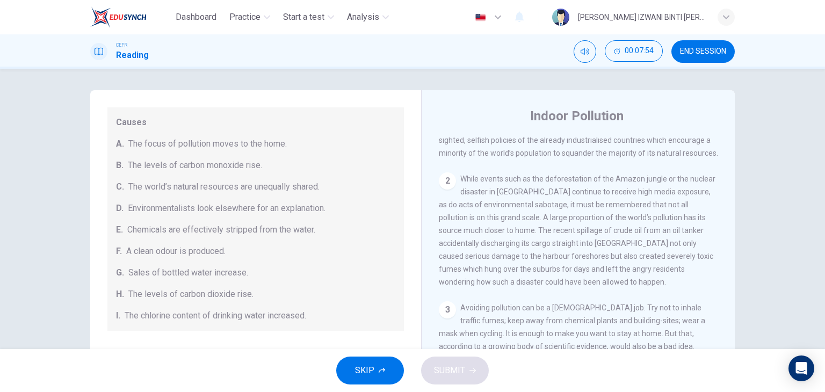
drag, startPoint x: 200, startPoint y: 315, endPoint x: 251, endPoint y: 311, distance: 50.6
click at [251, 311] on span "The chlorine content of drinking water increased." at bounding box center [216, 315] width 182 height 13
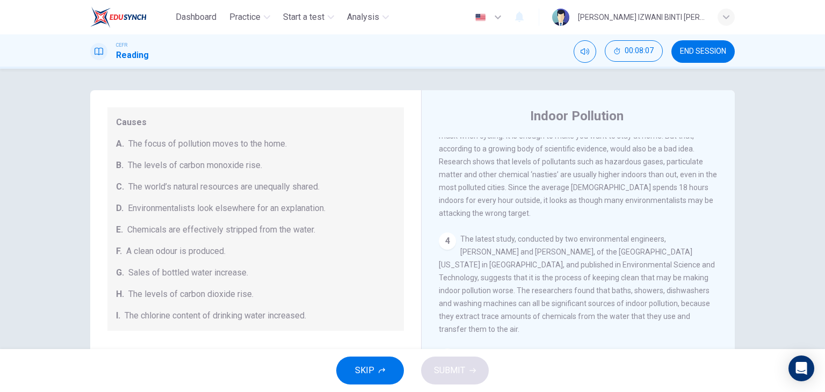
scroll to position [483, 0]
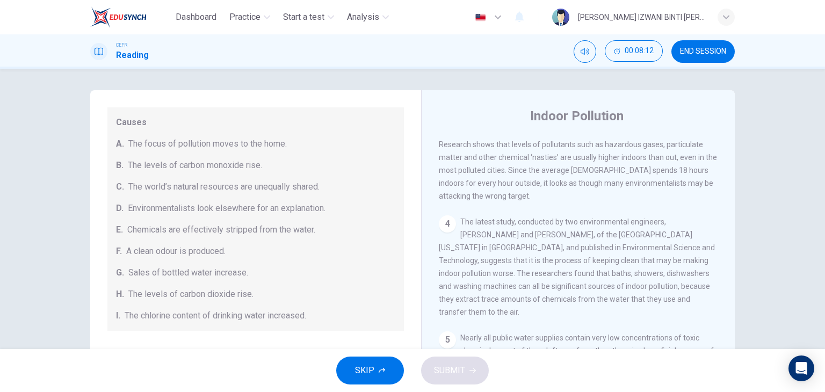
click at [190, 233] on span "Chemicals are effectively stripped from the water." at bounding box center [221, 229] width 188 height 13
drag, startPoint x: 190, startPoint y: 233, endPoint x: 198, endPoint y: 231, distance: 8.7
click at [198, 231] on span "Chemicals are effectively stripped from the water." at bounding box center [221, 229] width 188 height 13
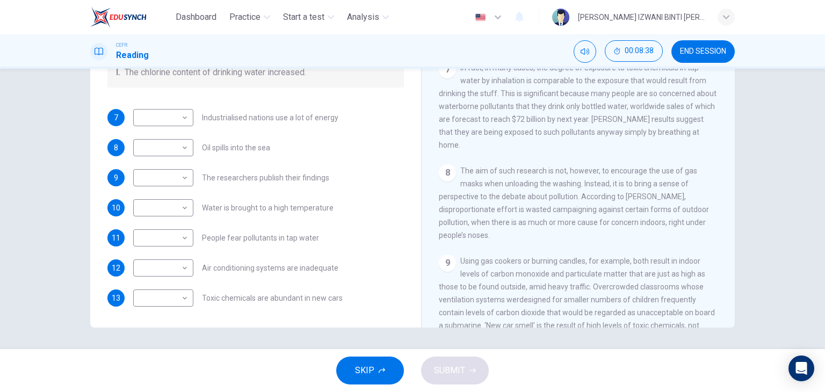
scroll to position [859, 0]
drag, startPoint x: 496, startPoint y: 198, endPoint x: 614, endPoint y: 200, distance: 118.7
click at [614, 200] on span "The aim of such research is not, however, to encourage the use of gas masks whe…" at bounding box center [574, 206] width 270 height 73
drag, startPoint x: 525, startPoint y: 207, endPoint x: 561, endPoint y: 205, distance: 35.5
click at [561, 205] on div "8 The aim of such research is not, however, to encourage the use of gas masks w…" at bounding box center [578, 206] width 279 height 77
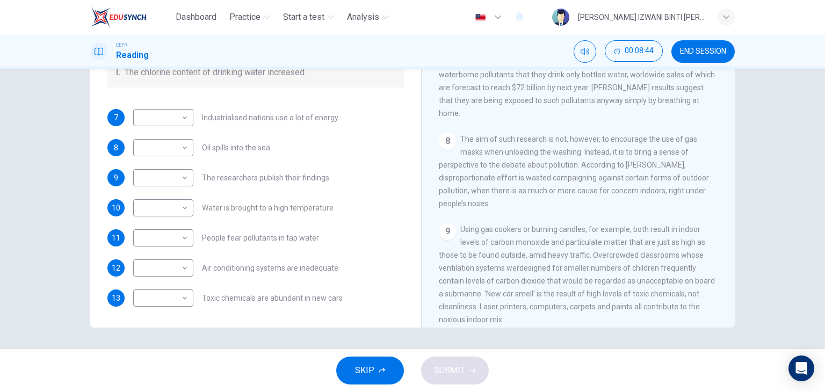
scroll to position [913, 0]
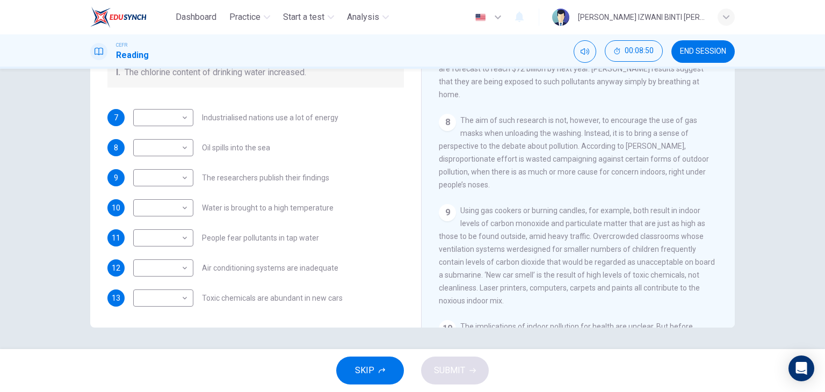
drag, startPoint x: 510, startPoint y: 265, endPoint x: 662, endPoint y: 262, distance: 151.5
click at [662, 262] on span "Using gas cookers or burning candles, for example, both result in indoor levels…" at bounding box center [577, 255] width 276 height 99
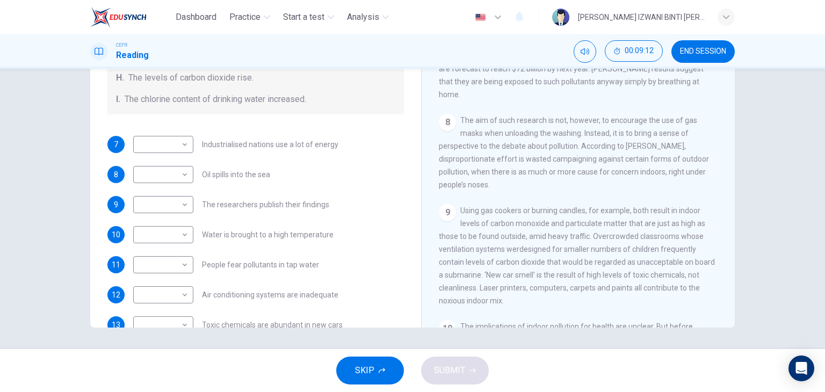
scroll to position [228, 0]
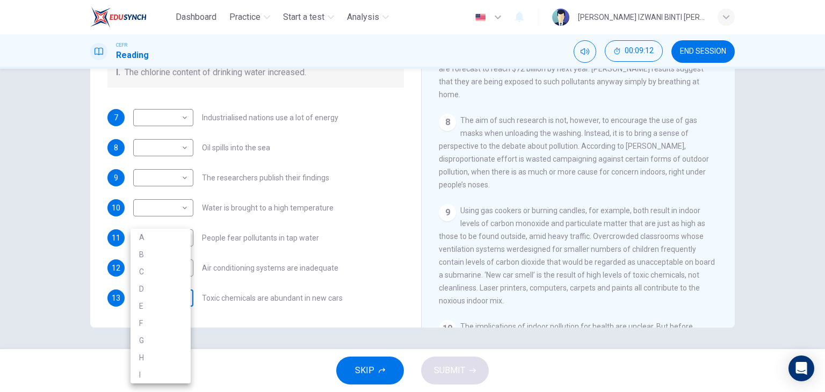
click at [176, 295] on body "Dashboard Practice Start a test Analysis English en ​ NUR ANIS IZWANI BINTI CHE…" at bounding box center [412, 196] width 825 height 392
click at [318, 215] on div at bounding box center [412, 196] width 825 height 392
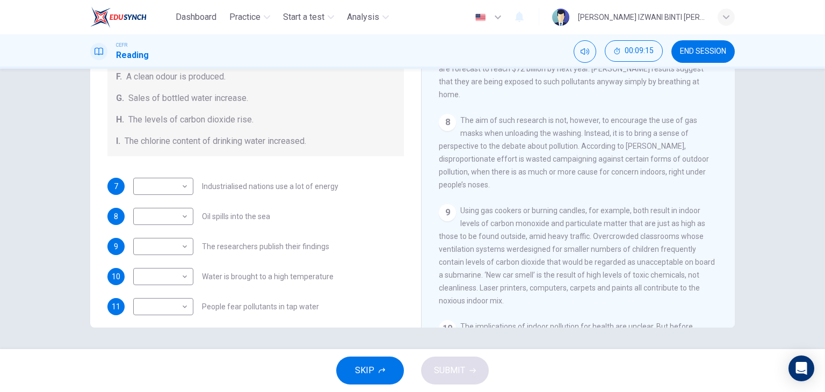
scroll to position [13, 0]
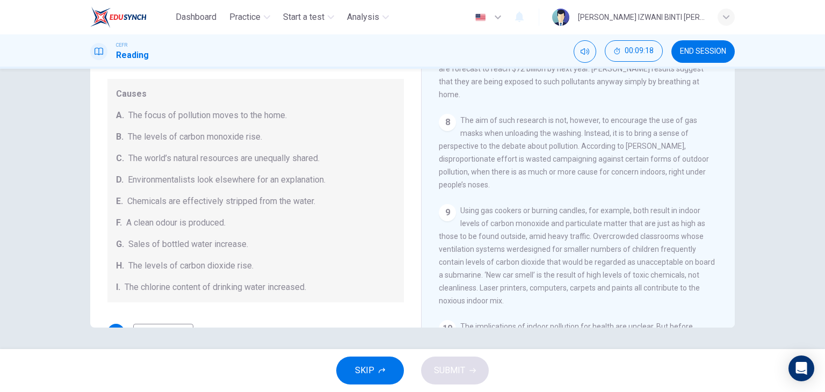
drag, startPoint x: 151, startPoint y: 135, endPoint x: 221, endPoint y: 136, distance: 69.8
click at [221, 136] on span "The levels of carbon monoxide rise." at bounding box center [195, 136] width 134 height 13
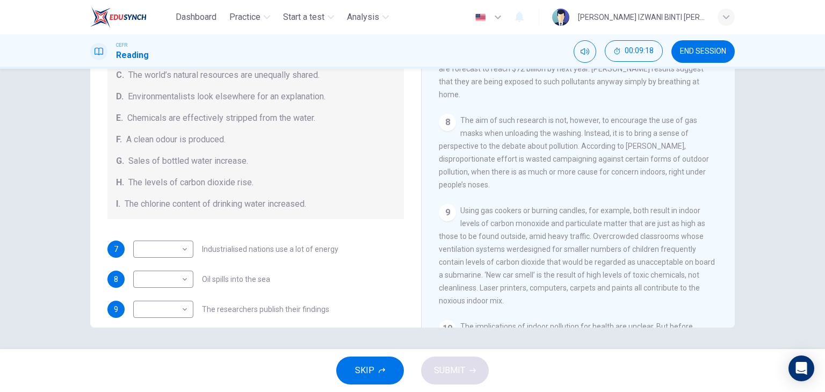
scroll to position [228, 0]
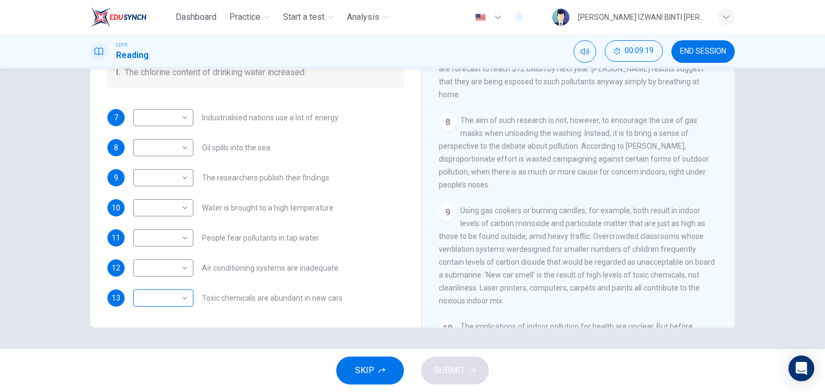
click at [163, 293] on body "Dashboard Practice Start a test Analysis English en ​ NUR ANIS IZWANI BINTI CHE…" at bounding box center [412, 196] width 825 height 392
click at [154, 257] on li "B" at bounding box center [160, 254] width 60 height 17
type input "B"
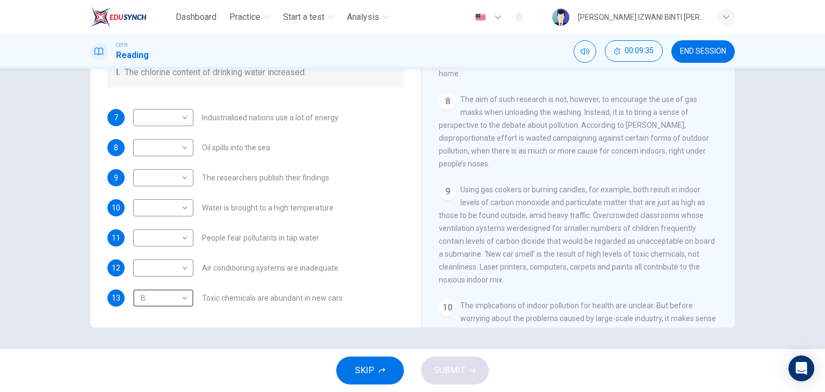
scroll to position [880, 0]
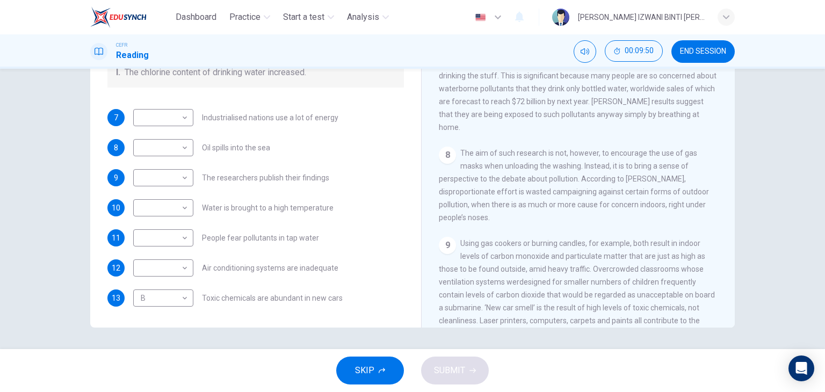
drag, startPoint x: 521, startPoint y: 192, endPoint x: 537, endPoint y: 190, distance: 15.7
click at [537, 190] on span "The aim of such research is not, however, to encourage the use of gas masks whe…" at bounding box center [574, 185] width 270 height 73
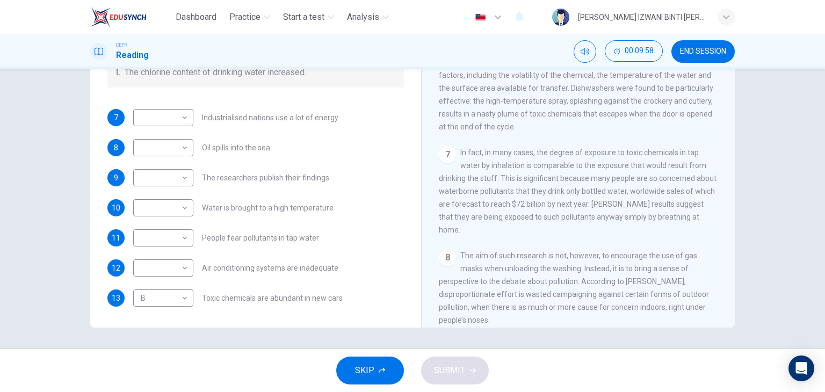
scroll to position [773, 0]
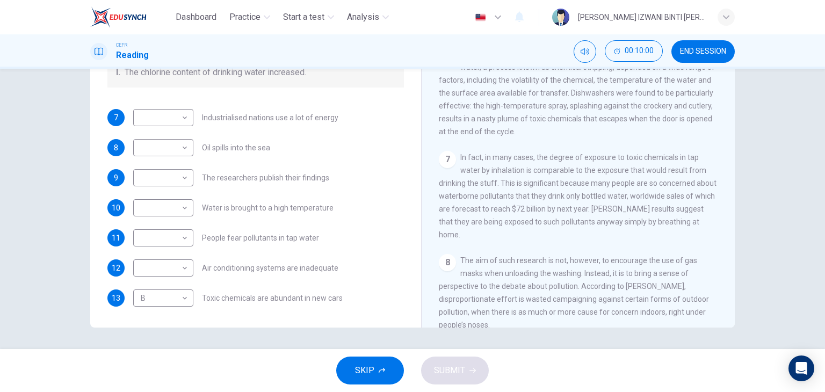
drag, startPoint x: 458, startPoint y: 166, endPoint x: 595, endPoint y: 167, distance: 136.9
click at [595, 167] on span "In fact, in many cases, the degree of exposure to toxic chemicals in tap water …" at bounding box center [578, 196] width 278 height 86
click at [527, 176] on span "In fact, in many cases, the degree of exposure to toxic chemicals in tap water …" at bounding box center [578, 196] width 278 height 86
click at [175, 236] on body "Dashboard Practice Start a test Analysis English en ​ NUR ANIS IZWANI BINTI CHE…" at bounding box center [412, 196] width 825 height 392
click at [282, 207] on div at bounding box center [412, 196] width 825 height 392
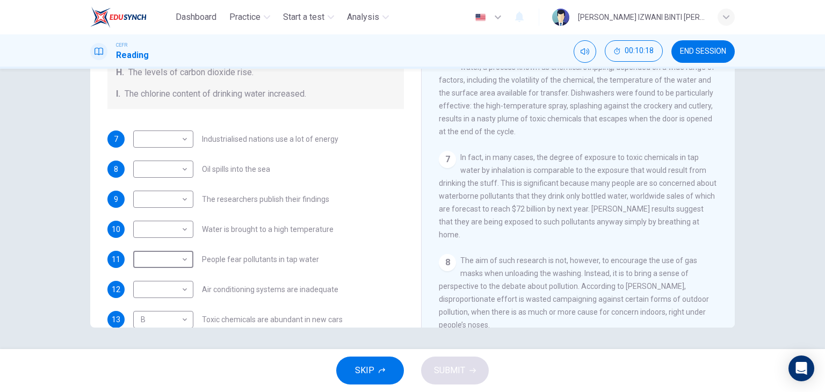
scroll to position [228, 0]
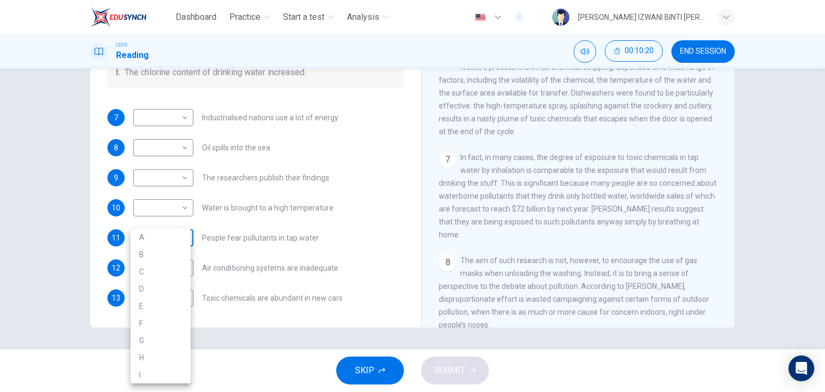
click at [158, 237] on body "Dashboard Practice Start a test Analysis English en ​ NUR ANIS IZWANI BINTI CHE…" at bounding box center [412, 196] width 825 height 392
click at [311, 190] on div at bounding box center [412, 196] width 825 height 392
click at [358, 92] on div "Questions 7 - 13 The Reading Passage describes a number of cause and effect rel…" at bounding box center [256, 27] width 314 height 580
click at [161, 237] on body "Dashboard Practice Start a test Analysis English en ​ NUR ANIS IZWANI BINTI CHE…" at bounding box center [412, 196] width 825 height 392
click at [150, 332] on li "G" at bounding box center [160, 340] width 60 height 17
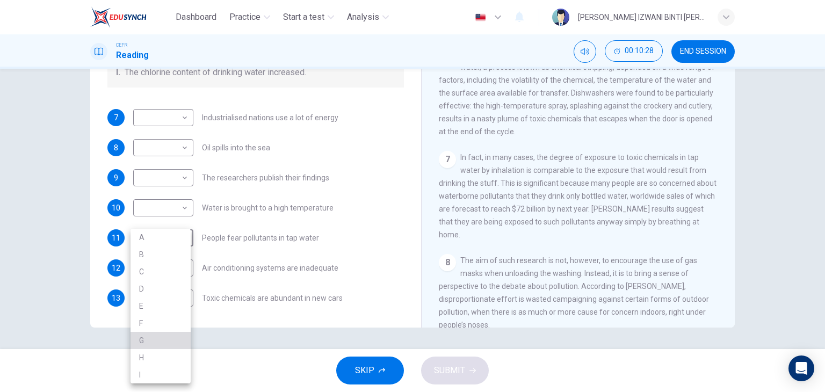
type input "G"
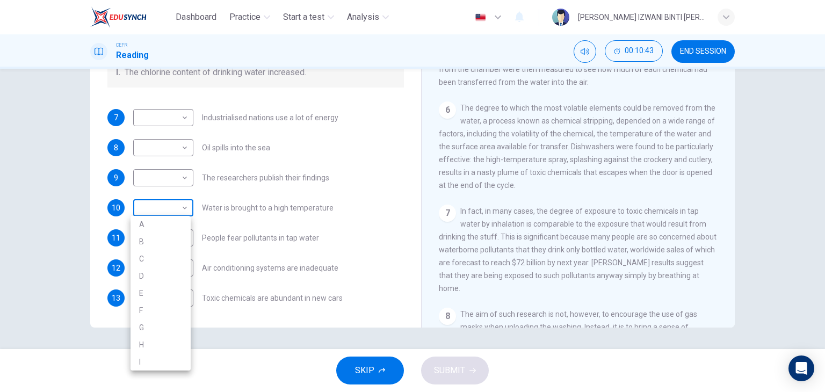
click at [172, 213] on body "Dashboard Practice Start a test Analysis English en ​ NUR ANIS IZWANI BINTI CHE…" at bounding box center [412, 196] width 825 height 392
click at [176, 209] on div at bounding box center [412, 196] width 825 height 392
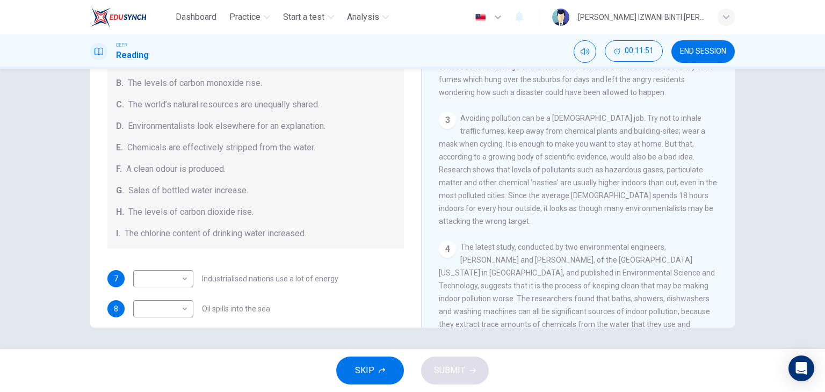
scroll to position [215, 0]
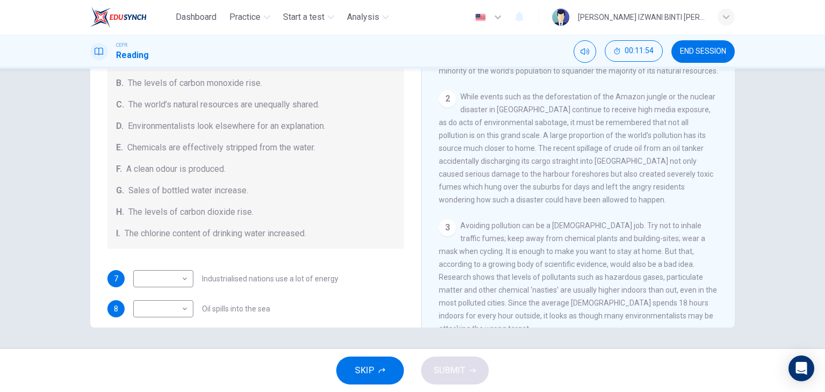
drag, startPoint x: 514, startPoint y: 153, endPoint x: 650, endPoint y: 149, distance: 135.4
click at [650, 149] on span "While events such as the deforestation of the Amazon jungle or the nuclear disa…" at bounding box center [577, 148] width 277 height 112
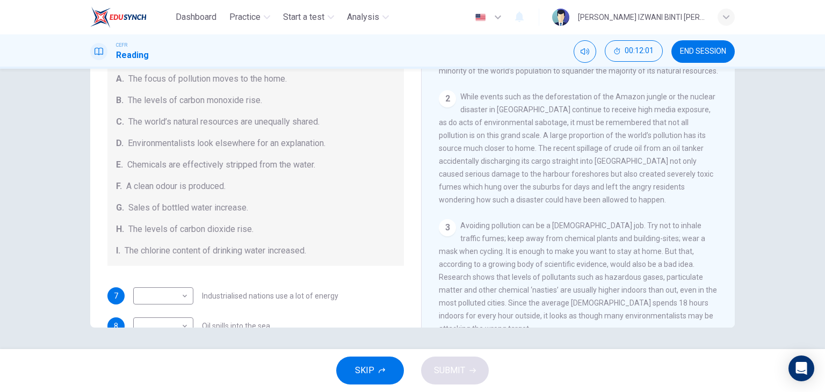
scroll to position [120, 0]
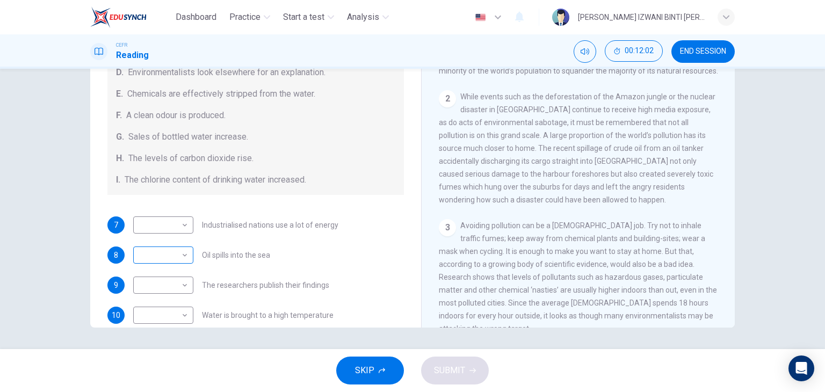
click at [165, 255] on body "Dashboard Practice Start a test Analysis English en ​ NUR ANIS IZWANI BINTI CHE…" at bounding box center [412, 196] width 825 height 392
click at [163, 238] on li "A" at bounding box center [160, 237] width 60 height 17
type input "A"
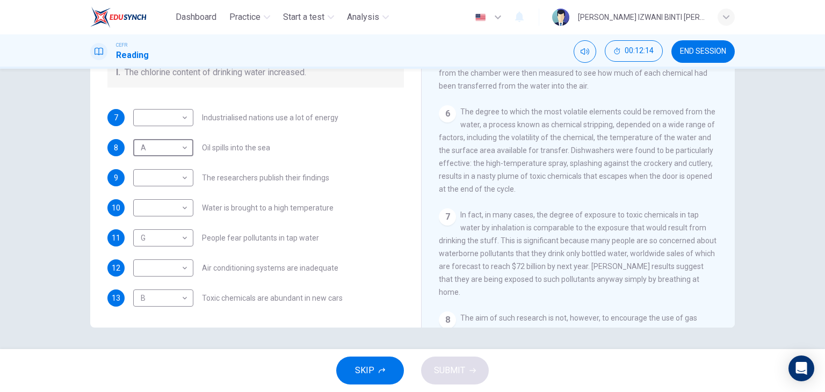
scroll to position [698, 0]
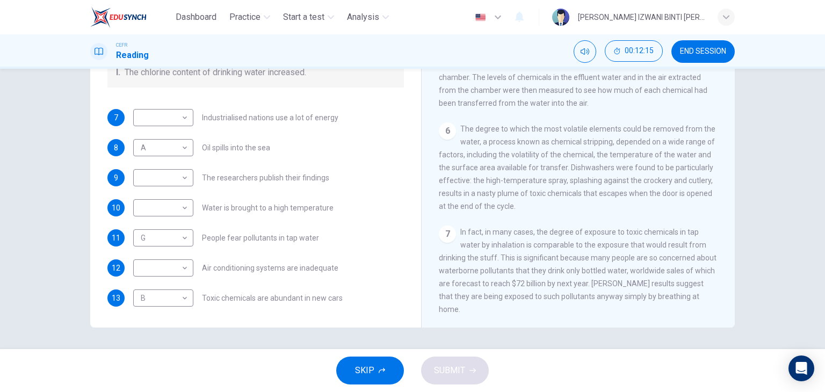
drag, startPoint x: 593, startPoint y: 172, endPoint x: 563, endPoint y: 181, distance: 30.8
click at [581, 179] on div "6 The degree to which the most volatile elements could be removed from the wate…" at bounding box center [578, 167] width 279 height 90
drag, startPoint x: 496, startPoint y: 186, endPoint x: 567, endPoint y: 186, distance: 70.9
click at [567, 186] on span "The degree to which the most volatile elements could be removed from the water,…" at bounding box center [577, 168] width 277 height 86
click at [477, 201] on span "The degree to which the most volatile elements could be removed from the water,…" at bounding box center [577, 168] width 277 height 86
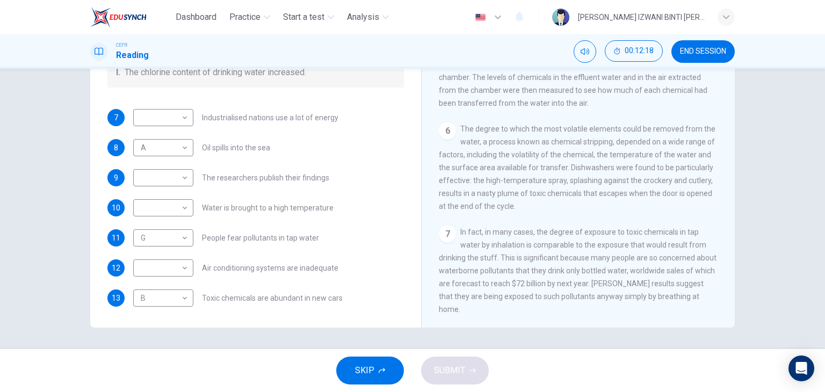
click at [477, 201] on span "The degree to which the most volatile elements could be removed from the water,…" at bounding box center [577, 168] width 277 height 86
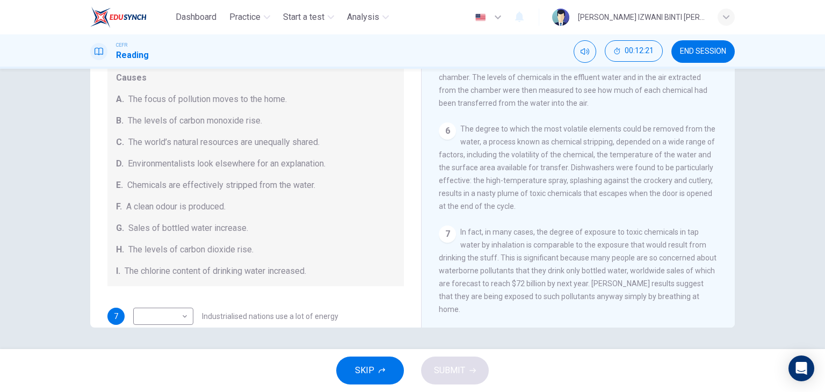
scroll to position [13, 0]
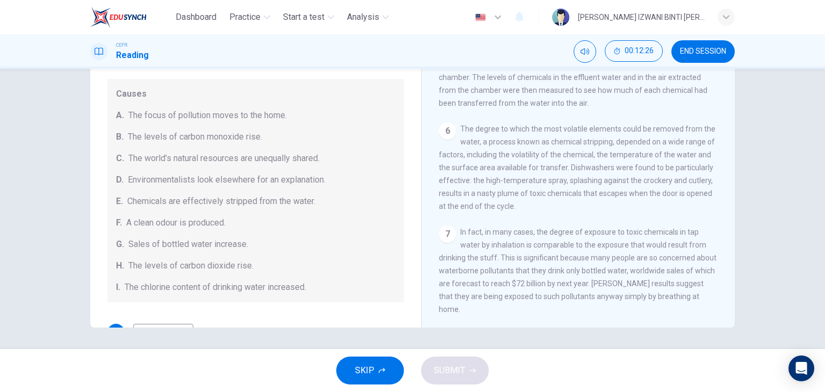
click at [481, 151] on div "6 The degree to which the most volatile elements could be removed from the wate…" at bounding box center [578, 167] width 279 height 90
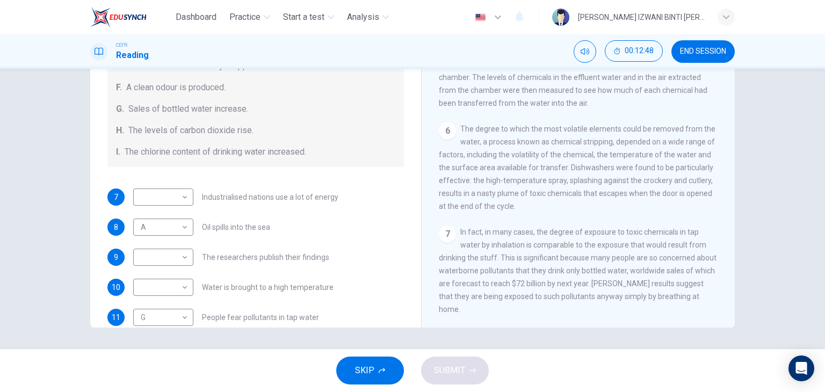
scroll to position [228, 0]
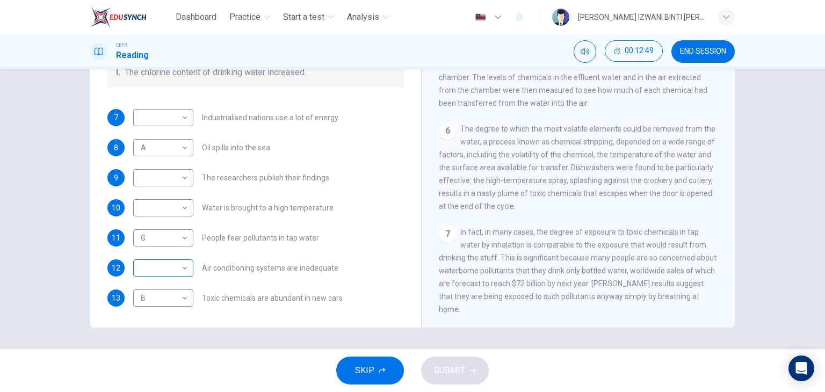
click at [147, 265] on body "Dashboard Practice Start a test Analysis English en ​ NUR ANIS IZWANI BINTI CHE…" at bounding box center [412, 196] width 825 height 392
click at [649, 214] on div at bounding box center [412, 196] width 825 height 392
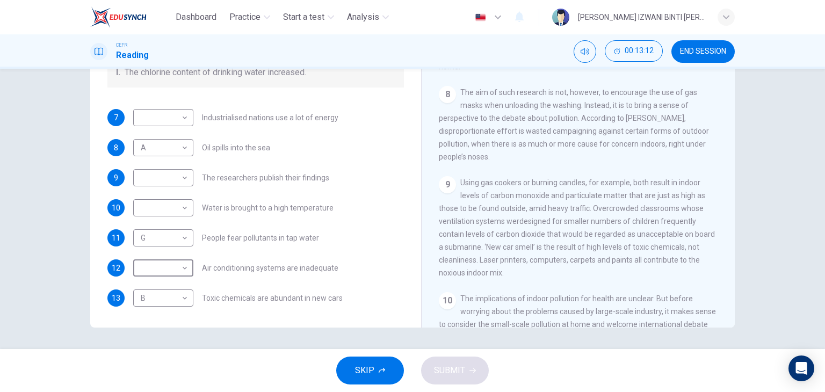
scroll to position [988, 0]
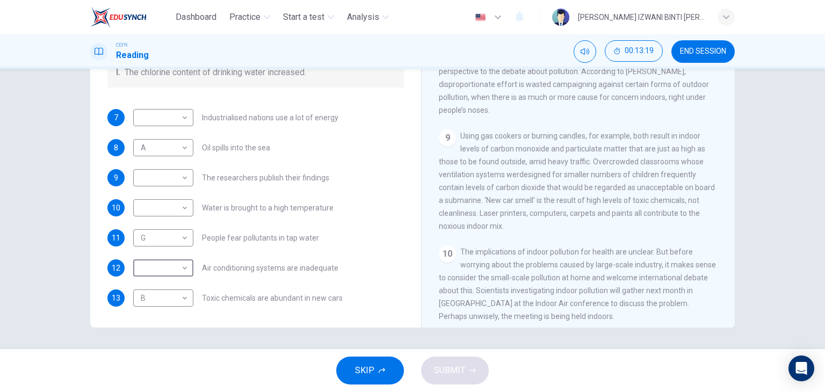
click at [479, 166] on div "9 Using gas cookers or burning candles, for example, both result in indoor leve…" at bounding box center [578, 180] width 279 height 103
drag, startPoint x: 478, startPoint y: 176, endPoint x: 503, endPoint y: 178, distance: 24.8
click at [503, 178] on span "Using gas cookers or burning candles, for example, both result in indoor levels…" at bounding box center [577, 181] width 276 height 99
drag, startPoint x: 487, startPoint y: 191, endPoint x: 654, endPoint y: 201, distance: 166.8
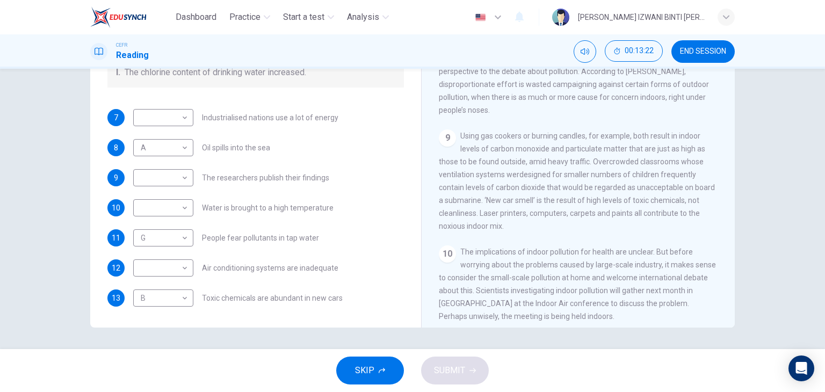
click at [654, 201] on span "Using gas cookers or burning candles, for example, both result in indoor levels…" at bounding box center [577, 181] width 276 height 99
drag, startPoint x: 503, startPoint y: 240, endPoint x: 548, endPoint y: 260, distance: 50.0
click at [578, 250] on span "The implications of indoor pollution for health are unclear. But before worryin…" at bounding box center [577, 284] width 277 height 73
drag, startPoint x: 539, startPoint y: 264, endPoint x: 640, endPoint y: 255, distance: 101.9
click at [640, 255] on span "The implications of indoor pollution for health are unclear. But before worryin…" at bounding box center [577, 284] width 277 height 73
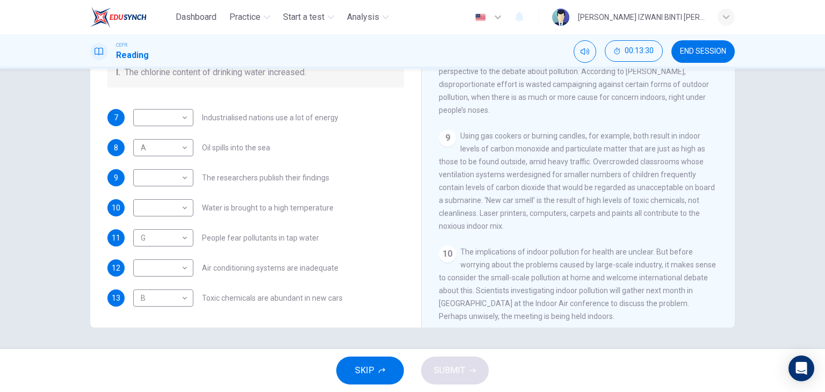
drag, startPoint x: 507, startPoint y: 267, endPoint x: 532, endPoint y: 281, distance: 28.4
click at [558, 263] on div "10 The implications of indoor pollution for health are unclear. But before worr…" at bounding box center [578, 283] width 279 height 77
drag, startPoint x: 531, startPoint y: 282, endPoint x: 577, endPoint y: 320, distance: 60.3
click at [577, 320] on div "CLICK TO ZOOM Click to Zoom 1 Since the early eighties we have been only too aw…" at bounding box center [585, 165] width 293 height 326
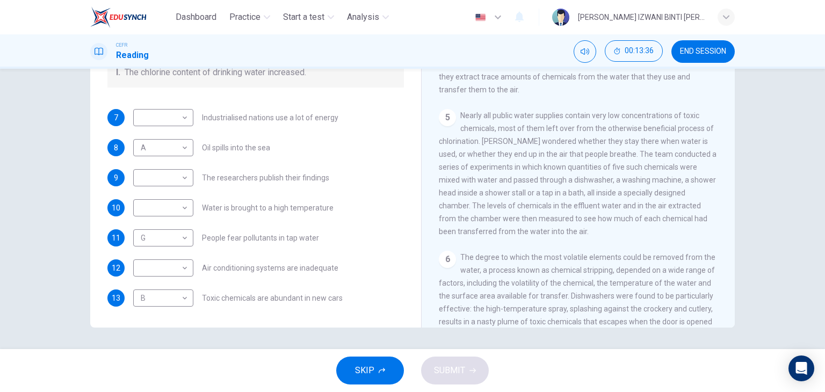
scroll to position [558, 0]
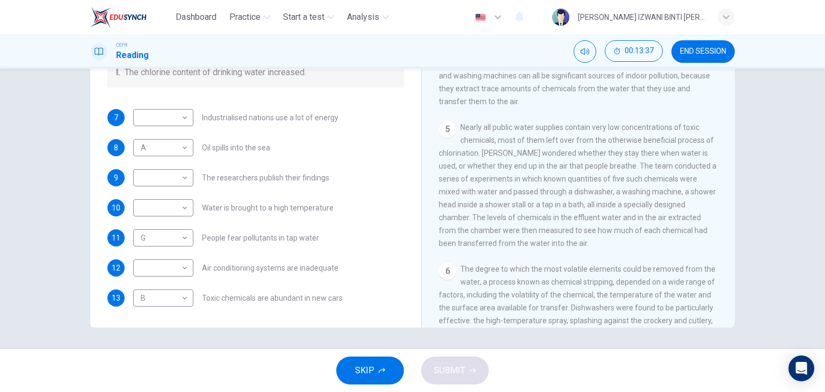
drag, startPoint x: 502, startPoint y: 117, endPoint x: 570, endPoint y: 121, distance: 68.3
click at [561, 120] on div "CLICK TO ZOOM Click to Zoom 1 Since the early eighties we have been only too aw…" at bounding box center [585, 165] width 293 height 326
drag, startPoint x: 509, startPoint y: 149, endPoint x: 639, endPoint y: 153, distance: 130.6
click at [639, 153] on span "Nearly all public water supplies contain very low concentrations of toxic chemi…" at bounding box center [578, 185] width 278 height 125
drag, startPoint x: 494, startPoint y: 156, endPoint x: 676, endPoint y: 154, distance: 182.1
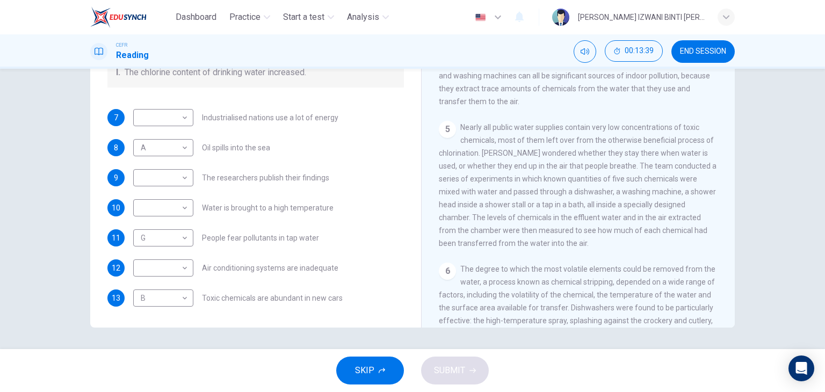
click at [677, 154] on span "Nearly all public water supplies contain very low concentrations of toxic chemi…" at bounding box center [578, 185] width 278 height 125
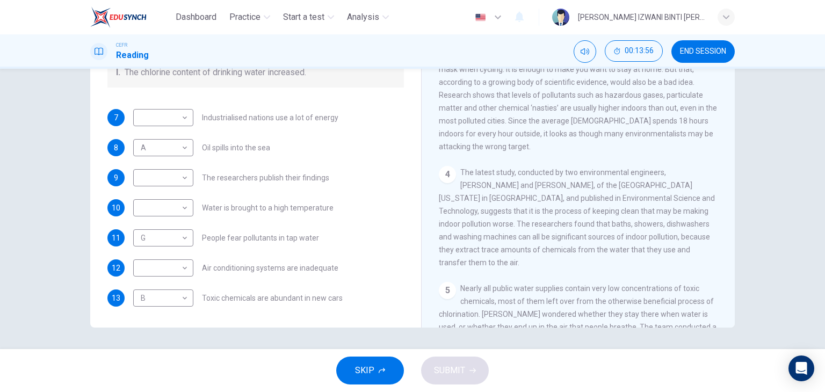
scroll to position [343, 0]
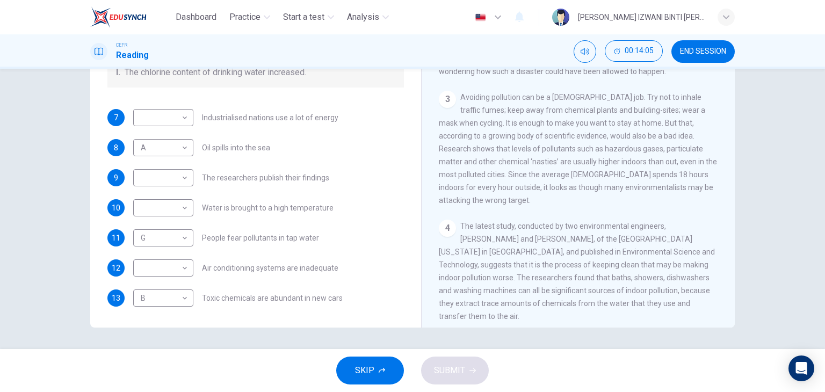
drag, startPoint x: 517, startPoint y: 177, endPoint x: 618, endPoint y: 178, distance: 101.5
click at [596, 180] on div "3 Avoiding pollution can be a full time job. Try not to inhale traffic fumes; k…" at bounding box center [578, 149] width 279 height 116
drag, startPoint x: 462, startPoint y: 181, endPoint x: 677, endPoint y: 180, distance: 214.3
click at [677, 179] on span "Avoiding pollution can be a full time job. Try not to inhale traffic fumes; kee…" at bounding box center [578, 149] width 278 height 112
drag, startPoint x: 476, startPoint y: 192, endPoint x: 622, endPoint y: 203, distance: 146.5
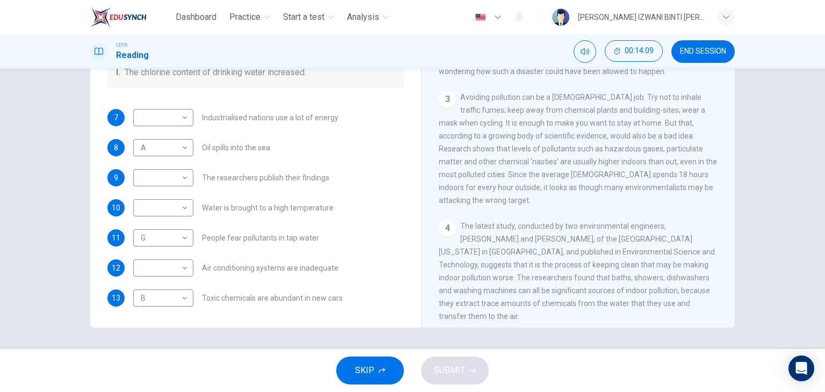
click at [622, 203] on div "3 Avoiding pollution can be a full time job. Try not to inhale traffic fumes; k…" at bounding box center [578, 149] width 279 height 116
click at [523, 224] on div "CLICK TO ZOOM Click to Zoom 1 Since the early eighties we have been only too aw…" at bounding box center [585, 165] width 293 height 326
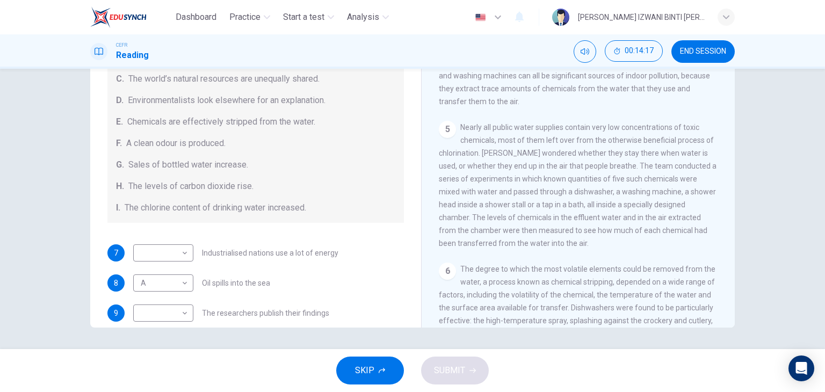
scroll to position [67, 0]
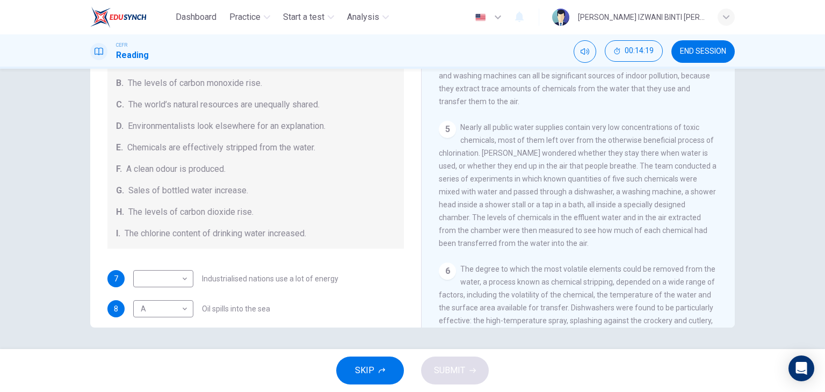
click at [289, 106] on span "The world’s natural resources are unequally shared." at bounding box center [223, 104] width 191 height 13
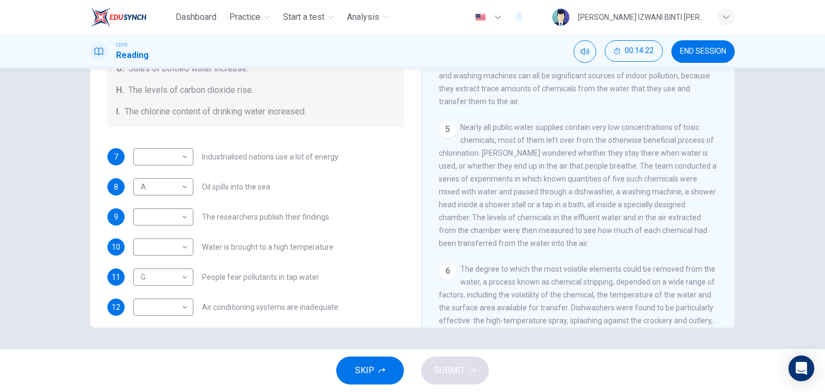
scroll to position [228, 0]
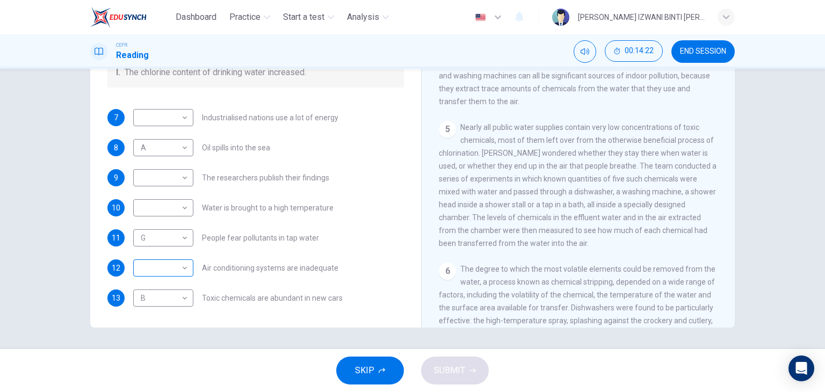
click at [184, 269] on body "Dashboard Practice Start a test Analysis English en ​ NUR ANIS IZWANI BINTI CHE…" at bounding box center [412, 196] width 825 height 392
click at [175, 263] on li "B" at bounding box center [160, 254] width 60 height 17
click at [178, 260] on body "Dashboard Practice Start a test Analysis English en ​ NUR ANIS IZWANI BINTI CHE…" at bounding box center [412, 196] width 825 height 392
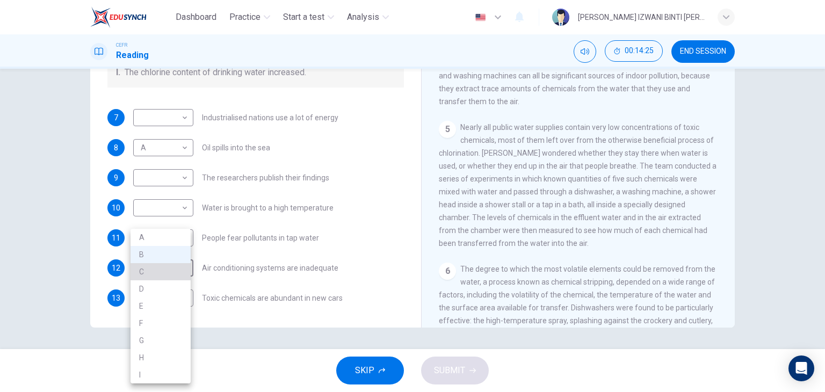
click at [180, 275] on li "C" at bounding box center [160, 271] width 60 height 17
type input "C"
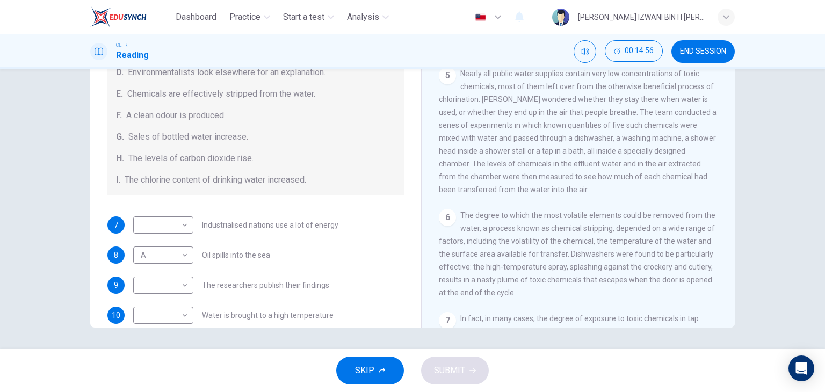
scroll to position [67, 0]
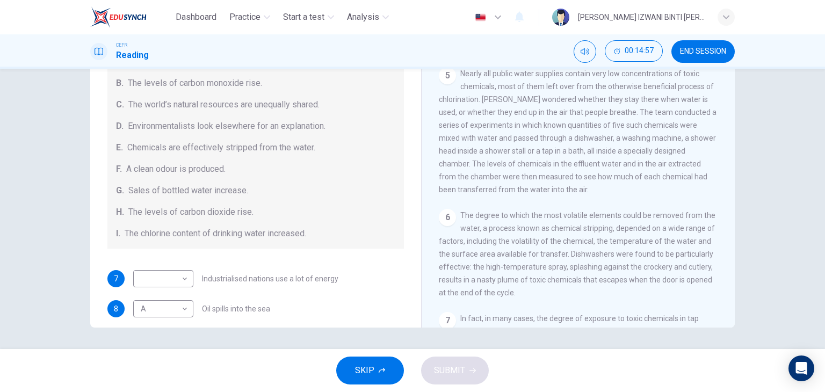
drag, startPoint x: 179, startPoint y: 149, endPoint x: 233, endPoint y: 159, distance: 54.8
click at [231, 159] on div "Causes A. The focus of pollution moves to the home. B. The levels of carbon mon…" at bounding box center [255, 136] width 296 height 223
drag, startPoint x: 153, startPoint y: 143, endPoint x: 245, endPoint y: 144, distance: 92.4
click at [245, 144] on span "Chemicals are effectively stripped from the water." at bounding box center [221, 147] width 188 height 13
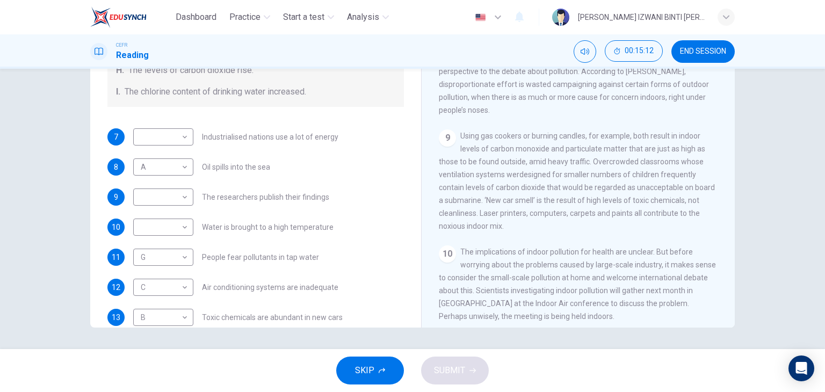
scroll to position [228, 0]
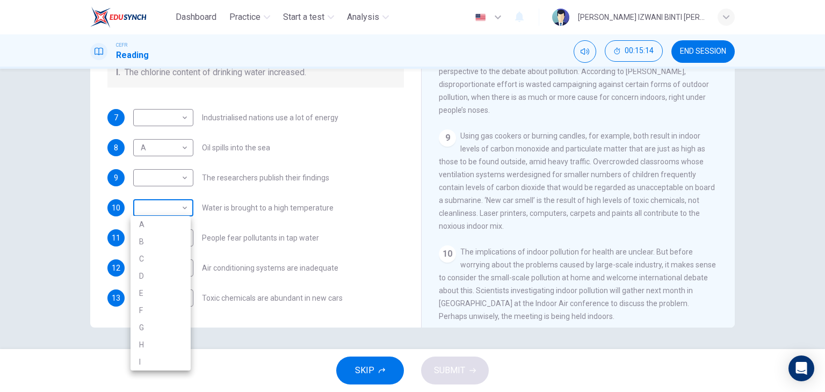
click at [163, 213] on body "Dashboard Practice Start a test Analysis English en ​ NUR ANIS IZWANI BINTI CHE…" at bounding box center [412, 196] width 825 height 392
click at [306, 198] on div at bounding box center [412, 196] width 825 height 392
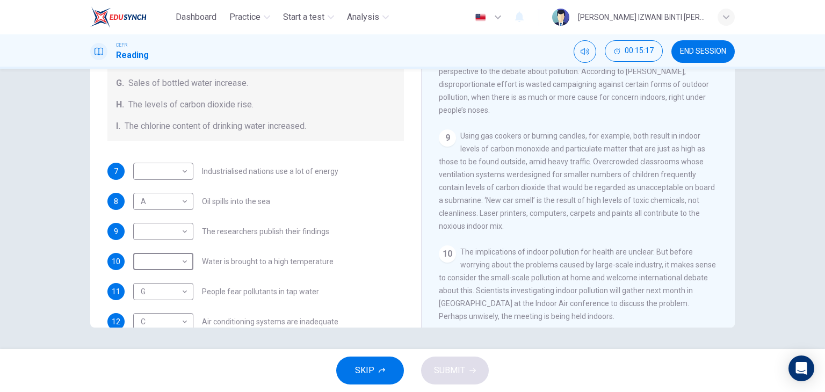
scroll to position [120, 0]
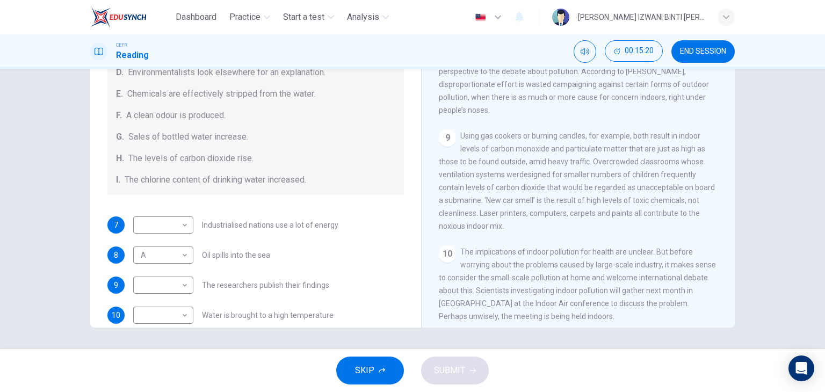
drag, startPoint x: 535, startPoint y: 239, endPoint x: 648, endPoint y: 242, distance: 113.3
click at [648, 248] on span "The implications of indoor pollution for health are unclear. But before worryin…" at bounding box center [577, 284] width 277 height 73
drag, startPoint x: 518, startPoint y: 295, endPoint x: 574, endPoint y: 296, distance: 55.9
click at [574, 296] on span "The implications of indoor pollution for health are unclear. But before worryin…" at bounding box center [577, 284] width 277 height 73
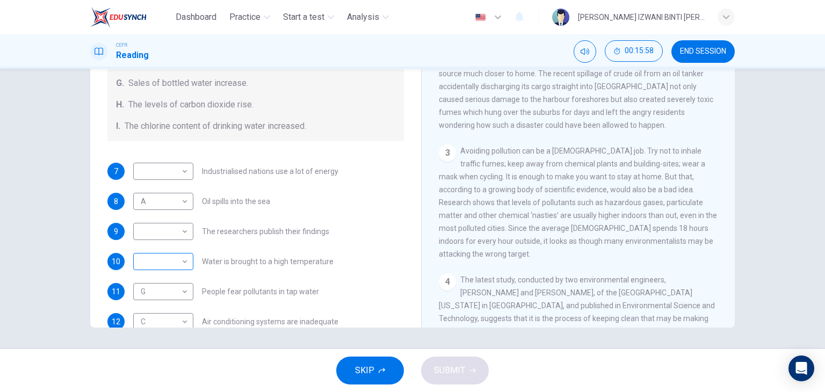
scroll to position [174, 0]
click at [147, 269] on body "Dashboard Practice Start a test Analysis English en ​ NUR ANIS IZWANI BINTI CHE…" at bounding box center [412, 196] width 825 height 392
drag, startPoint x: 232, startPoint y: 183, endPoint x: 223, endPoint y: 183, distance: 9.1
click at [232, 183] on div at bounding box center [412, 196] width 825 height 392
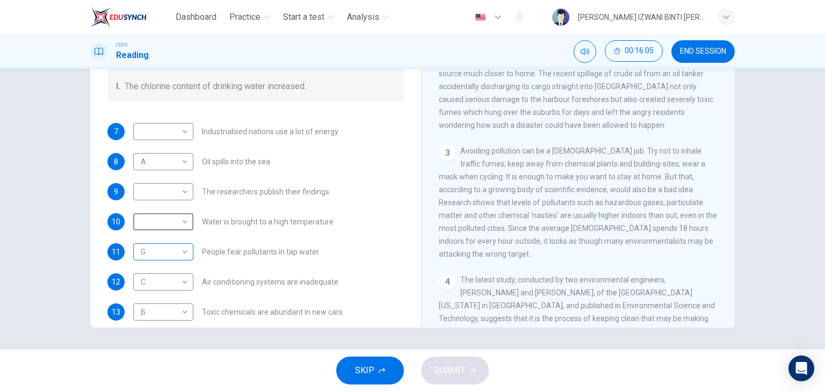
scroll to position [228, 0]
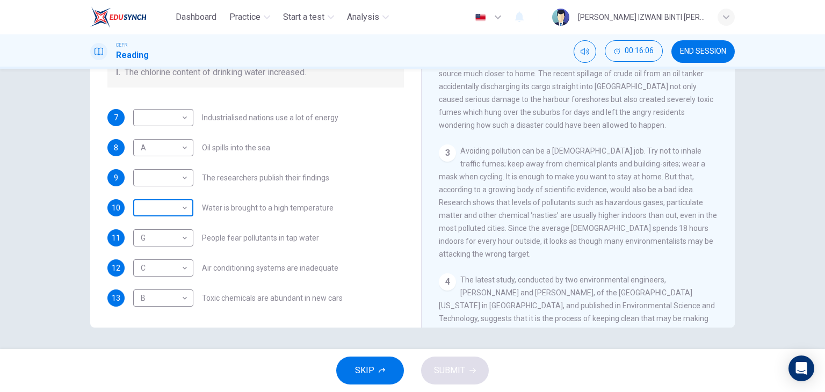
click at [164, 213] on body "Dashboard Practice Start a test Analysis English en ​ NUR ANIS IZWANI BINTI CHE…" at bounding box center [412, 196] width 825 height 392
click at [150, 295] on li "E" at bounding box center [160, 293] width 60 height 17
type input "E"
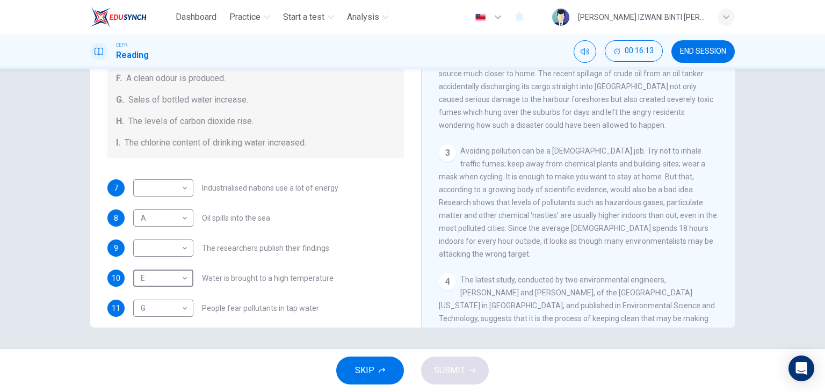
scroll to position [174, 0]
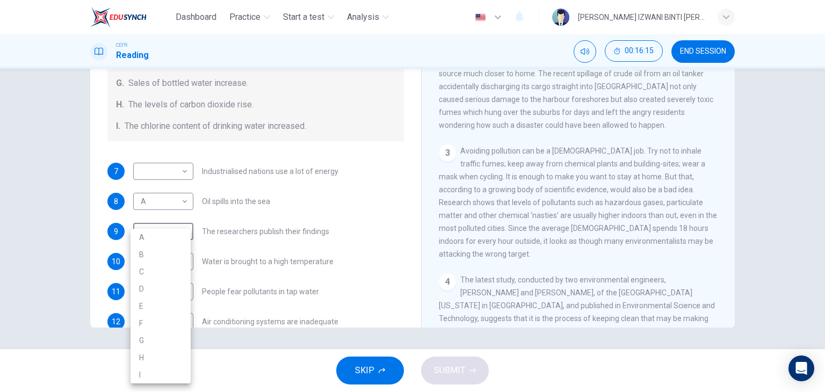
click at [165, 231] on body "Dashboard Practice Start a test Analysis English en ​ NUR ANIS IZWANI BINTI CHE…" at bounding box center [412, 196] width 825 height 392
click at [276, 166] on div at bounding box center [412, 196] width 825 height 392
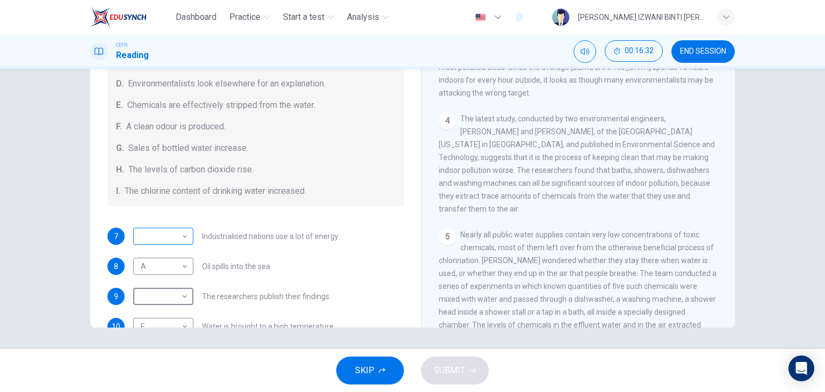
scroll to position [120, 0]
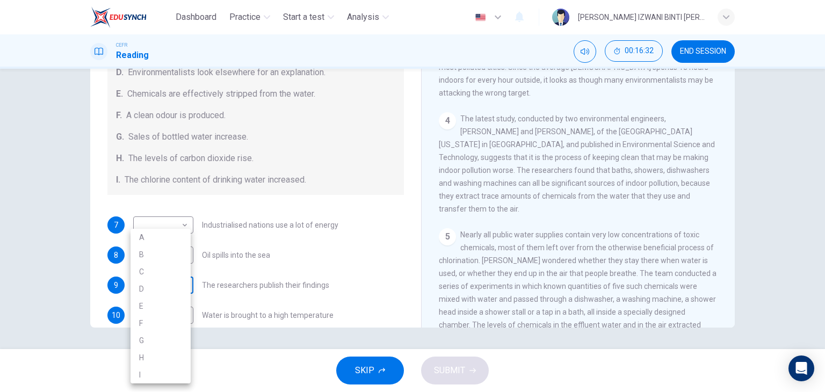
click at [150, 296] on body "Dashboard Practice Start a test Analysis English en ​ NUR ANIS IZWANI BINTI CHE…" at bounding box center [412, 196] width 825 height 392
click at [148, 287] on li "D" at bounding box center [160, 288] width 60 height 17
type input "D"
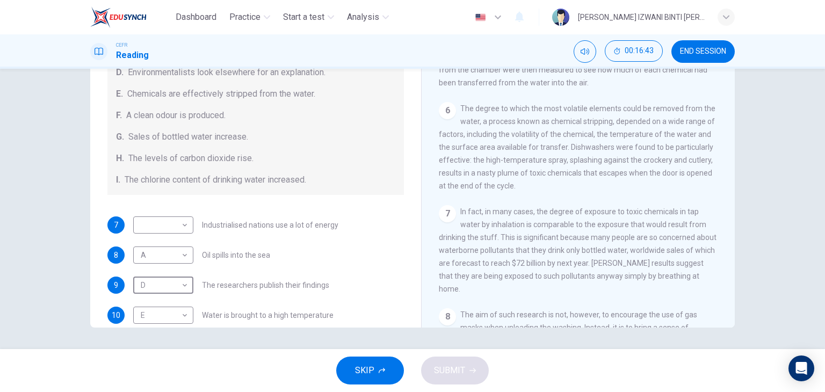
scroll to position [719, 0]
click at [163, 236] on body "Dashboard Practice Start a test Analysis English en ​ NUR ANIS IZWANI BINTI CHE…" at bounding box center [412, 196] width 825 height 392
click at [265, 134] on div at bounding box center [412, 196] width 825 height 392
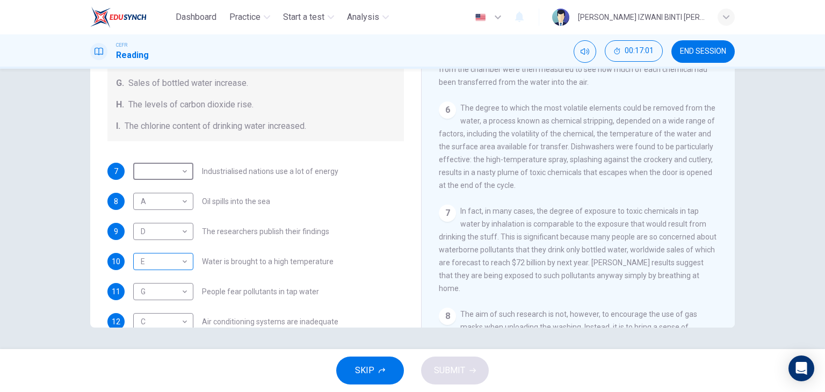
scroll to position [228, 0]
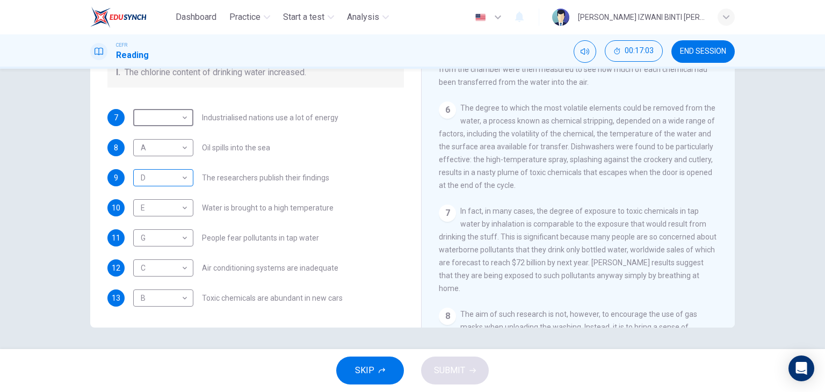
click at [153, 181] on body "Dashboard Practice Start a test Analysis English en ​ NUR ANIS IZWANI BINTI CHE…" at bounding box center [412, 196] width 825 height 392
click at [278, 158] on div at bounding box center [412, 196] width 825 height 392
click at [183, 122] on body "Dashboard Practice Start a test Analysis English en ​ NUR ANIS IZWANI BINTI CHE…" at bounding box center [412, 196] width 825 height 392
click at [156, 187] on li "D" at bounding box center [160, 185] width 60 height 17
type input "D"
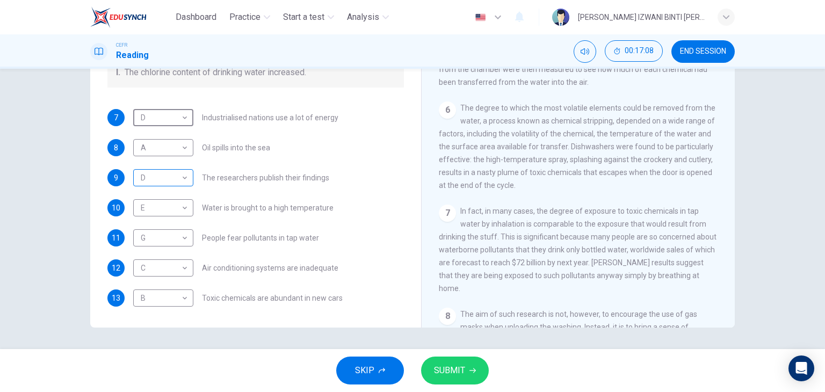
click at [155, 177] on body "Dashboard Practice Start a test Analysis English en ​ NUR ANIS IZWANI BINTI CHE…" at bounding box center [412, 196] width 825 height 392
click at [281, 170] on div at bounding box center [412, 196] width 825 height 392
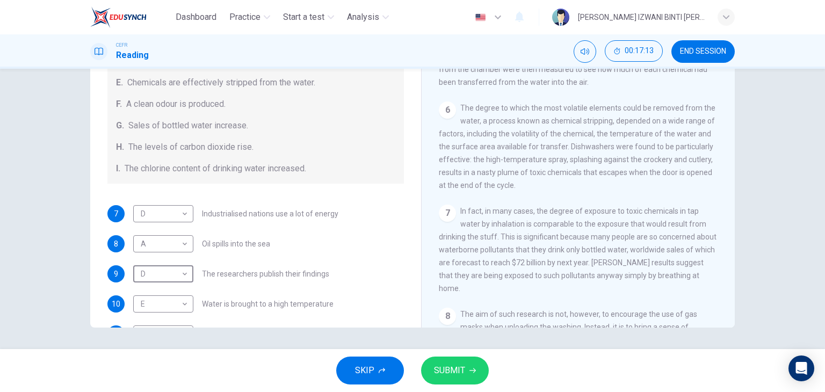
scroll to position [161, 0]
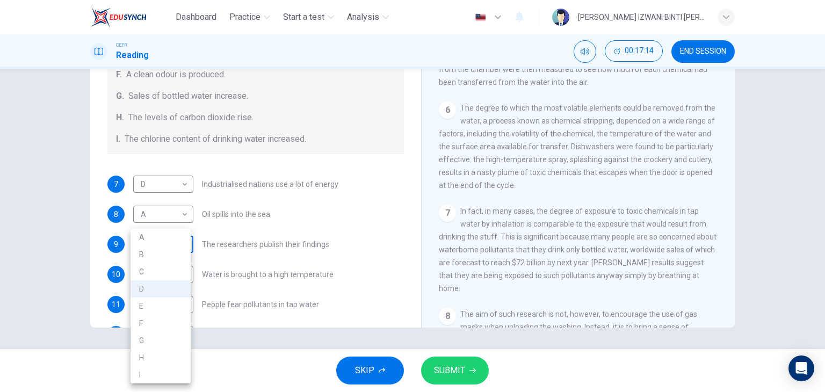
click at [162, 243] on body "Dashboard Practice Start a test Analysis English en ​ NUR ANIS IZWANI BINTI CHE…" at bounding box center [412, 196] width 825 height 392
click at [155, 318] on li "F" at bounding box center [160, 323] width 60 height 17
type input "F"
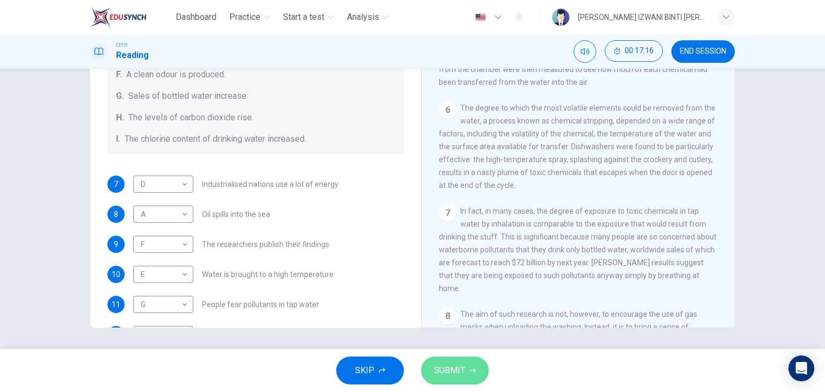
click at [454, 358] on button "SUBMIT" at bounding box center [455, 371] width 68 height 28
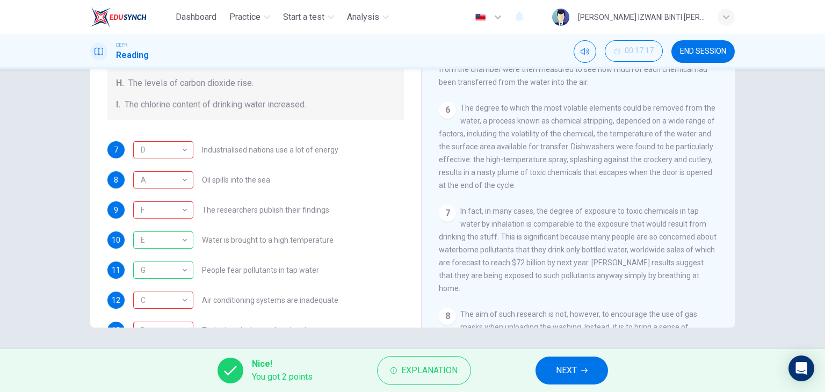
scroll to position [228, 0]
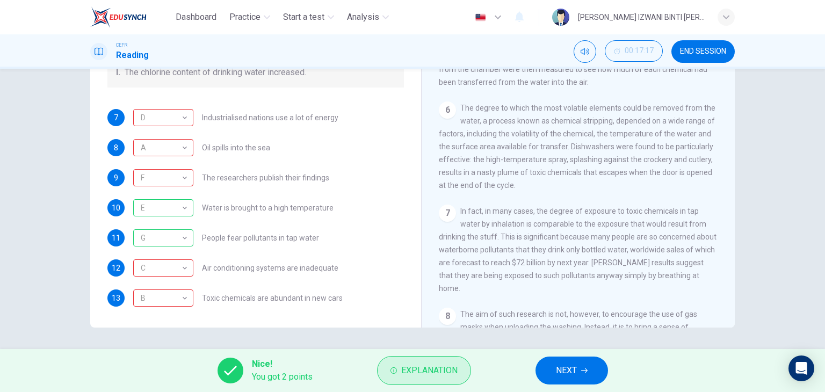
click at [415, 367] on span "Explanation" at bounding box center [429, 370] width 56 height 15
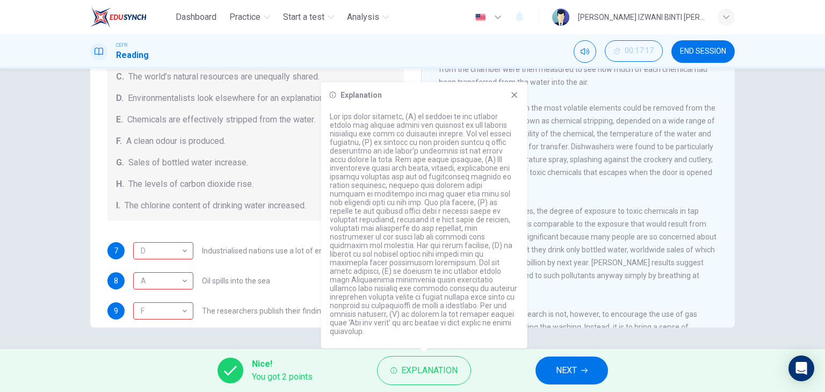
scroll to position [67, 0]
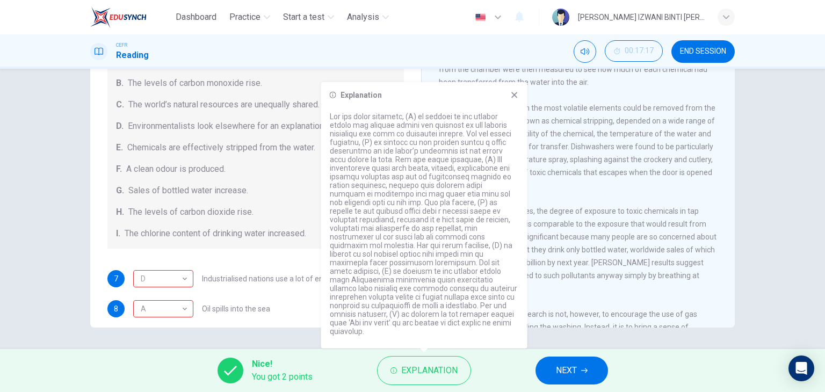
click at [518, 99] on icon at bounding box center [514, 95] width 9 height 9
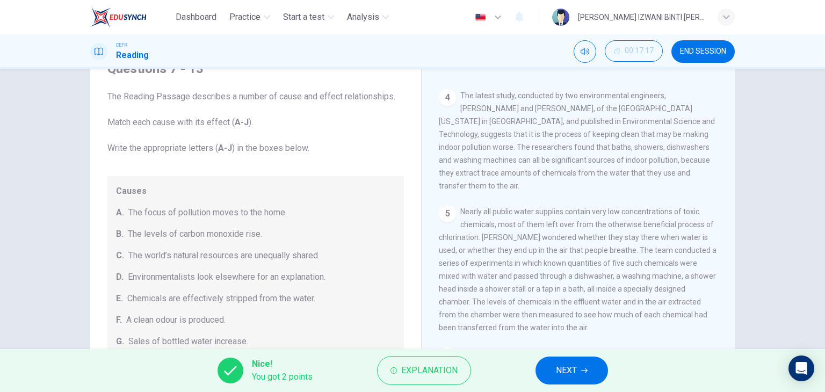
scroll to position [0, 0]
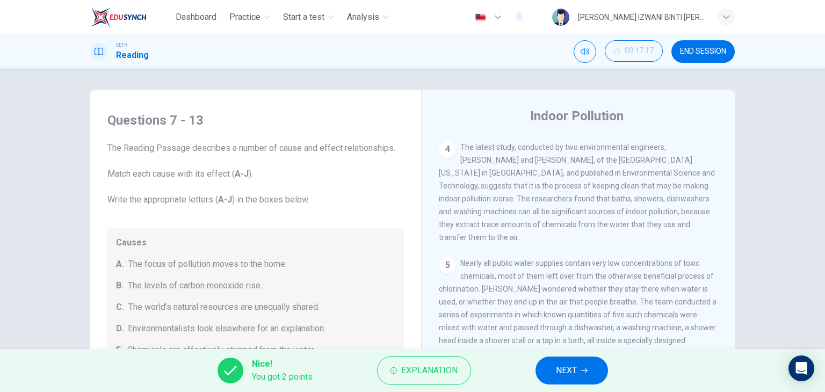
click at [582, 373] on icon "button" at bounding box center [584, 370] width 6 height 6
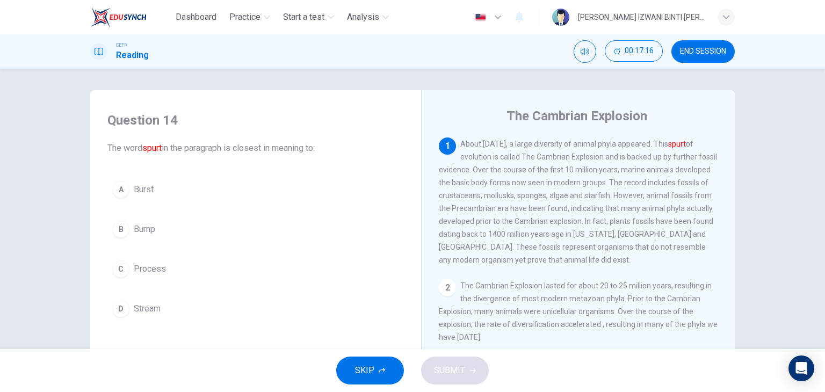
click at [711, 52] on span "END SESSION" at bounding box center [703, 51] width 46 height 9
